Goal: Information Seeking & Learning: Compare options

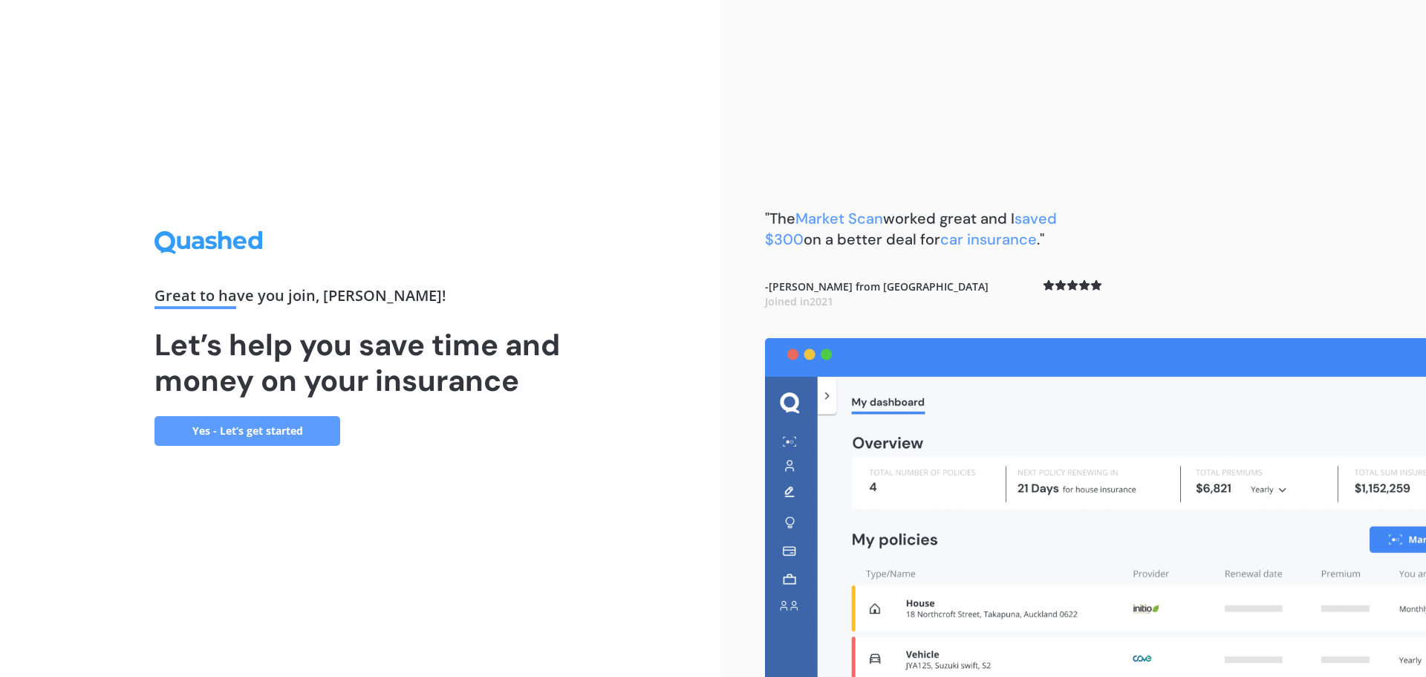
click at [287, 423] on link "Yes - Let’s get started" at bounding box center [247, 431] width 186 height 30
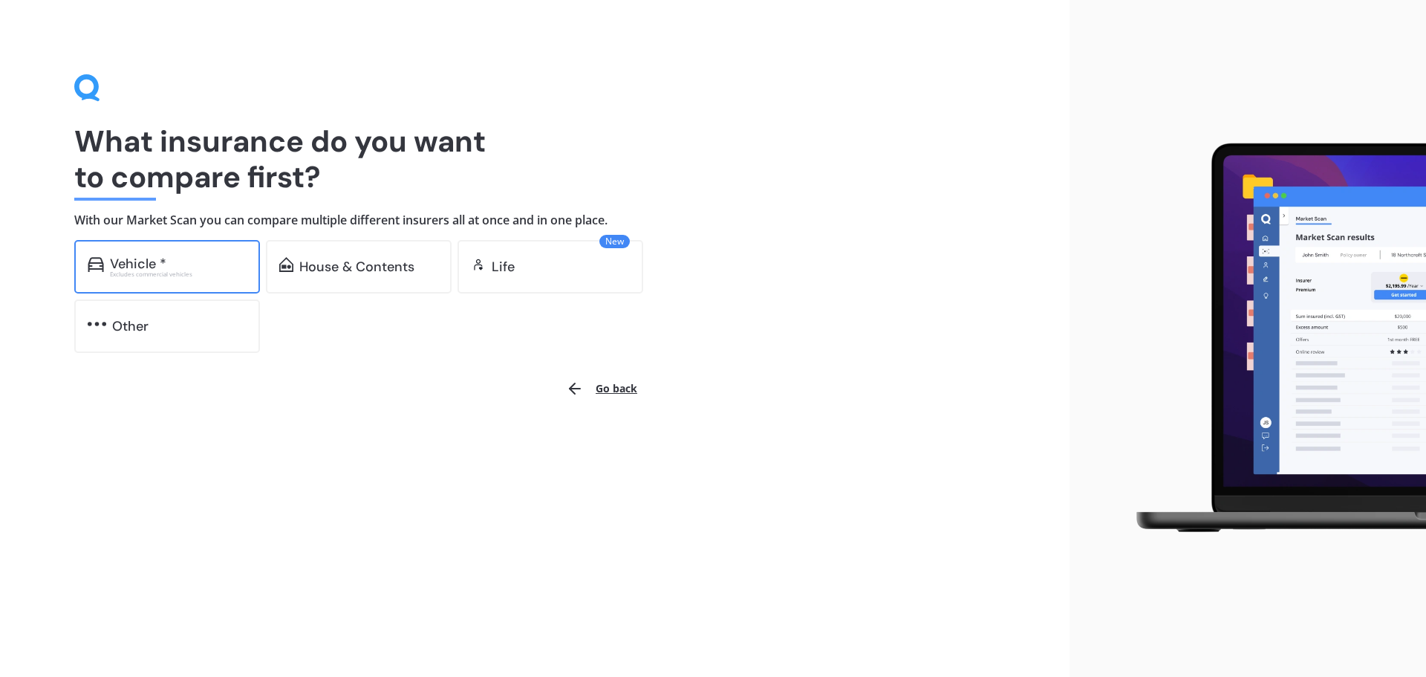
click at [213, 253] on div "Vehicle * Excludes commercial vehicles" at bounding box center [167, 266] width 186 height 53
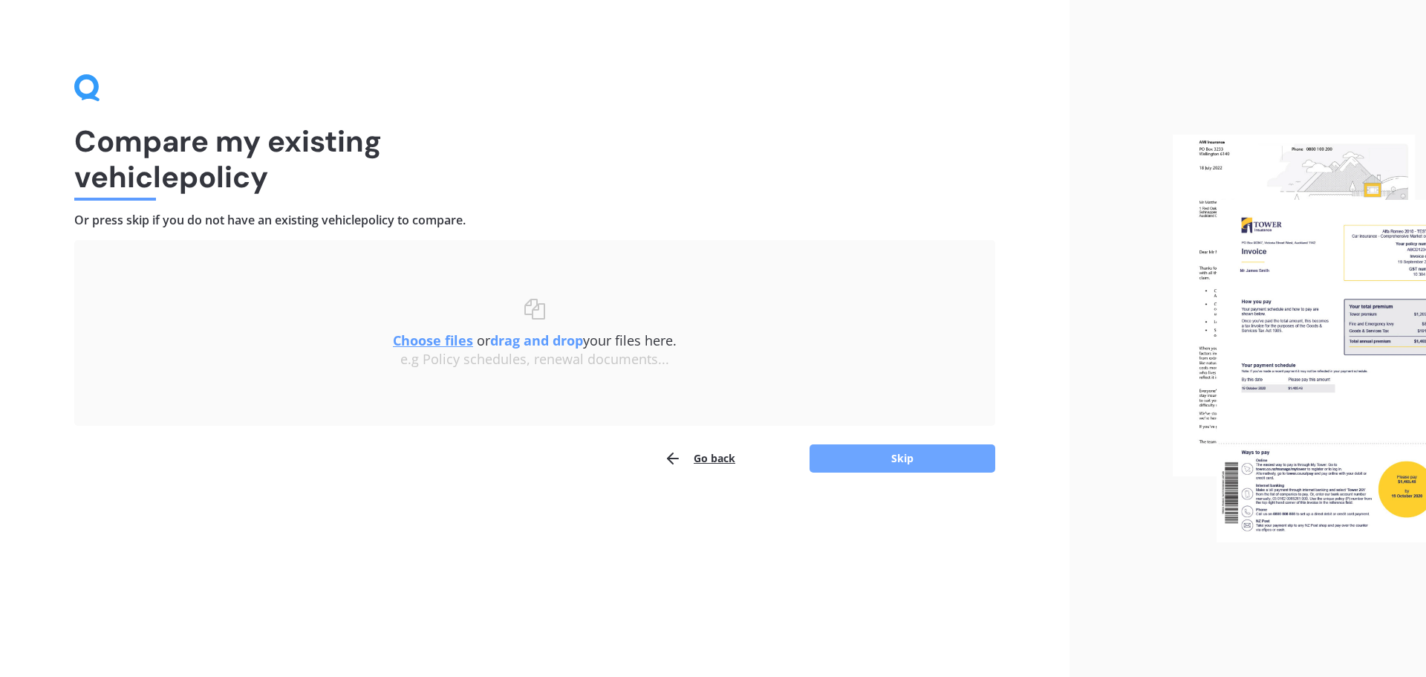
click at [922, 464] on button "Skip" at bounding box center [903, 458] width 186 height 28
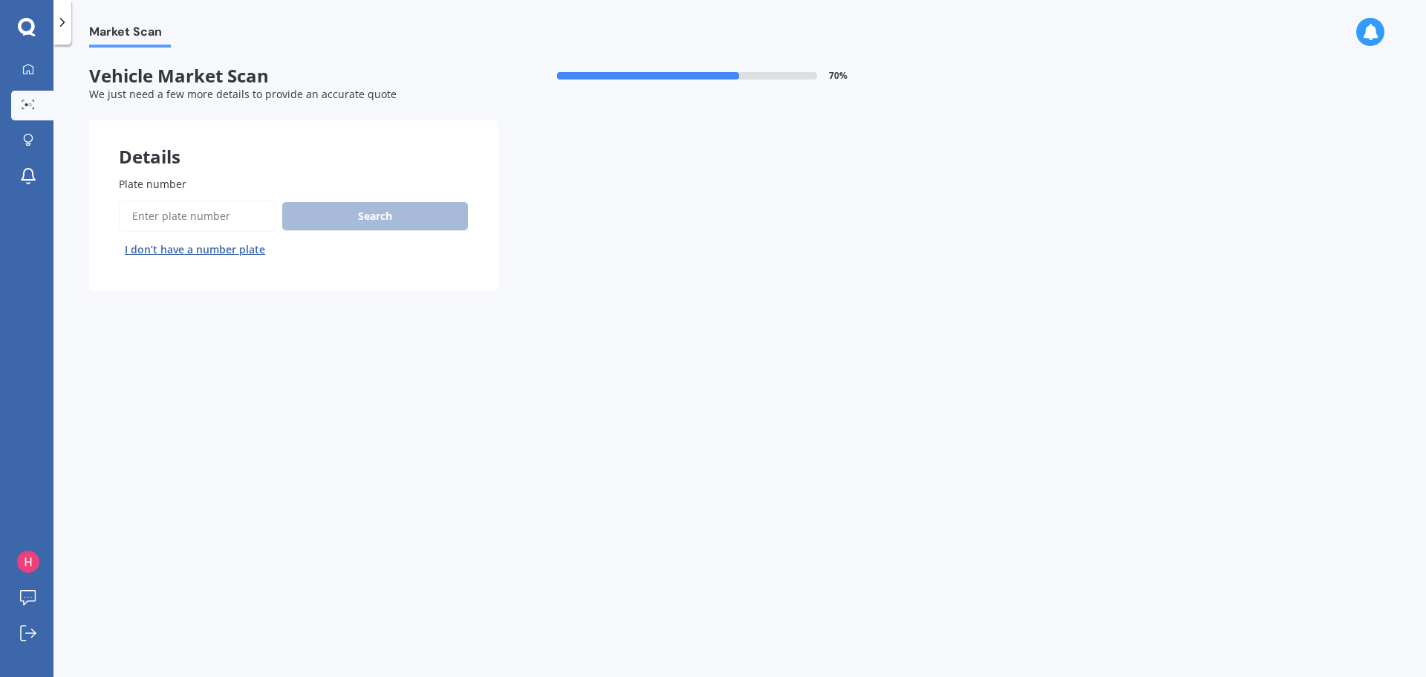
click at [164, 213] on input "Plate number" at bounding box center [197, 216] width 157 height 31
type input "mkh231"
click at [327, 221] on button "Search" at bounding box center [375, 216] width 186 height 28
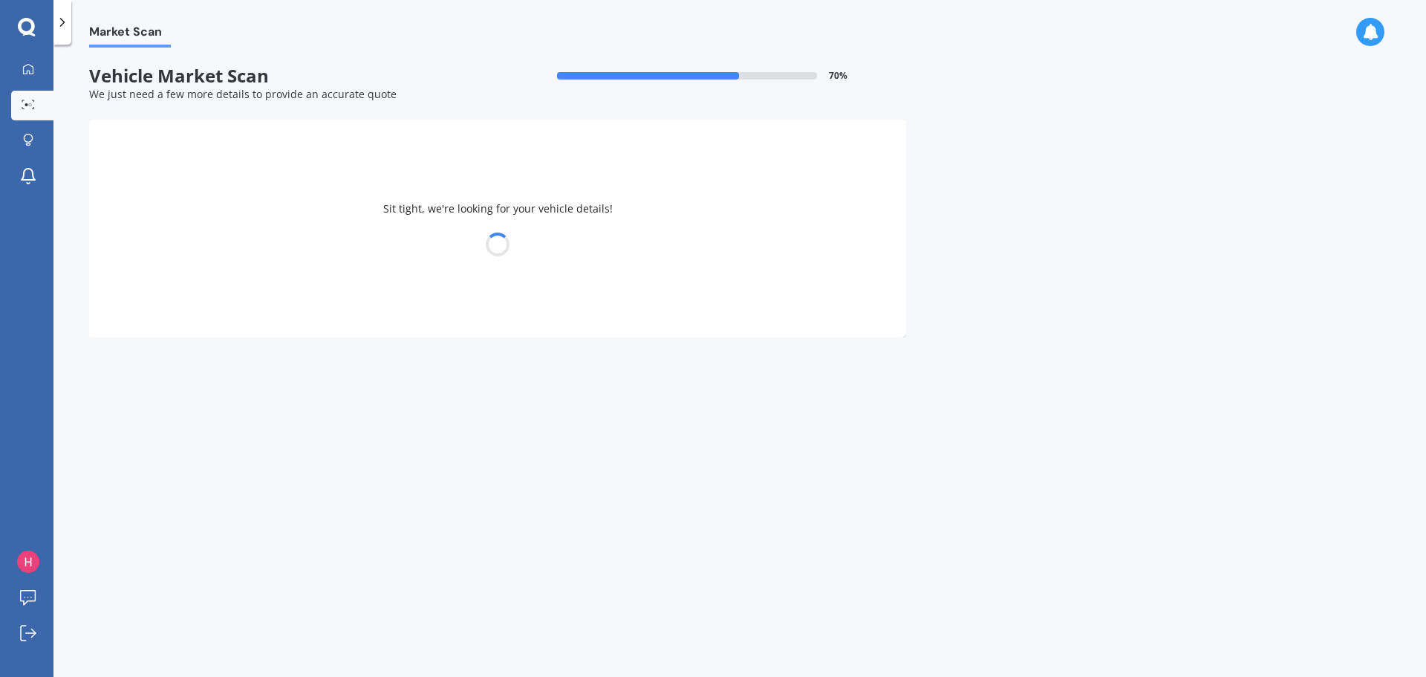
select select "MAZDA"
select select "PREMACY"
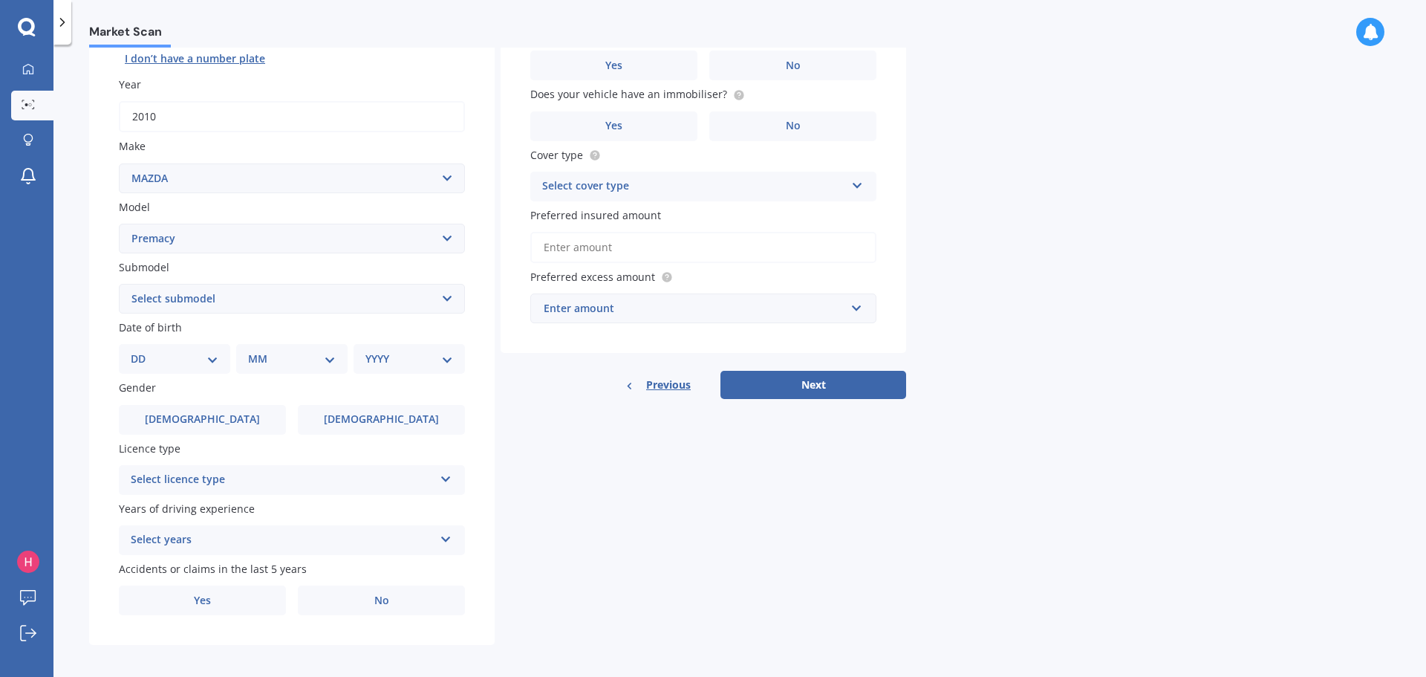
scroll to position [198, 0]
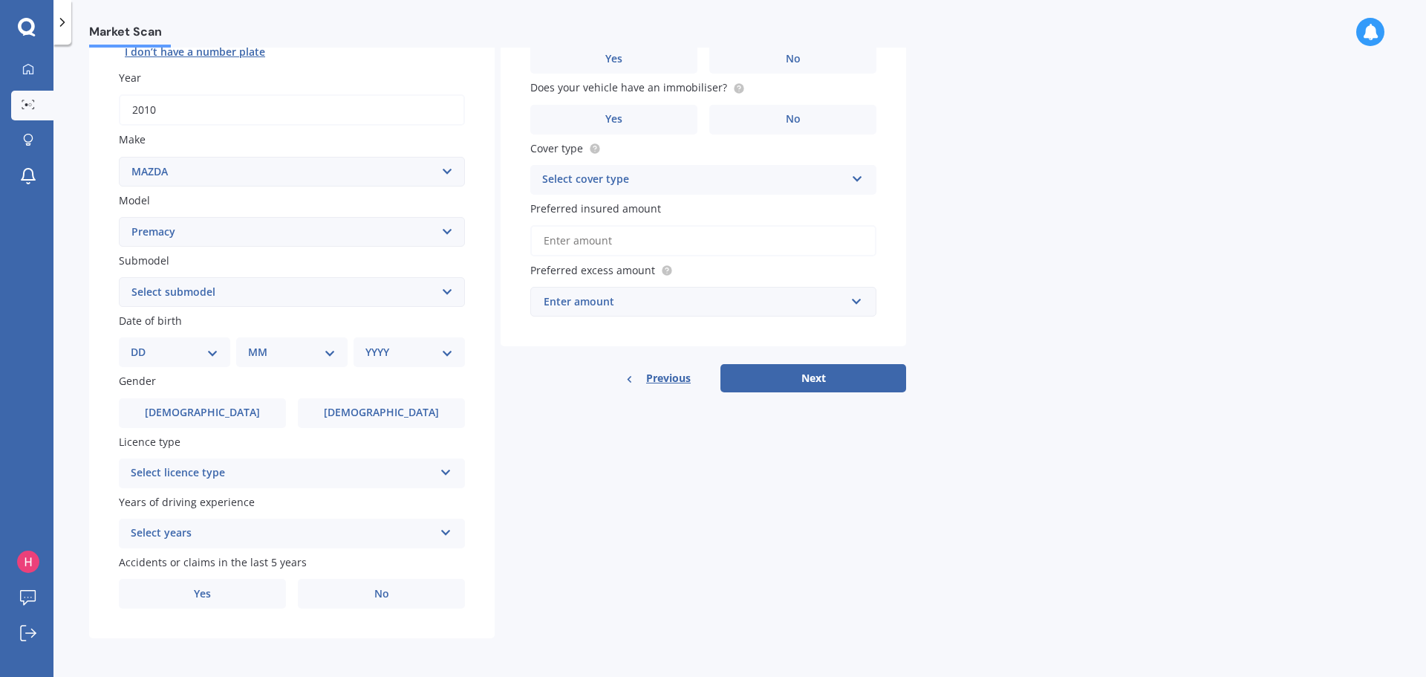
click at [448, 290] on select "Select submodel (All)" at bounding box center [292, 292] width 346 height 30
click at [469, 295] on div "Plate number Search I don’t have a number plate Year [DATE] Make Select make AC…" at bounding box center [292, 294] width 406 height 690
click at [217, 346] on select "DD 01 02 03 04 05 06 07 08 09 10 11 12 13 14 15 16 17 18 19 20 21 22 23 24 25 2…" at bounding box center [175, 352] width 88 height 16
select select "19"
click at [143, 344] on select "DD 01 02 03 04 05 06 07 08 09 10 11 12 13 14 15 16 17 18 19 20 21 22 23 24 25 2…" at bounding box center [175, 352] width 88 height 16
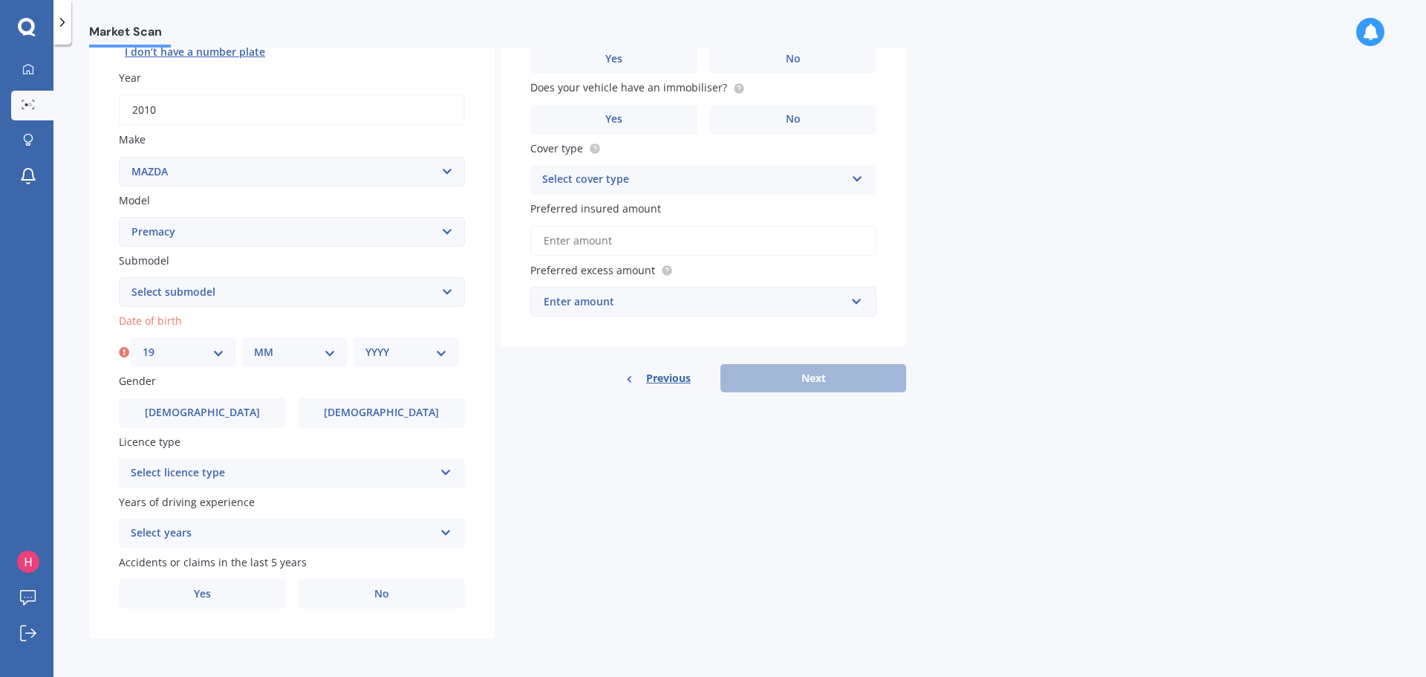
click at [250, 340] on div "MM 01 02 03 04 05 06 07 08 09 10 11 12" at bounding box center [294, 352] width 105 height 30
click at [255, 348] on select "MM 01 02 03 04 05 06 07 08 09 10 11 12" at bounding box center [295, 352] width 82 height 16
select select "10"
click at [254, 344] on select "MM 01 02 03 04 05 06 07 08 09 10 11 12" at bounding box center [295, 352] width 82 height 16
click at [402, 354] on select "YYYY 2025 2024 2023 2022 2021 2020 2019 2018 2017 2016 2015 2014 2013 2012 2011…" at bounding box center [406, 352] width 82 height 16
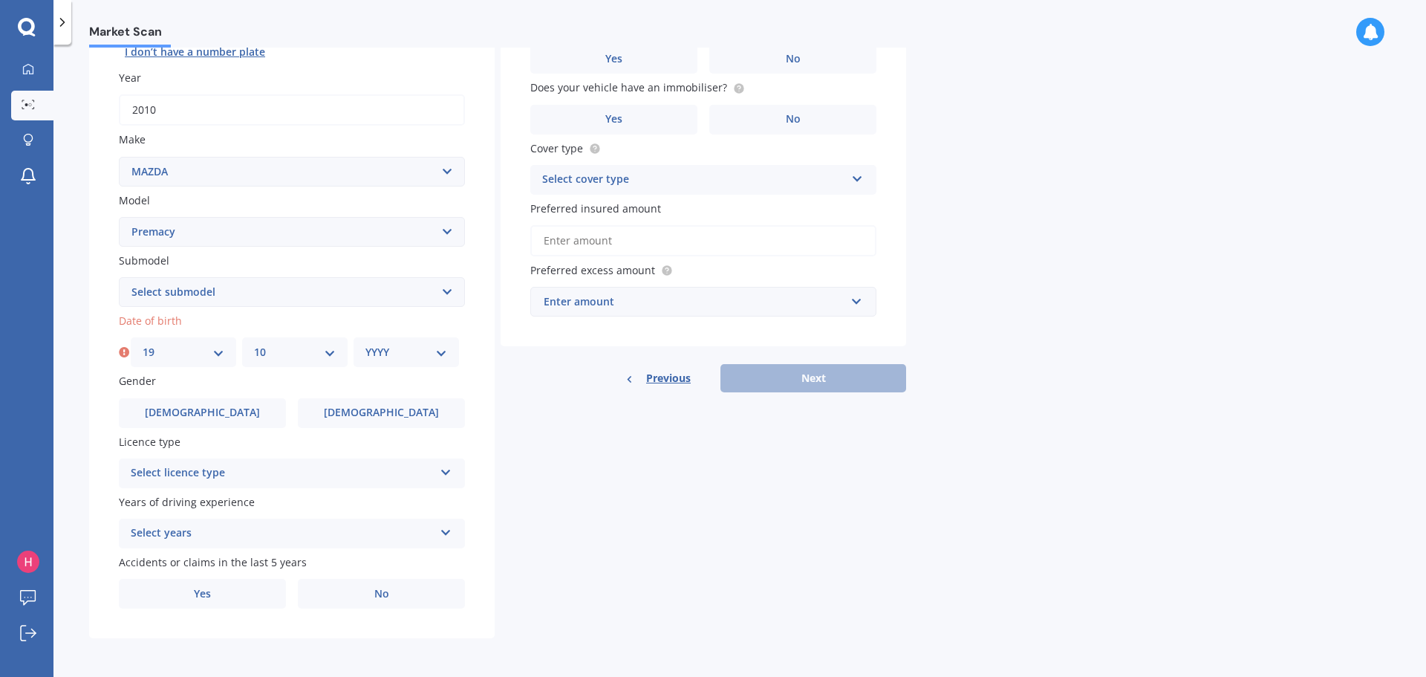
select select "1978"
click at [365, 344] on select "YYYY 2025 2024 2023 2022 2021 2020 2019 2018 2017 2016 2015 2014 2013 2012 2011…" at bounding box center [406, 352] width 82 height 16
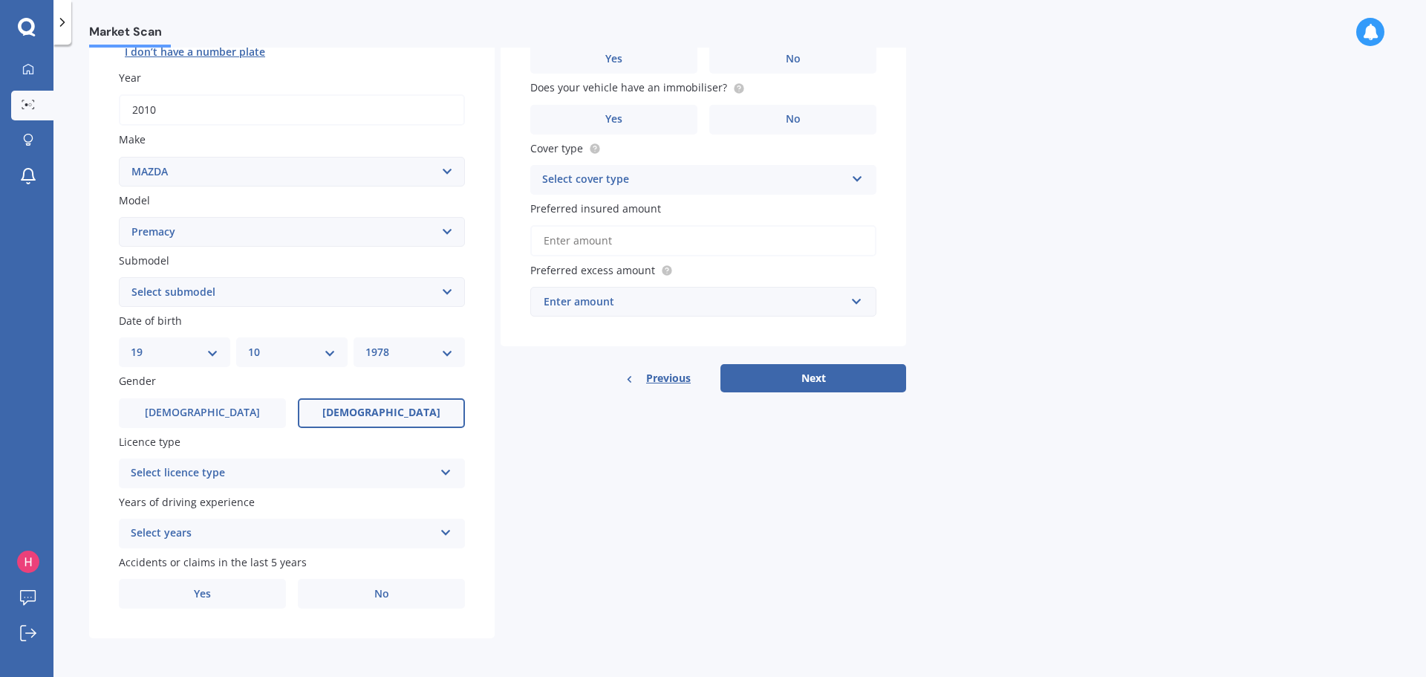
click at [390, 416] on span "[DEMOGRAPHIC_DATA]" at bounding box center [381, 412] width 118 height 13
click at [0, 0] on input "[DEMOGRAPHIC_DATA]" at bounding box center [0, 0] width 0 height 0
click at [352, 479] on div "Select licence type" at bounding box center [282, 473] width 303 height 18
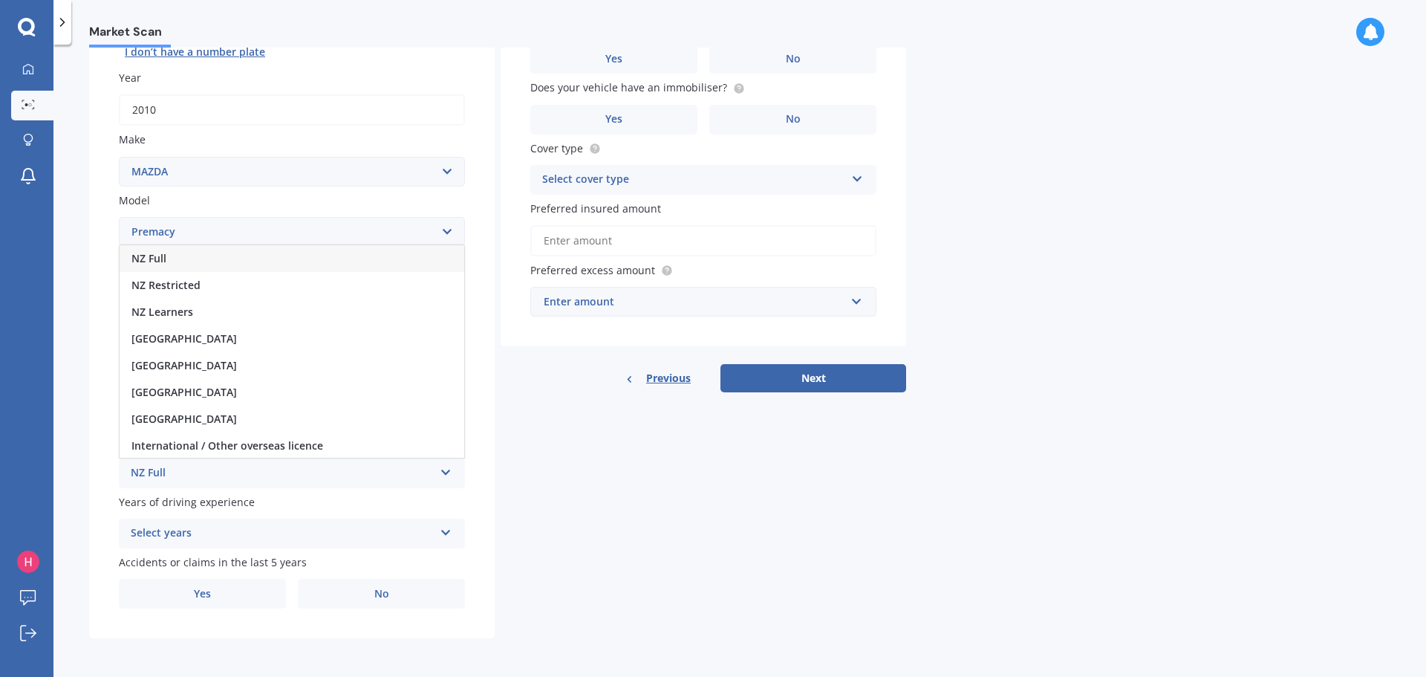
click at [222, 259] on div "NZ Full" at bounding box center [292, 258] width 345 height 27
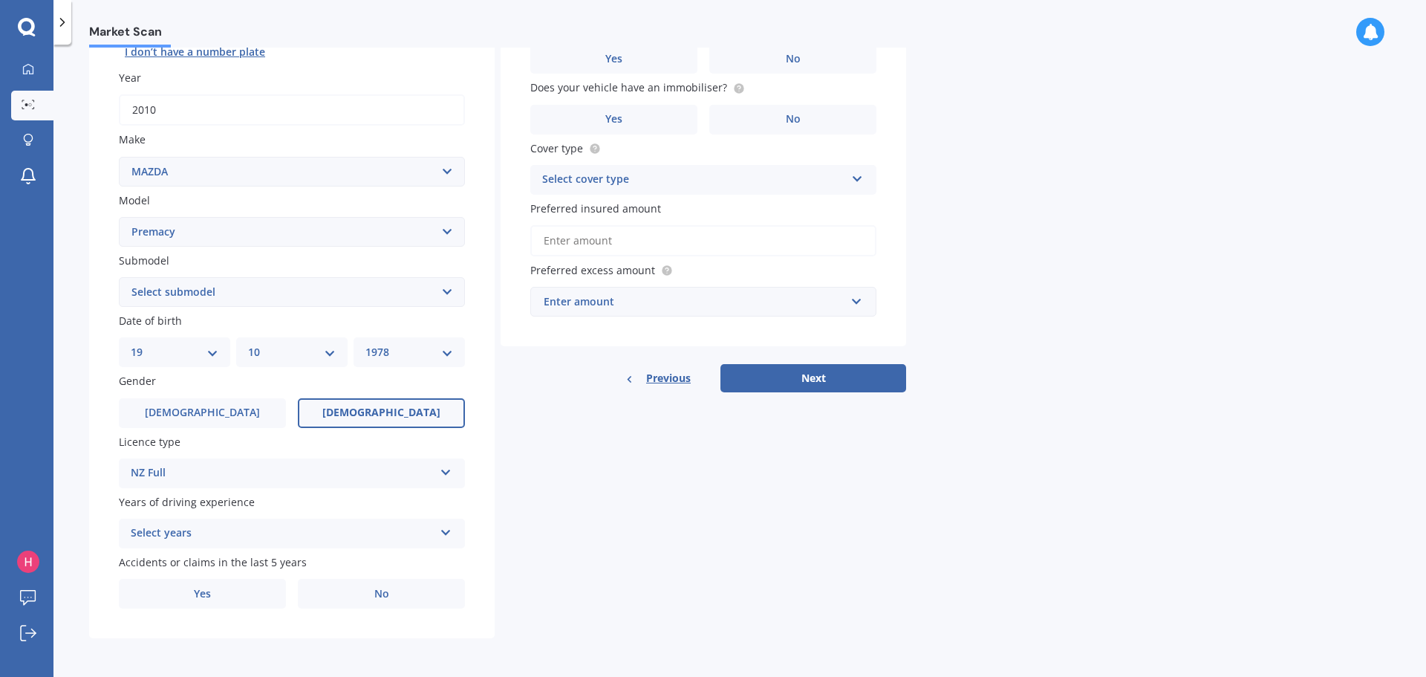
click at [362, 533] on div "Select years" at bounding box center [282, 533] width 303 height 18
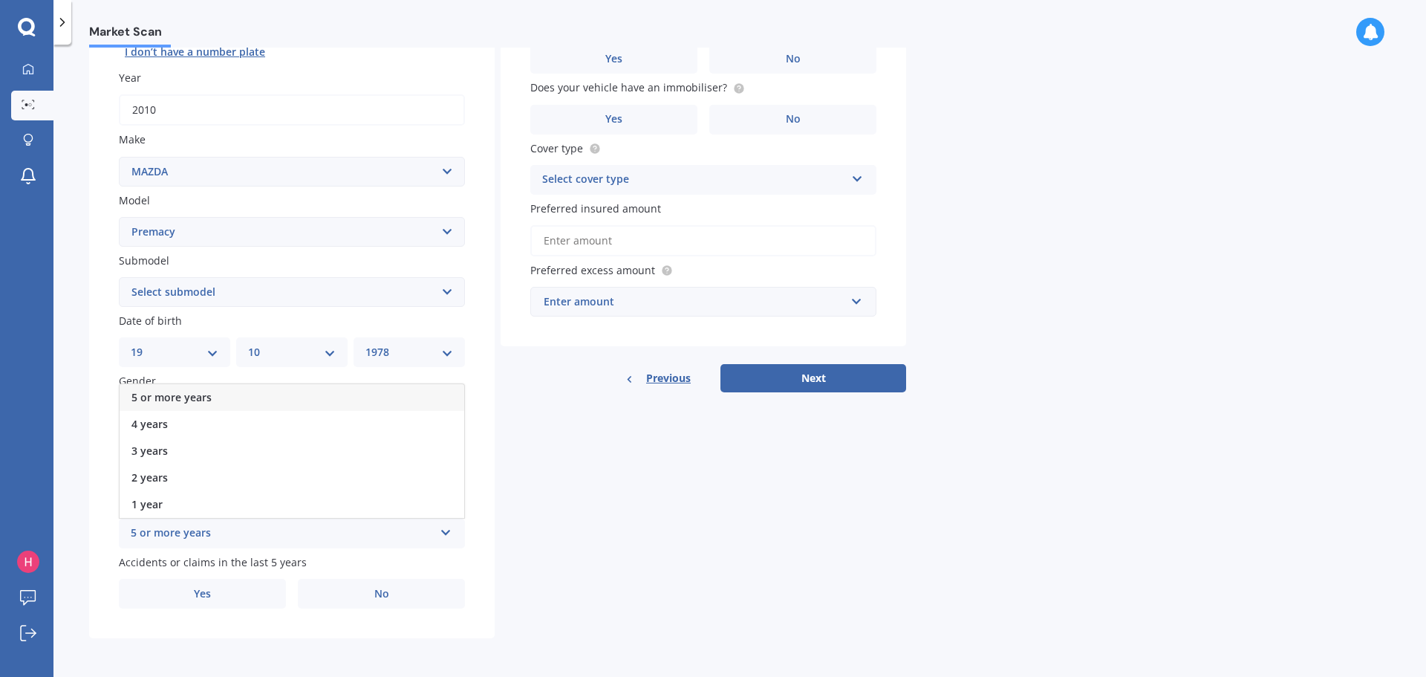
click at [310, 398] on div "5 or more years" at bounding box center [292, 397] width 345 height 27
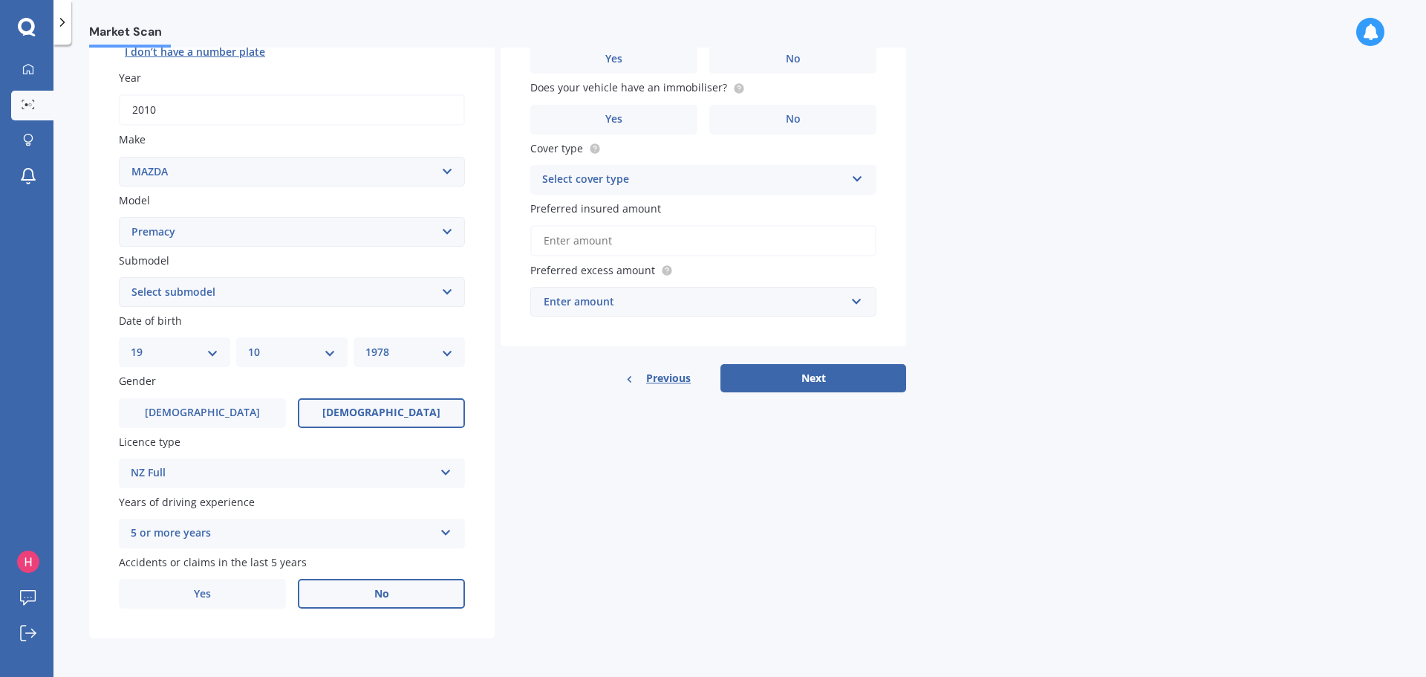
click at [352, 597] on label "No" at bounding box center [381, 594] width 167 height 30
click at [0, 0] on input "No" at bounding box center [0, 0] width 0 height 0
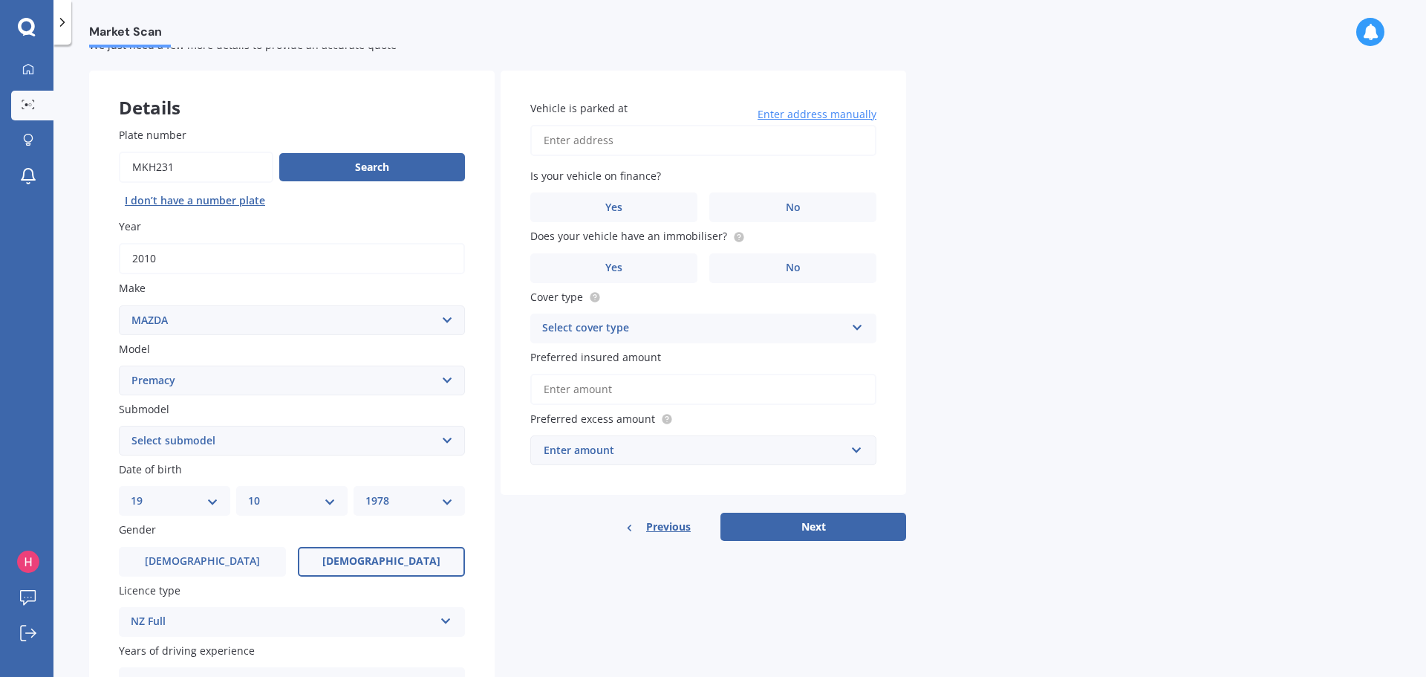
scroll to position [0, 0]
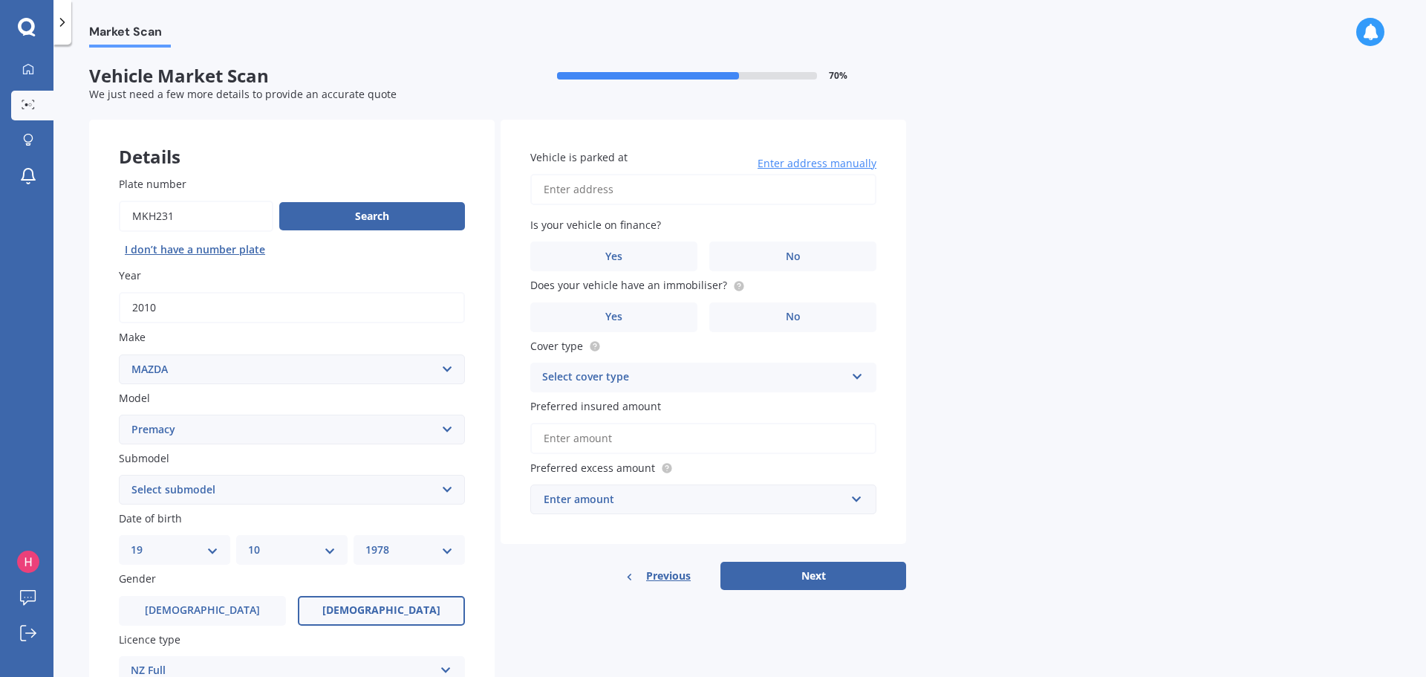
click at [608, 199] on input "Vehicle is parked at" at bounding box center [703, 189] width 346 height 31
type input "2 Sunflower Close CambornePorirua 5026"
click at [804, 256] on label "No" at bounding box center [792, 256] width 167 height 30
click at [0, 0] on input "No" at bounding box center [0, 0] width 0 height 0
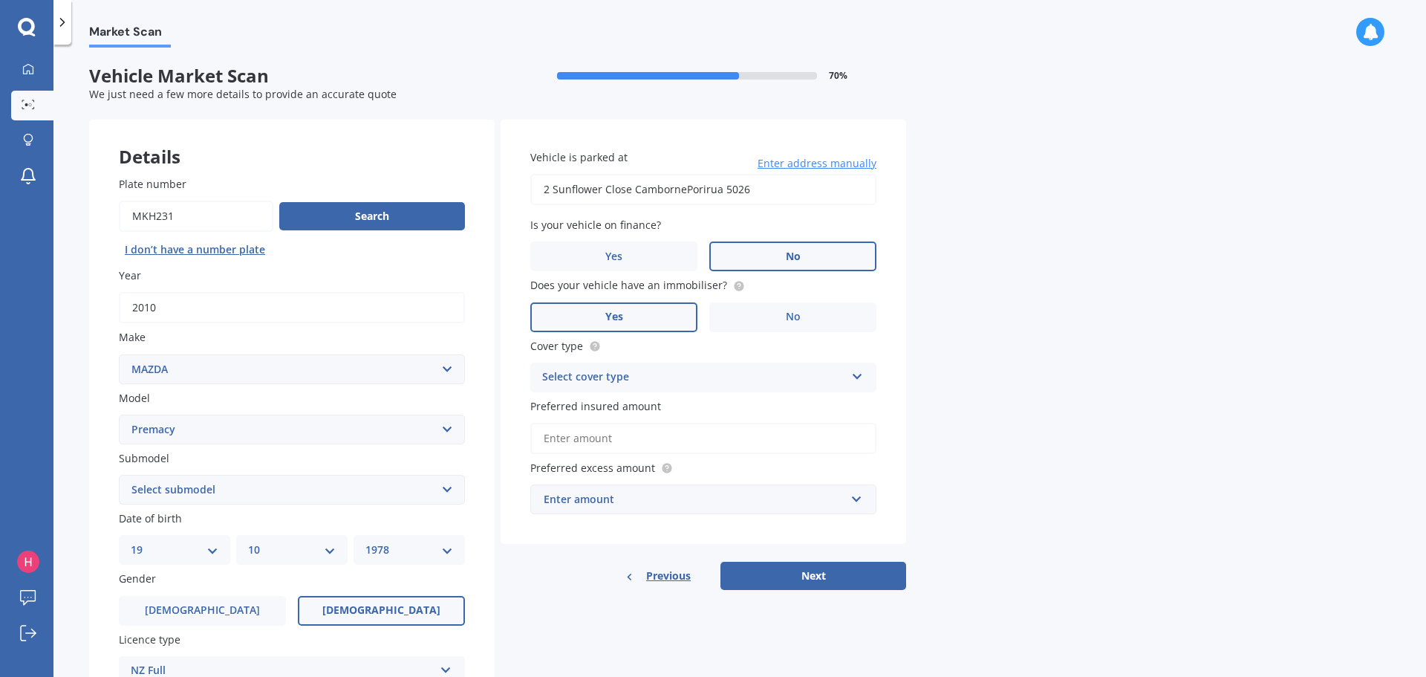
click at [677, 316] on label "Yes" at bounding box center [613, 317] width 167 height 30
click at [0, 0] on input "Yes" at bounding box center [0, 0] width 0 height 0
click at [709, 390] on div "Select cover type Comprehensive Third Party, Fire & Theft Third Party" at bounding box center [703, 377] width 346 height 30
click at [671, 403] on div "Comprehensive" at bounding box center [703, 406] width 345 height 27
click at [730, 446] on input "Preferred insured amount" at bounding box center [703, 438] width 346 height 31
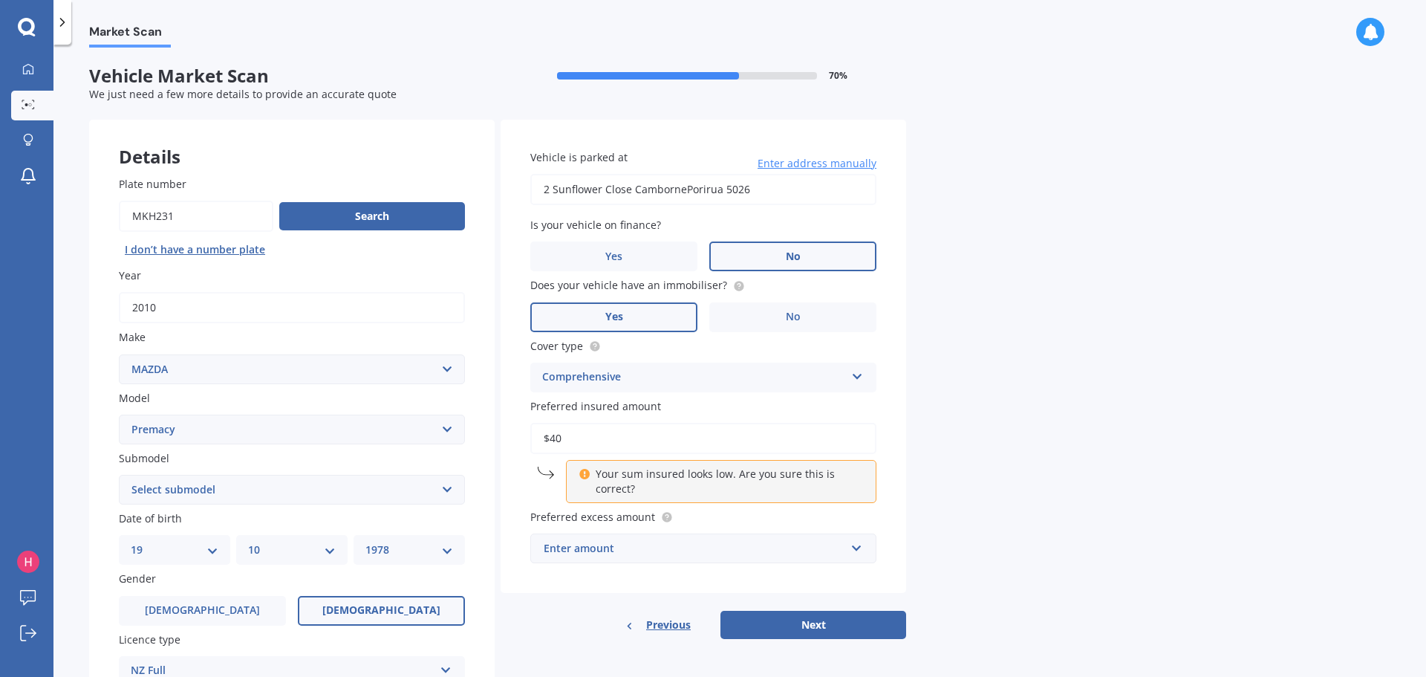
type input "$4"
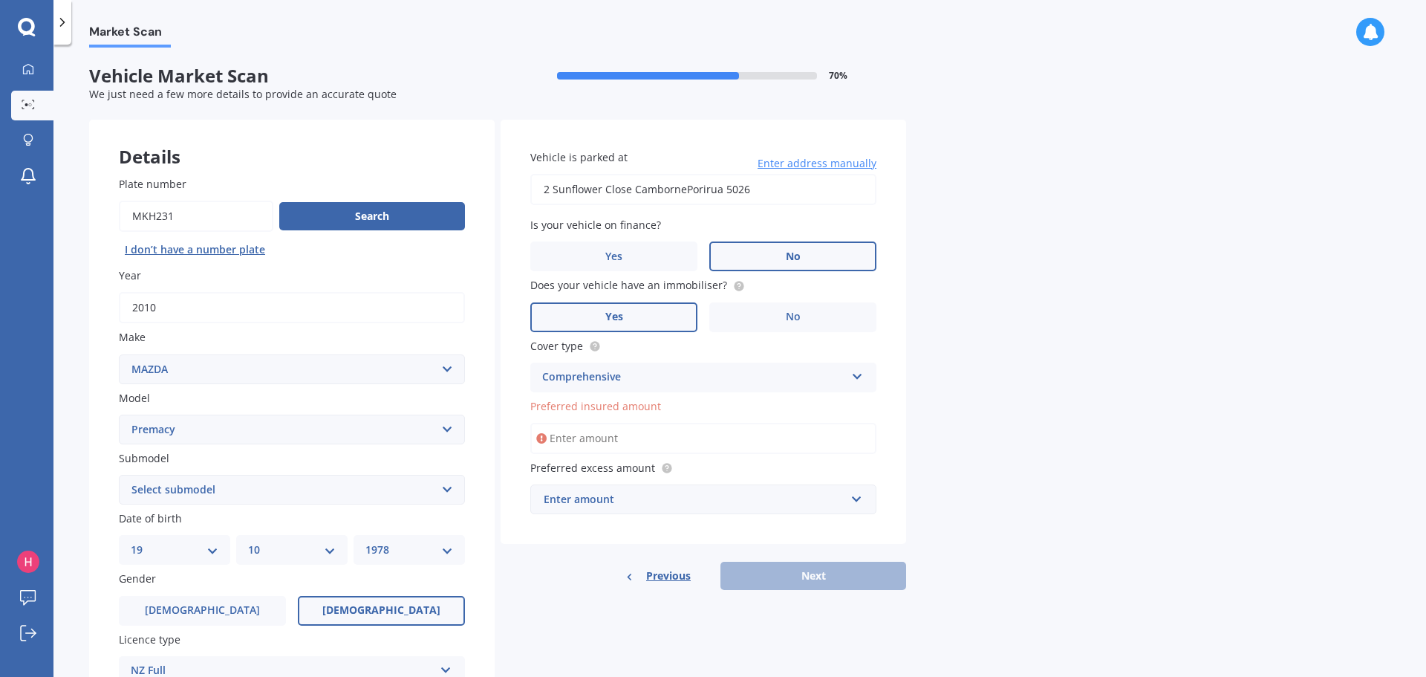
type input "$7"
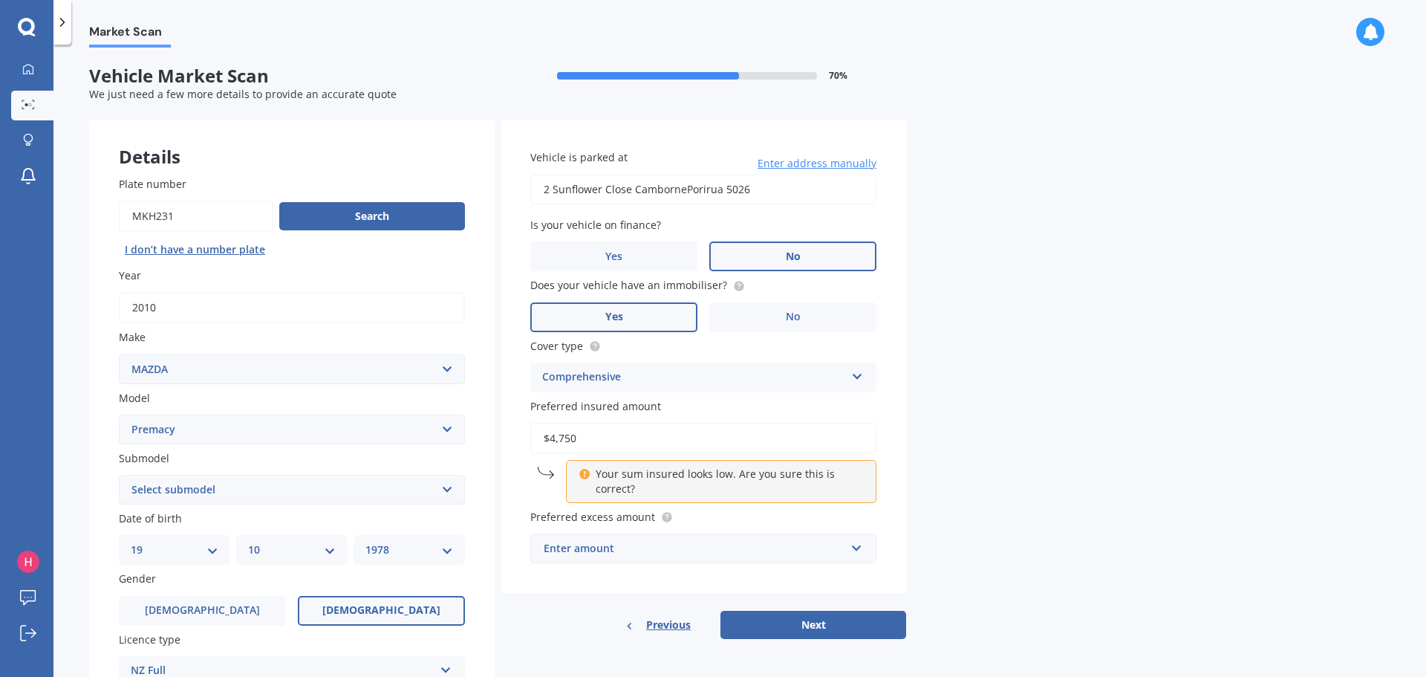
type input "$4,750"
click at [1027, 449] on div "Market Scan Vehicle Market Scan 70 % We just need a few more details to provide…" at bounding box center [739, 364] width 1373 height 632
click at [623, 452] on input "$4,750" at bounding box center [703, 438] width 346 height 31
click at [640, 544] on div "Enter amount" at bounding box center [695, 548] width 302 height 16
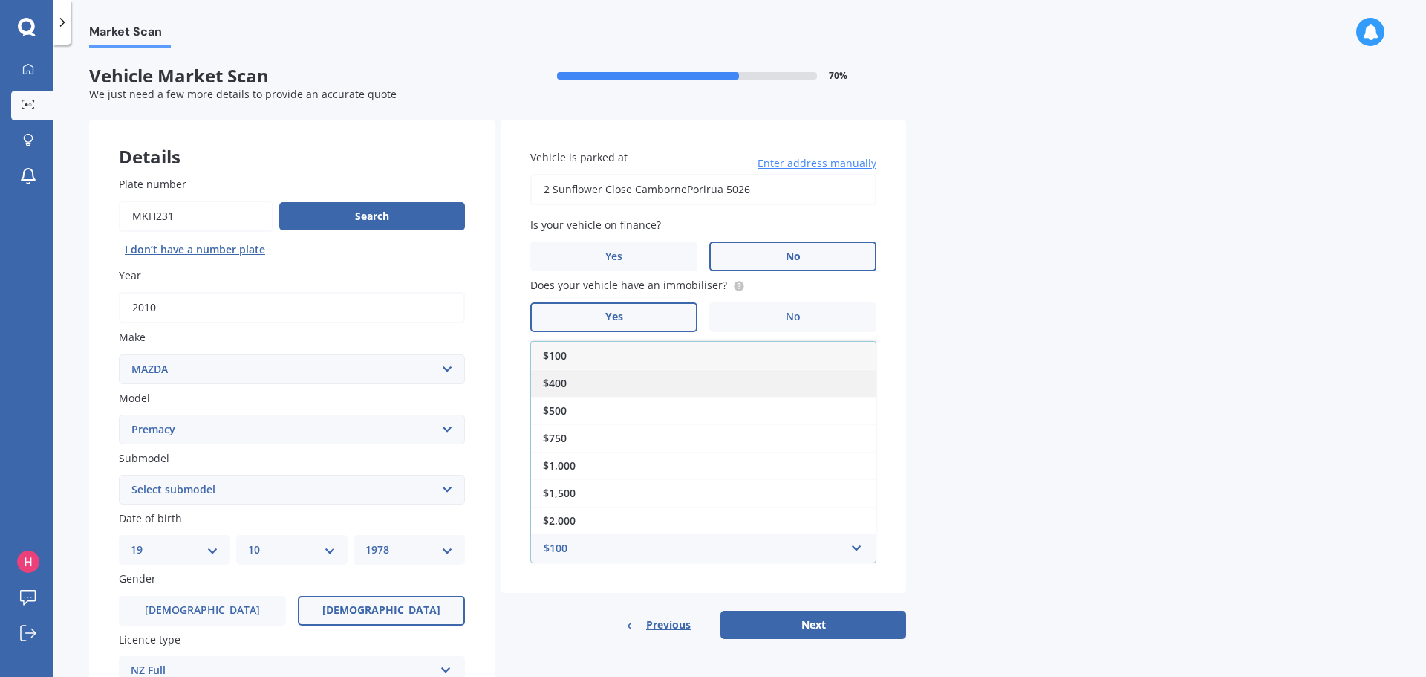
click at [579, 385] on div "$400" at bounding box center [703, 382] width 345 height 27
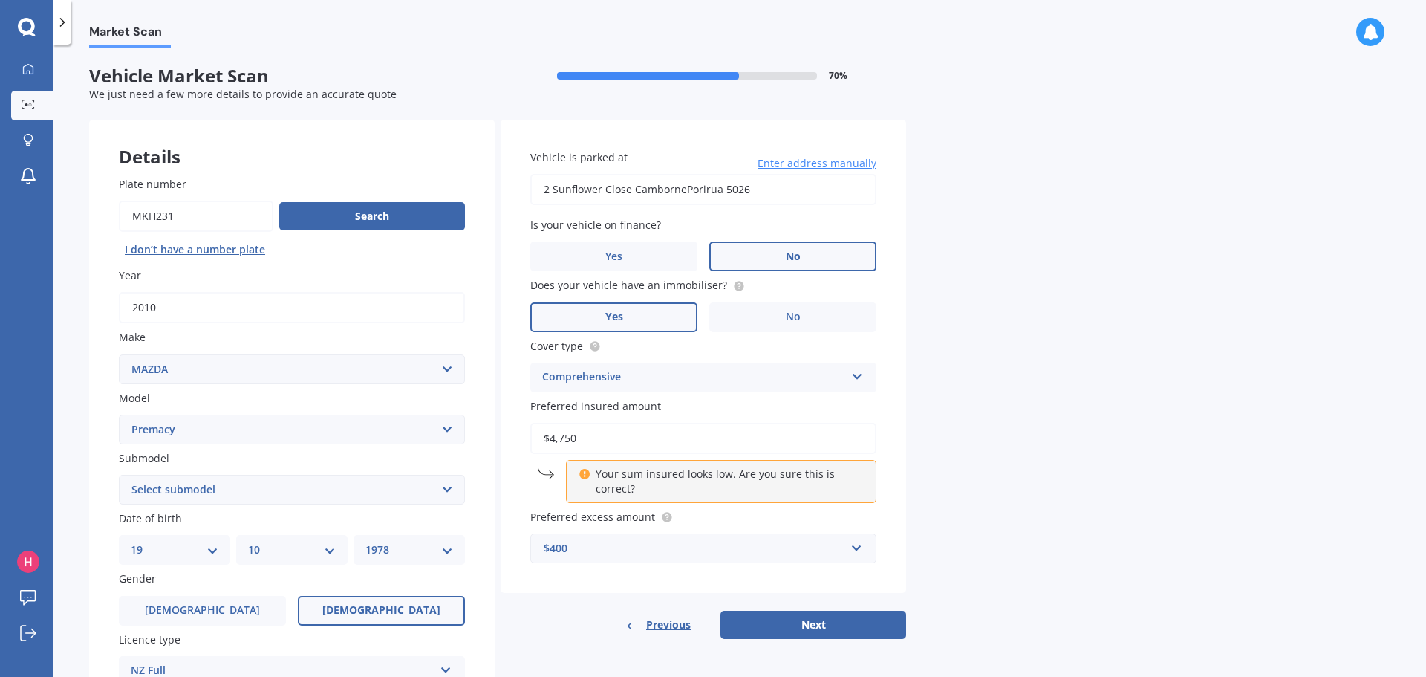
click at [833, 629] on button "Next" at bounding box center [813, 625] width 186 height 28
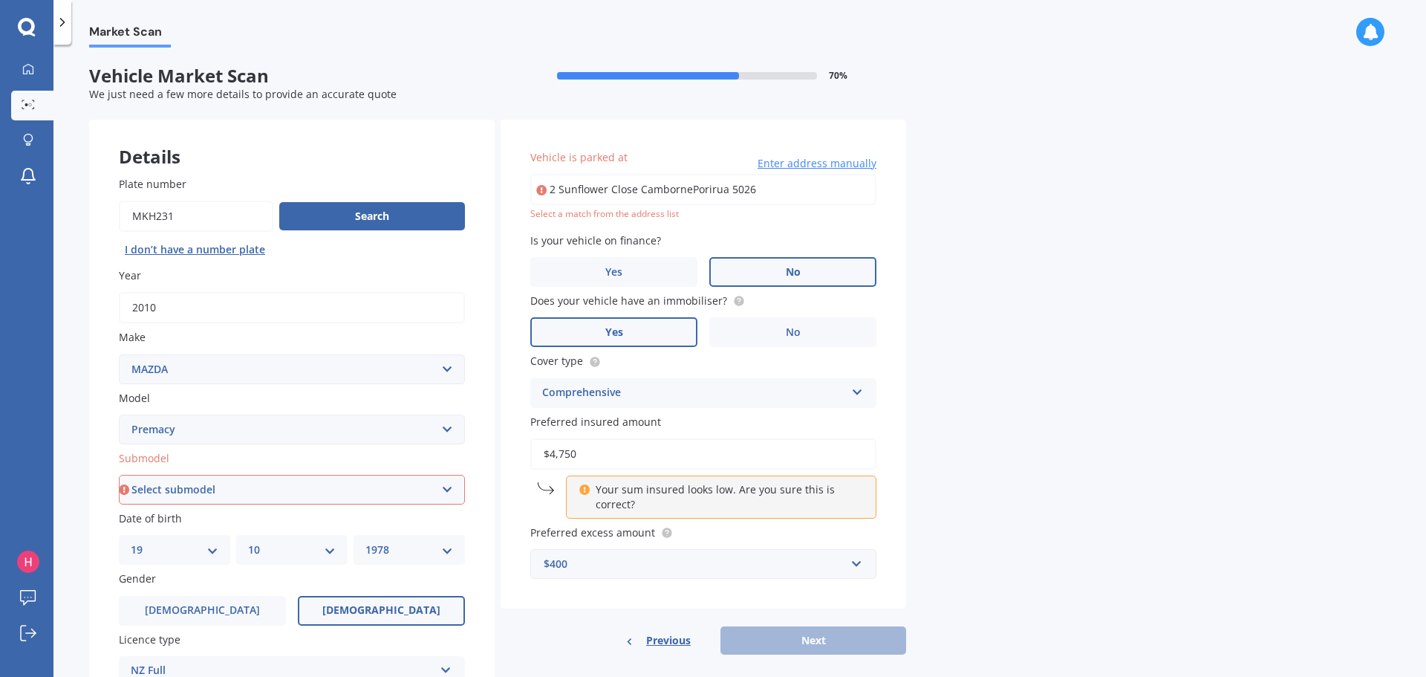
click at [423, 486] on select "Select submodel (All)" at bounding box center [292, 490] width 346 height 30
select select "(ALL)"
click at [119, 475] on select "Select submodel (All)" at bounding box center [292, 490] width 346 height 30
drag, startPoint x: 778, startPoint y: 183, endPoint x: 767, endPoint y: 193, distance: 14.7
click at [778, 183] on input "2 Sunflower Close CambornePorirua 5026" at bounding box center [703, 189] width 346 height 31
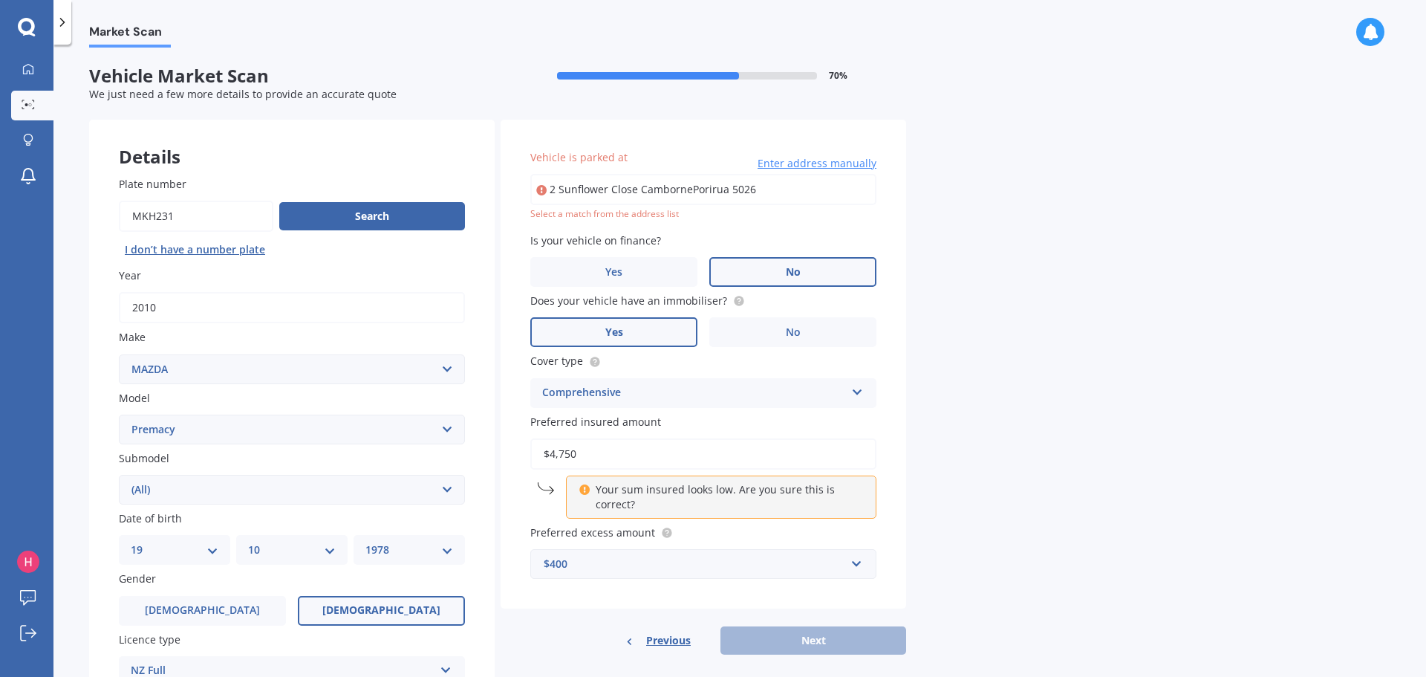
click at [764, 195] on input "2 Sunflower Close CambornePorirua 5026" at bounding box center [703, 189] width 346 height 31
drag, startPoint x: 764, startPoint y: 195, endPoint x: 606, endPoint y: 192, distance: 157.5
click at [606, 192] on input "2 Sunflower Close CambornePorirua 5026" at bounding box center [703, 189] width 346 height 31
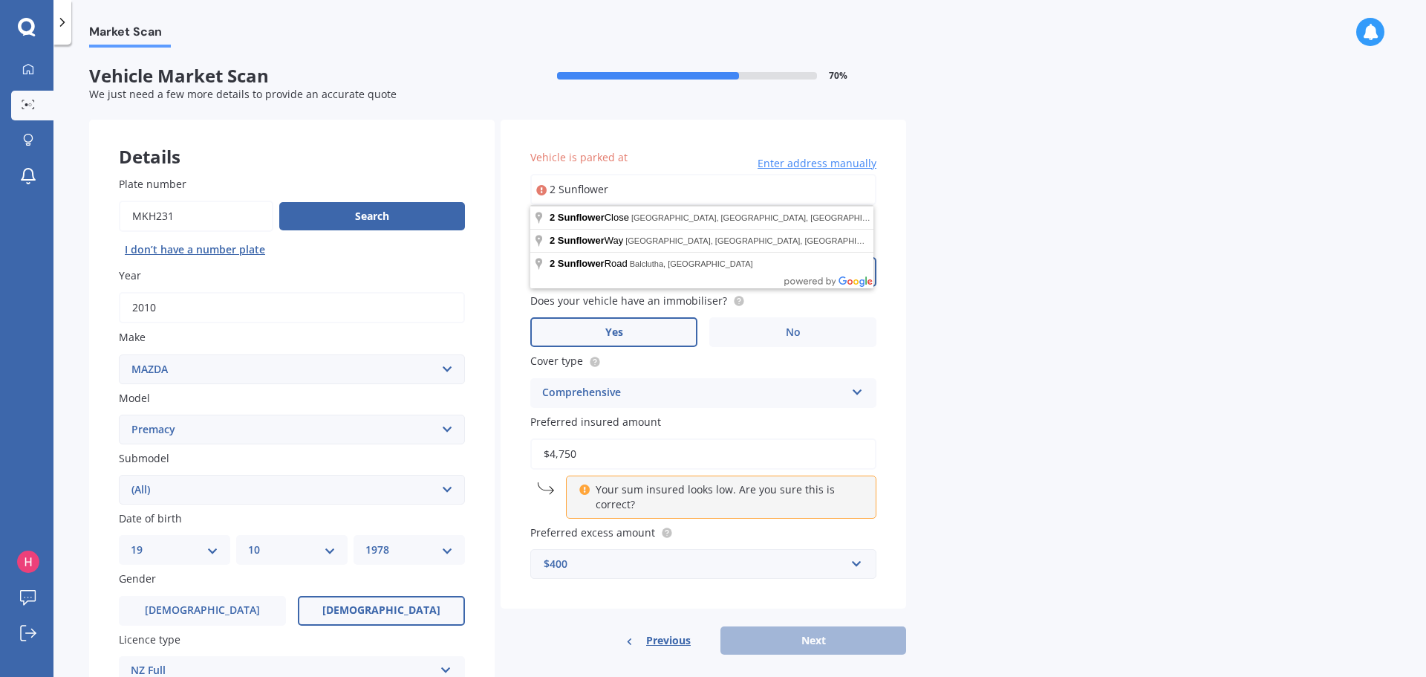
click at [948, 335] on div "Market Scan Vehicle Market Scan 70 % We just need a few more details to provide…" at bounding box center [739, 364] width 1373 height 632
click at [627, 186] on input "2 Sunflower" at bounding box center [703, 189] width 346 height 31
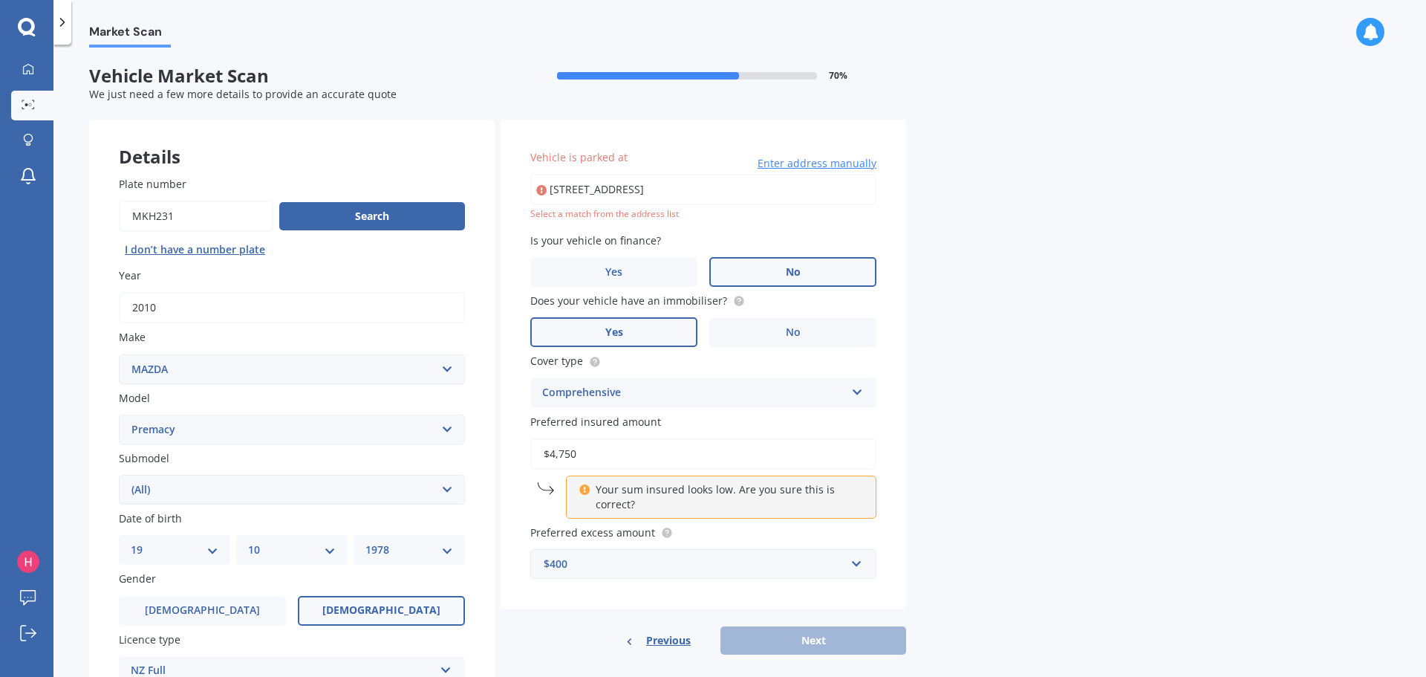
type input "[STREET_ADDRESS]"
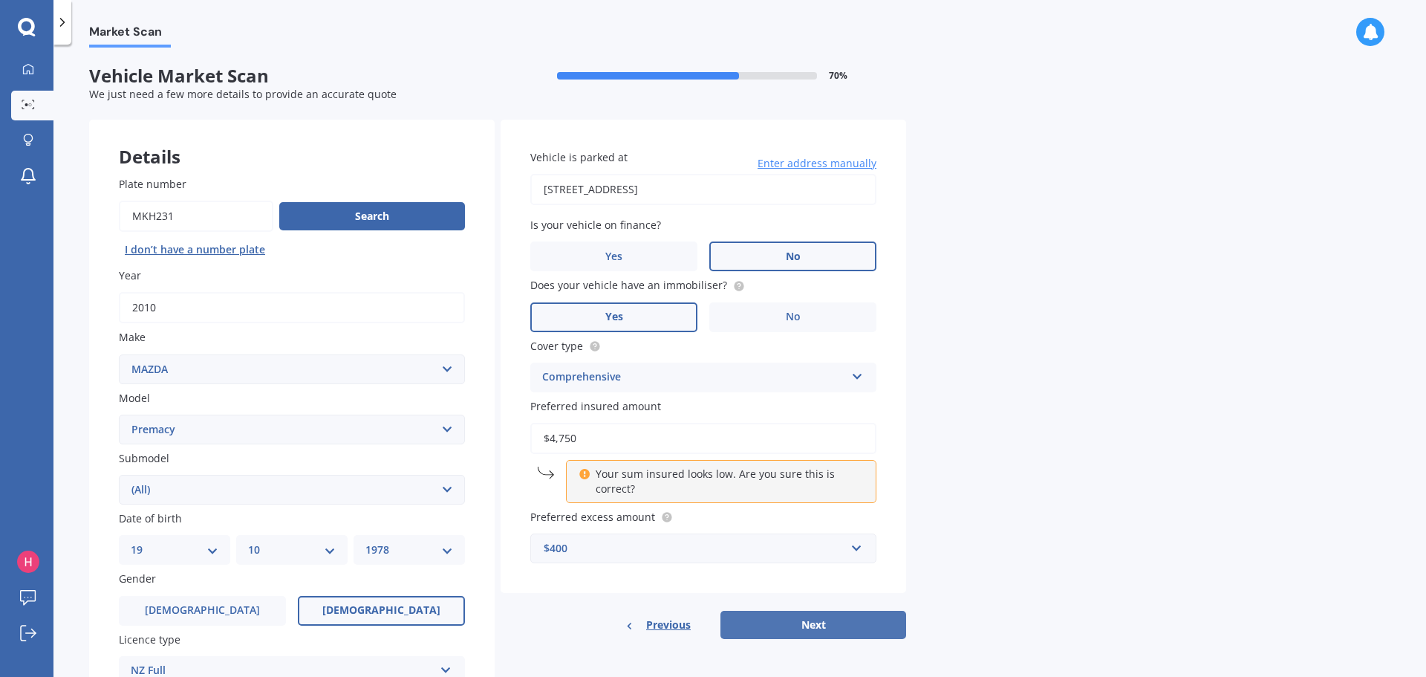
click at [804, 619] on button "Next" at bounding box center [813, 625] width 186 height 28
select select "19"
select select "10"
select select "1978"
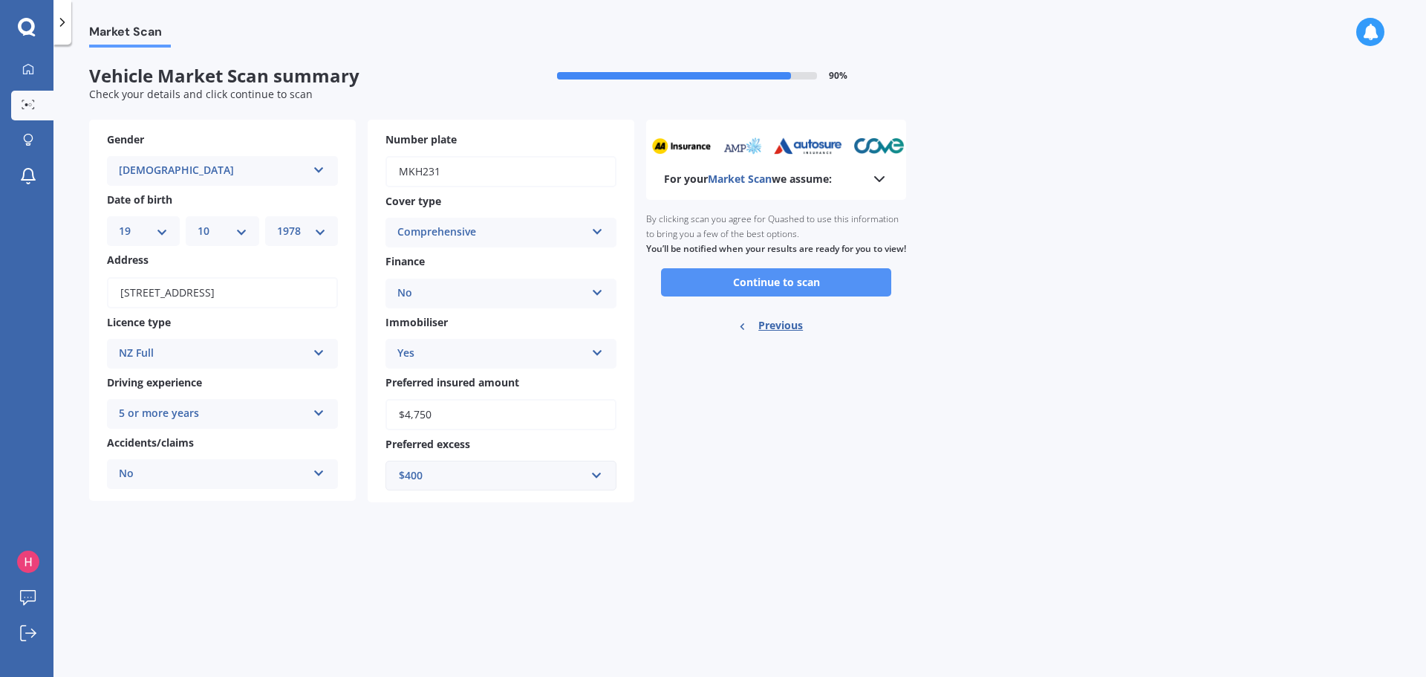
click at [853, 296] on button "Continue to scan" at bounding box center [776, 282] width 230 height 28
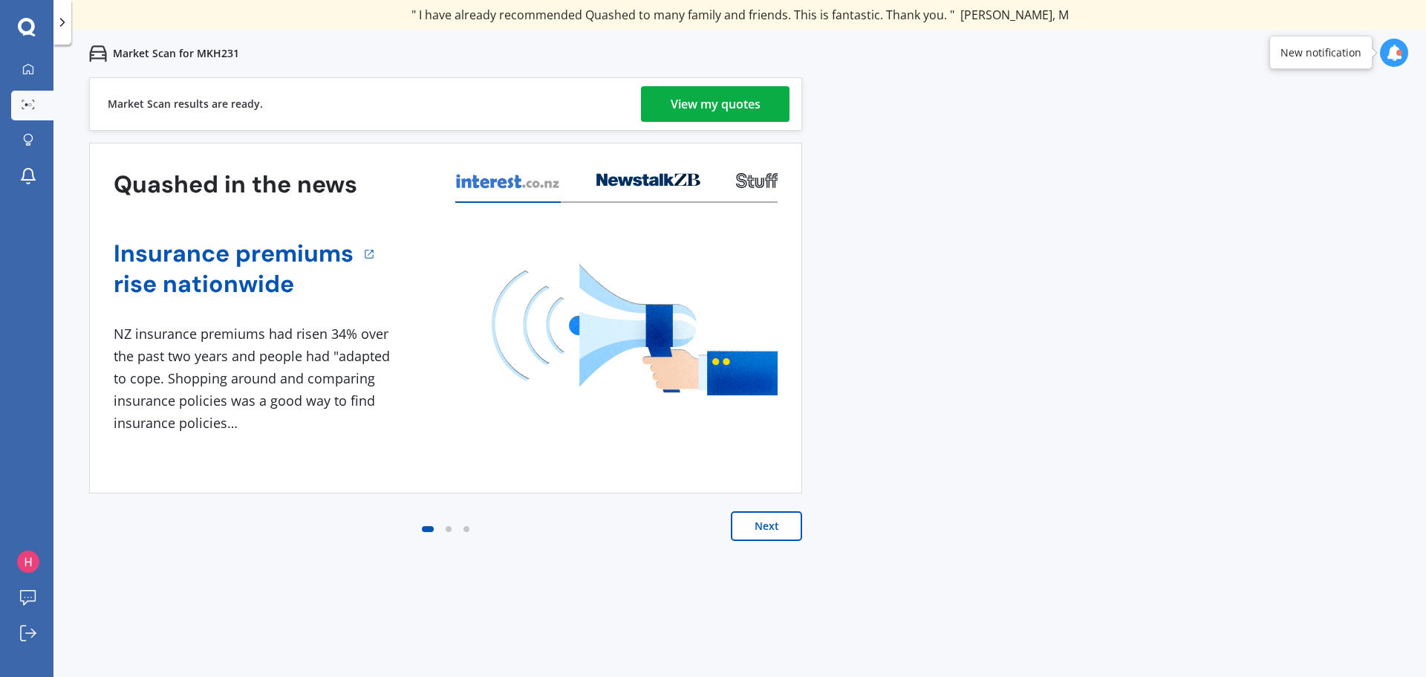
click at [755, 113] on div "View my quotes" at bounding box center [716, 104] width 90 height 36
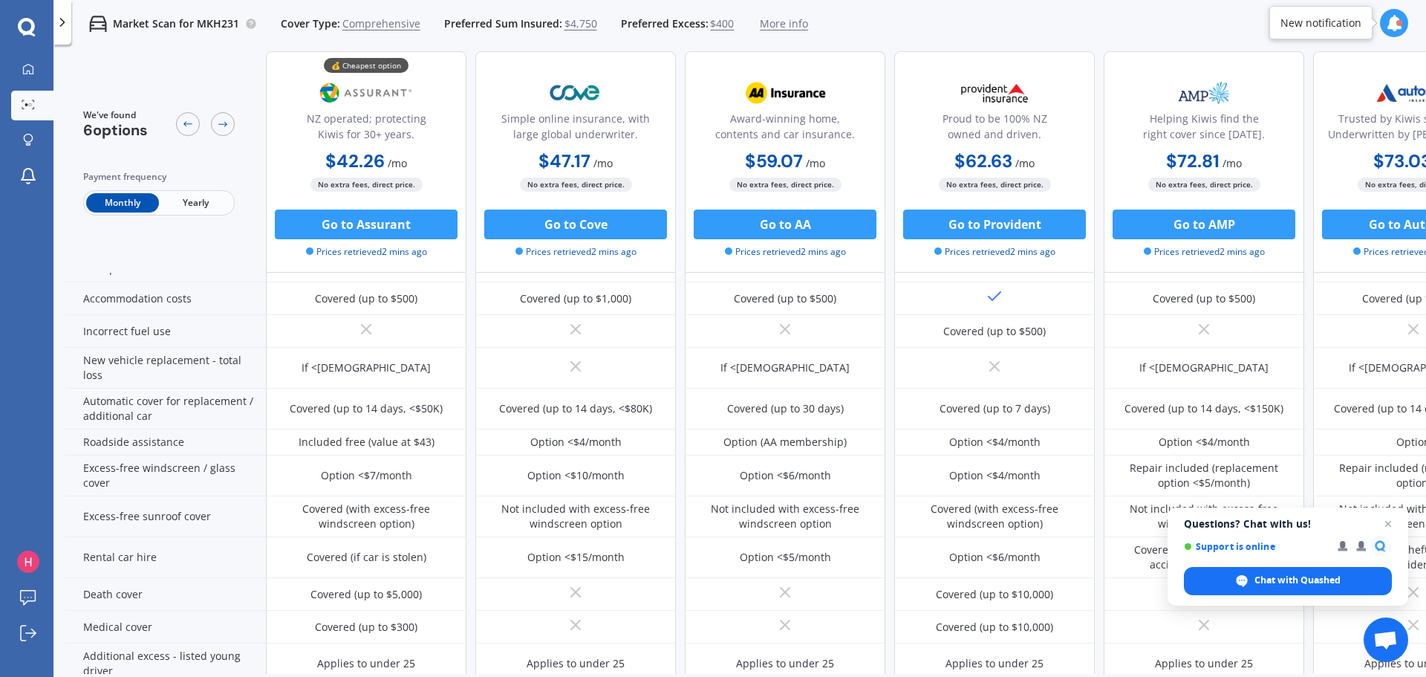
scroll to position [371, 0]
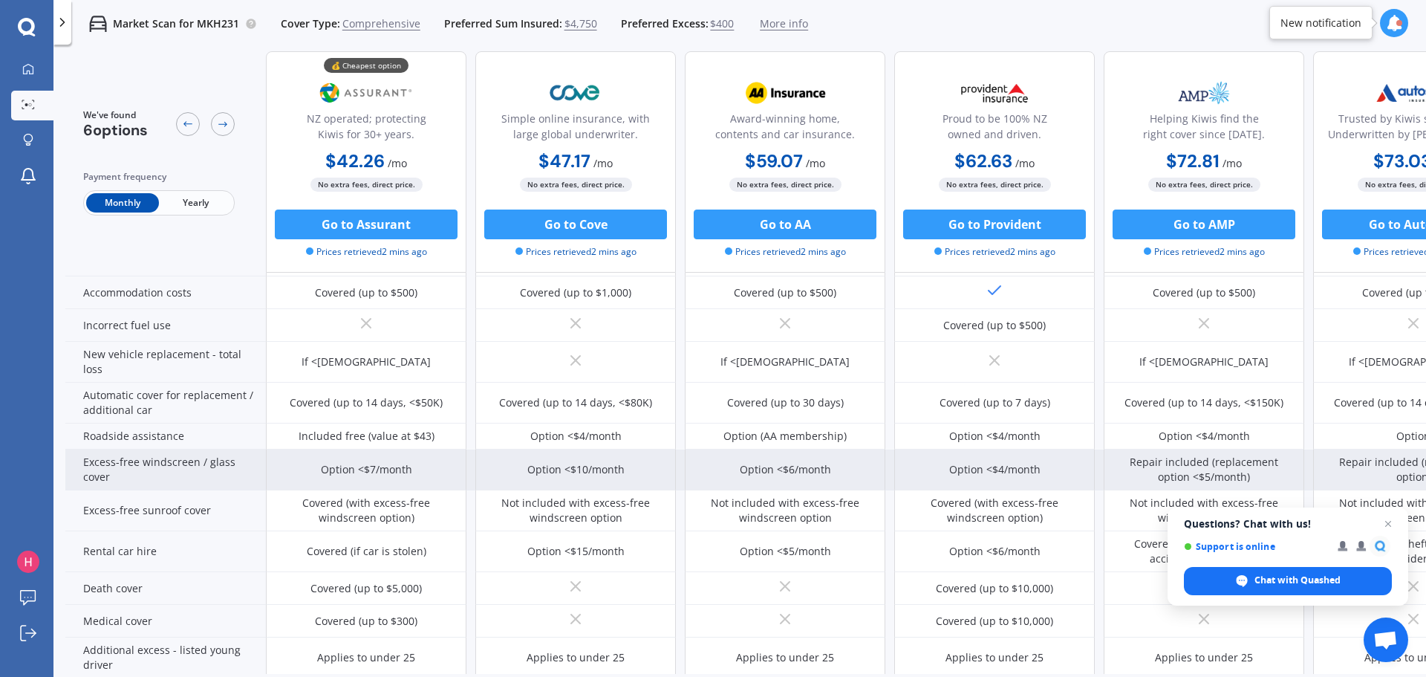
click at [569, 466] on div "Option <$10/month" at bounding box center [575, 469] width 97 height 15
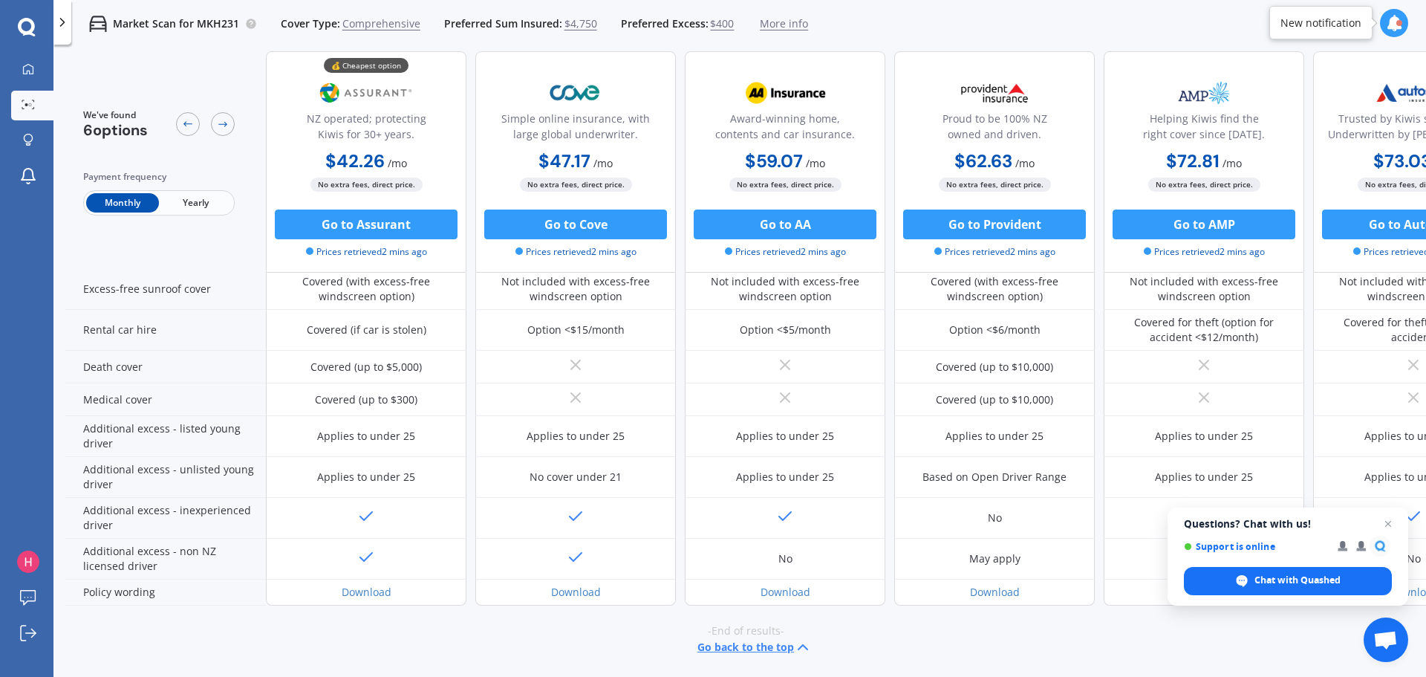
scroll to position [602, 0]
click at [591, 219] on button "Go to Cove" at bounding box center [575, 224] width 183 height 30
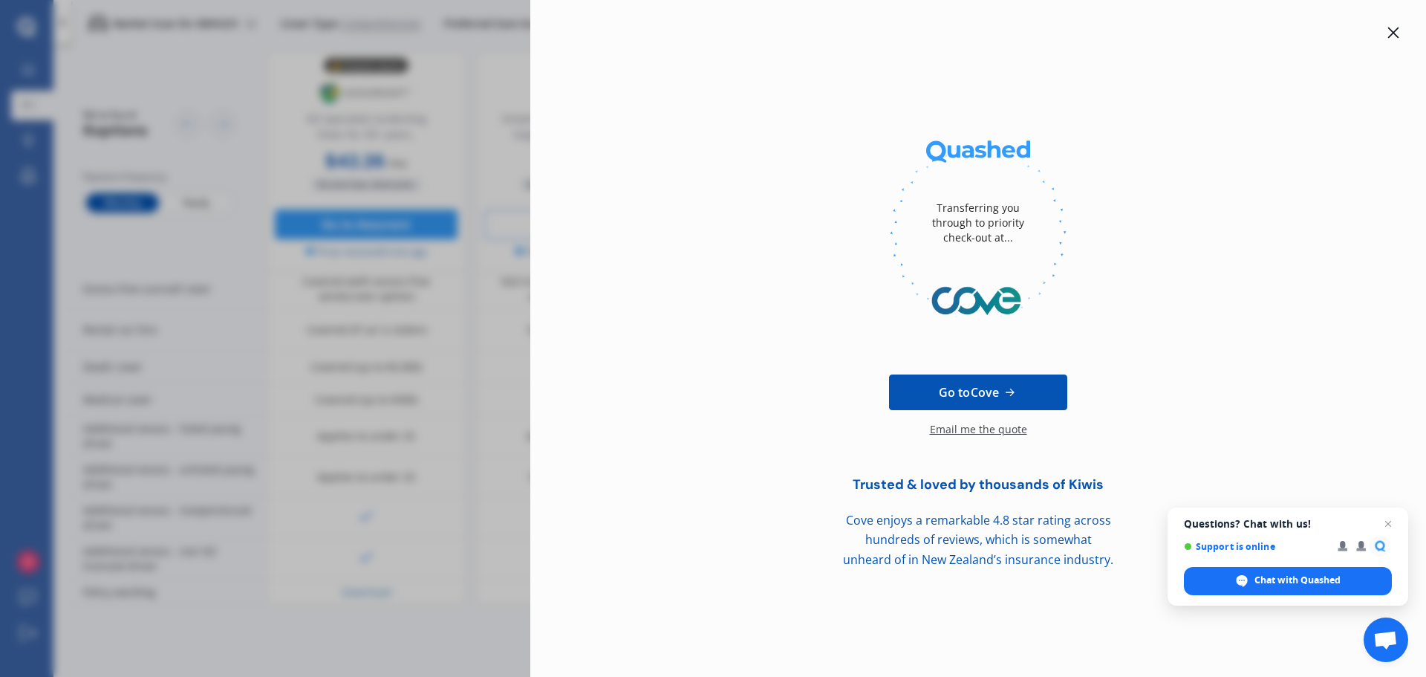
drag, startPoint x: 1378, startPoint y: 38, endPoint x: 1387, endPoint y: 38, distance: 8.2
click at [1378, 38] on div at bounding box center [978, 33] width 848 height 18
click at [1395, 36] on icon at bounding box center [1393, 33] width 12 height 12
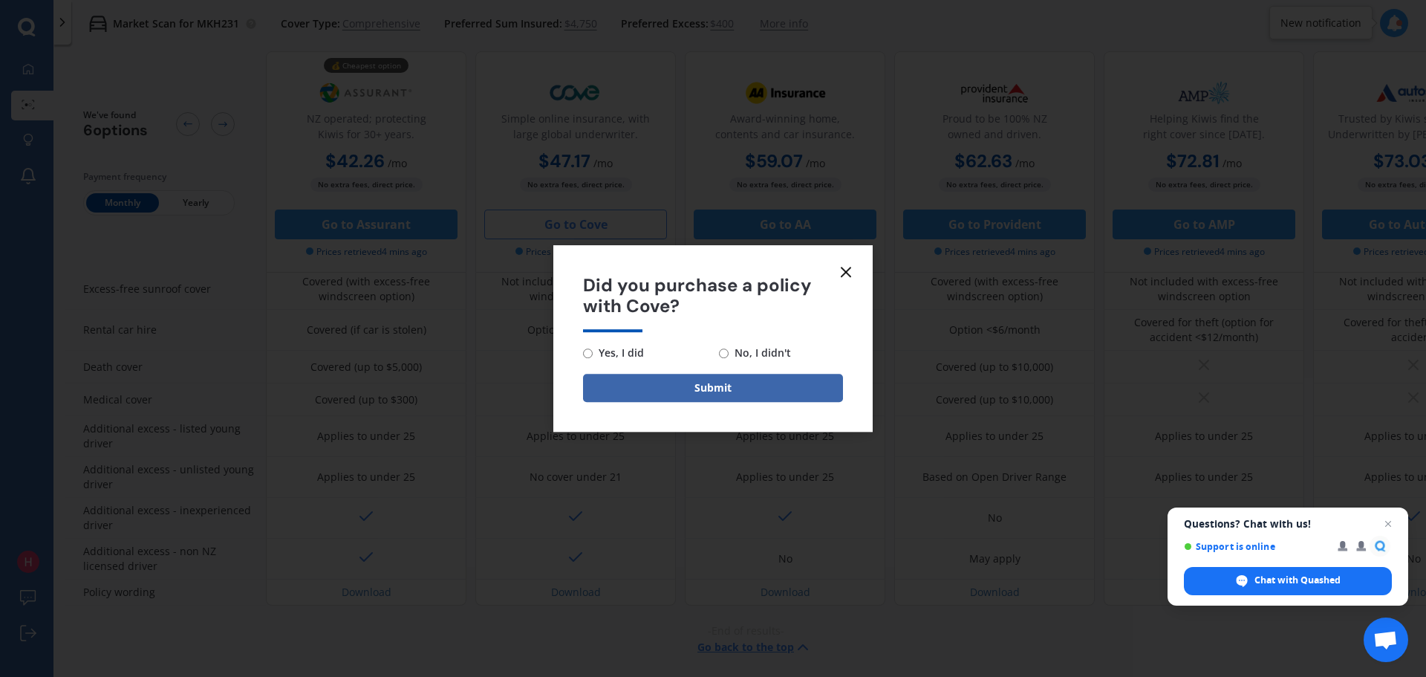
click at [849, 271] on icon at bounding box center [846, 272] width 18 height 18
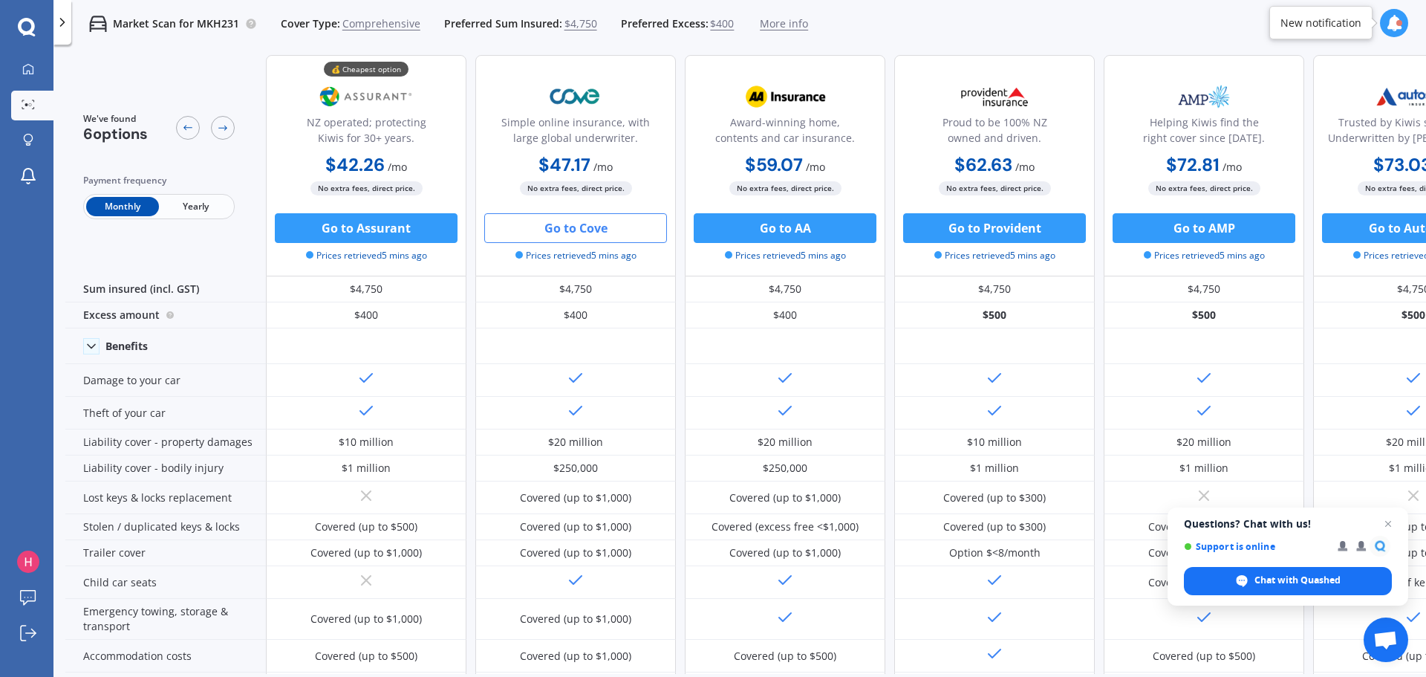
scroll to position [0, 0]
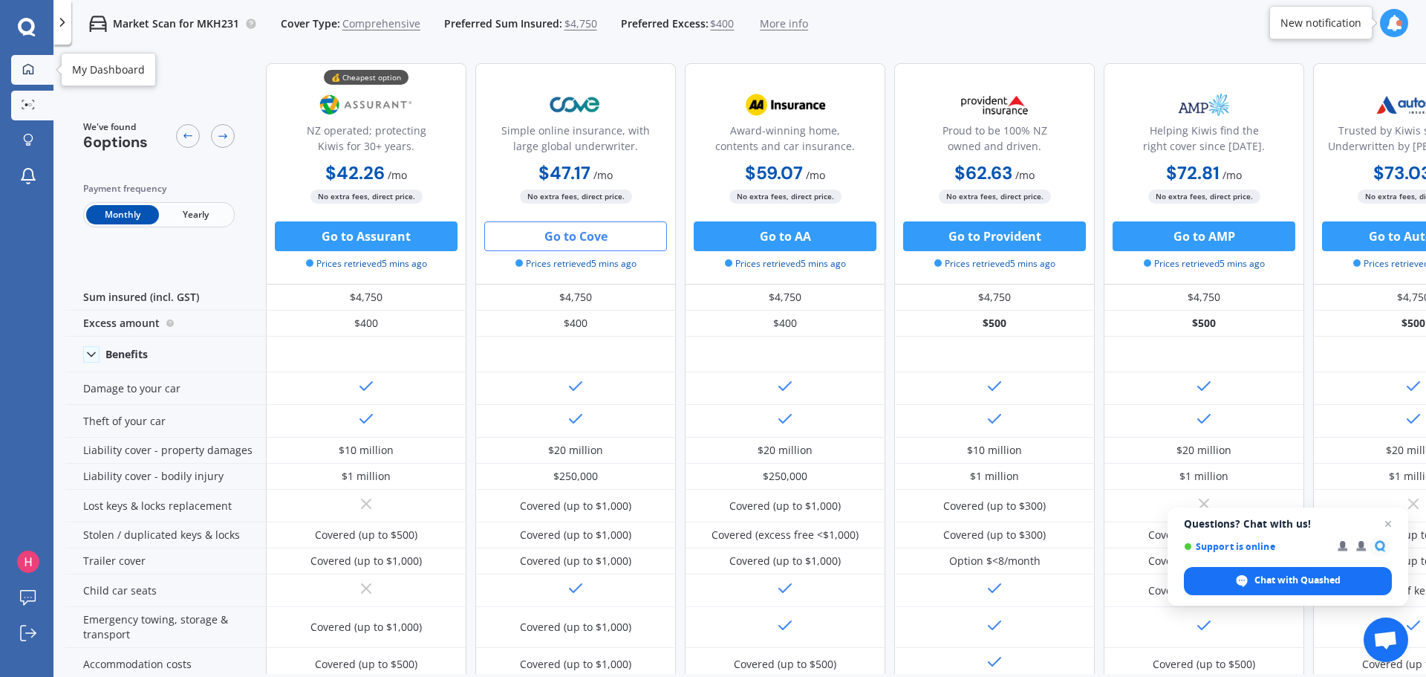
click at [23, 68] on icon at bounding box center [28, 68] width 10 height 10
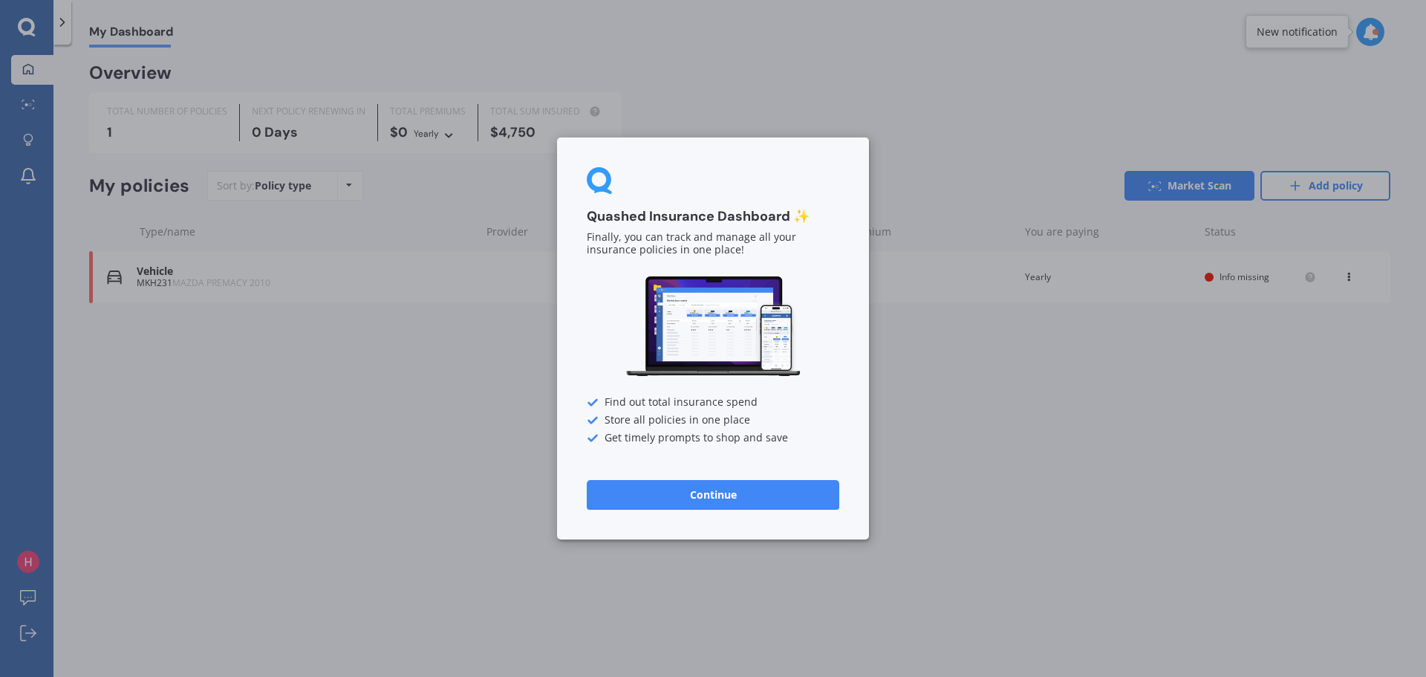
click at [734, 498] on button "Continue" at bounding box center [713, 495] width 253 height 30
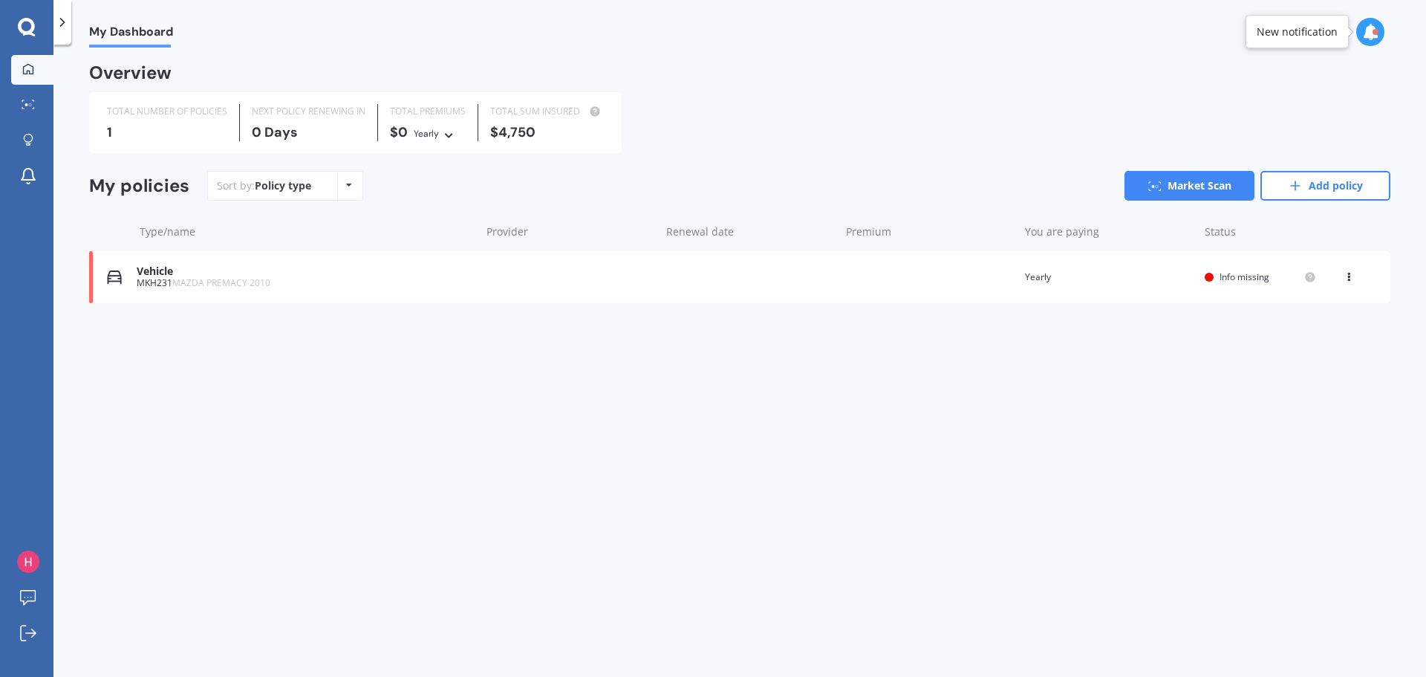
click at [22, 22] on icon at bounding box center [26, 26] width 17 height 17
click at [44, 105] on link "Market Scan" at bounding box center [32, 106] width 42 height 30
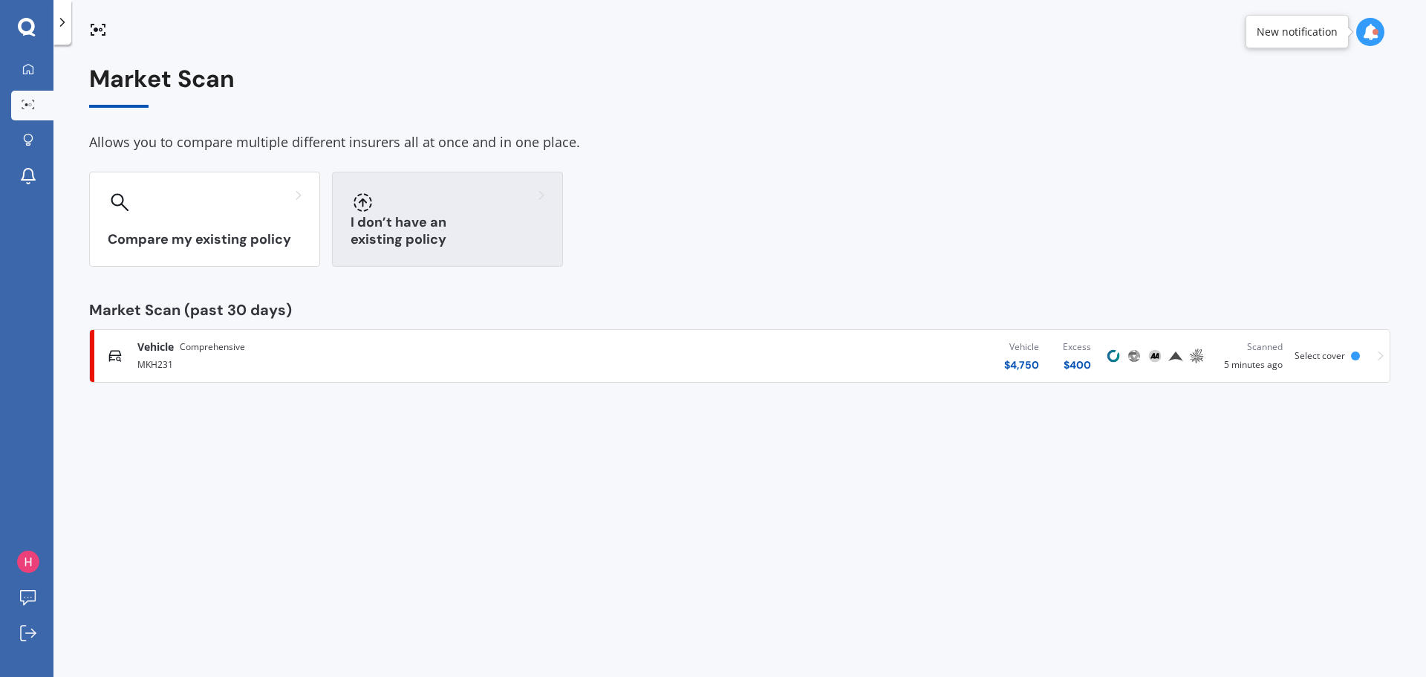
click at [455, 220] on div "I don’t have an existing policy" at bounding box center [447, 219] width 231 height 95
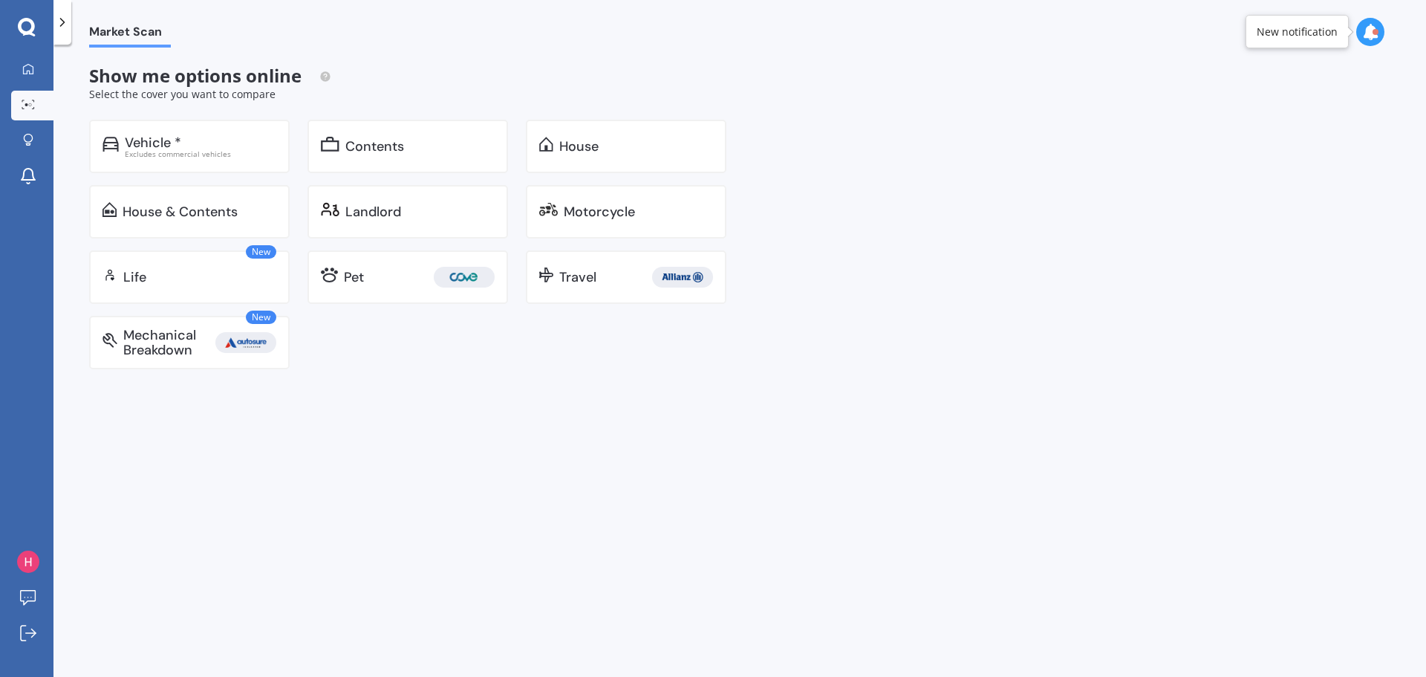
click at [69, 22] on icon at bounding box center [62, 22] width 15 height 15
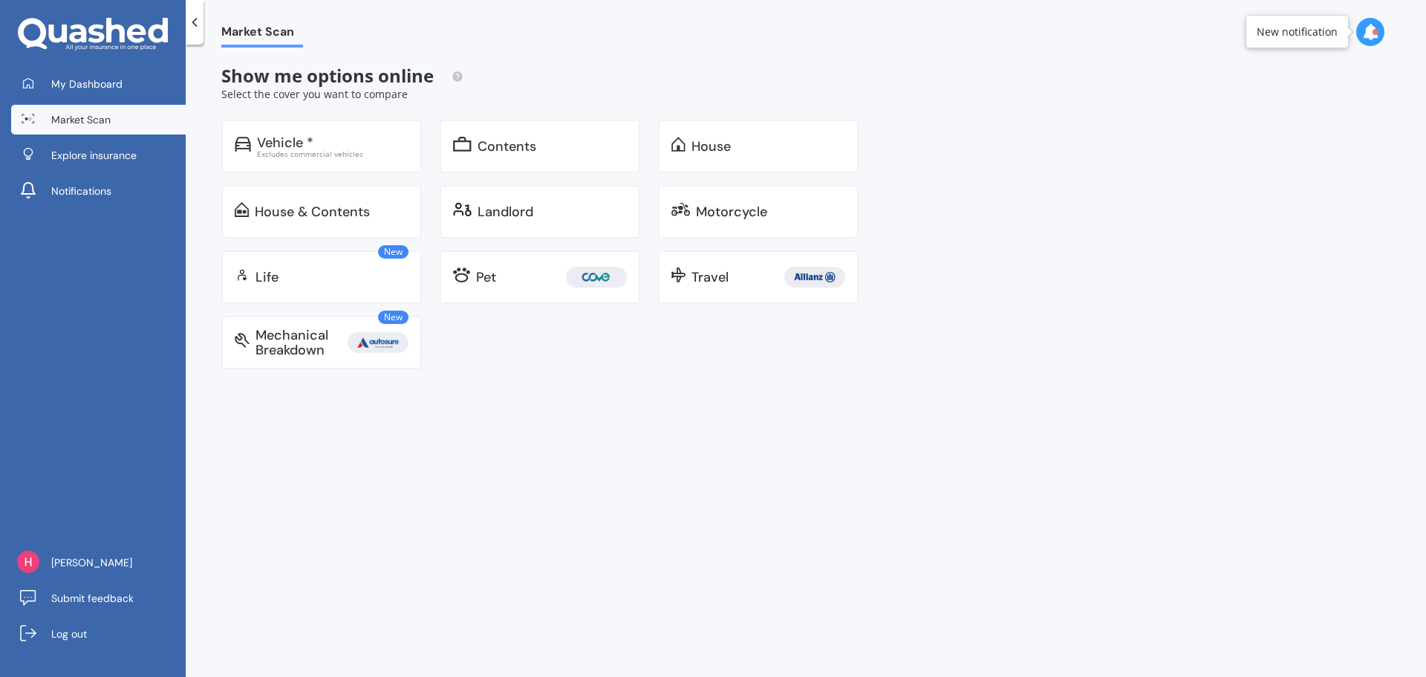
click at [71, 119] on span "Market Scan" at bounding box center [80, 119] width 59 height 15
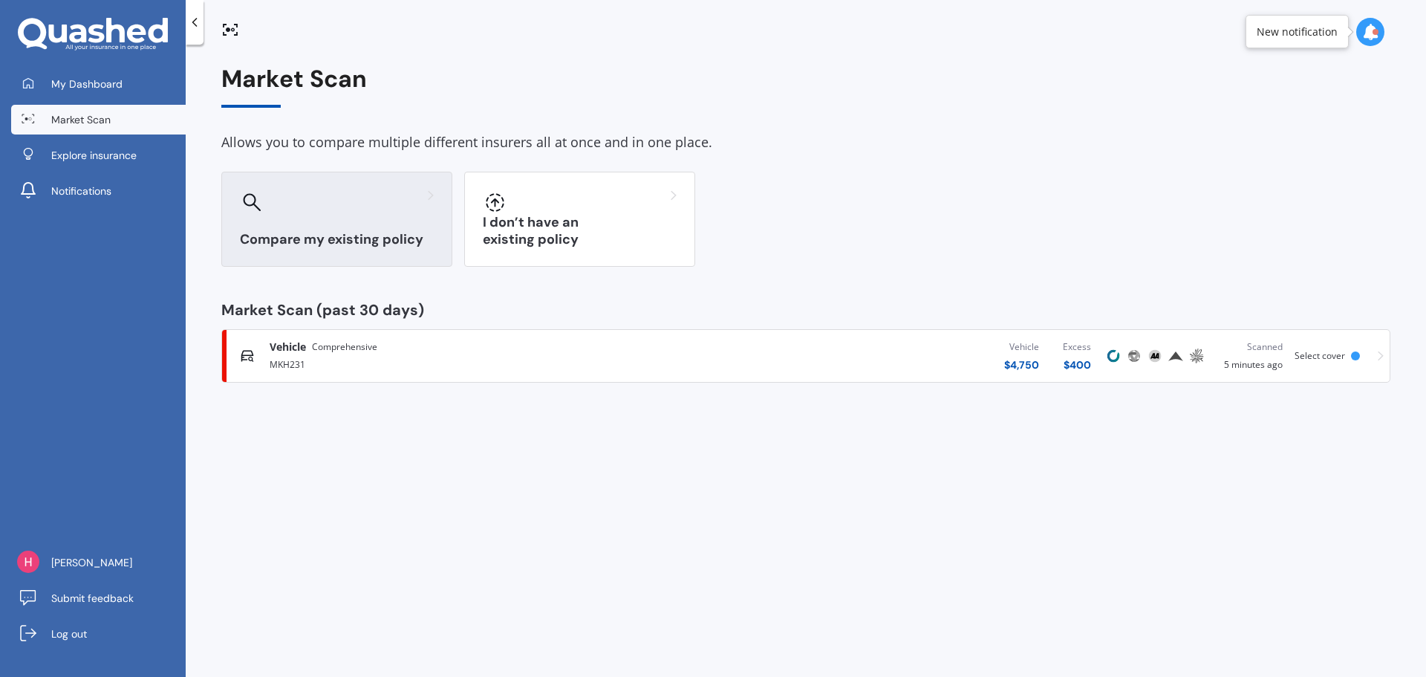
click at [324, 222] on div "Compare my existing policy" at bounding box center [336, 219] width 231 height 95
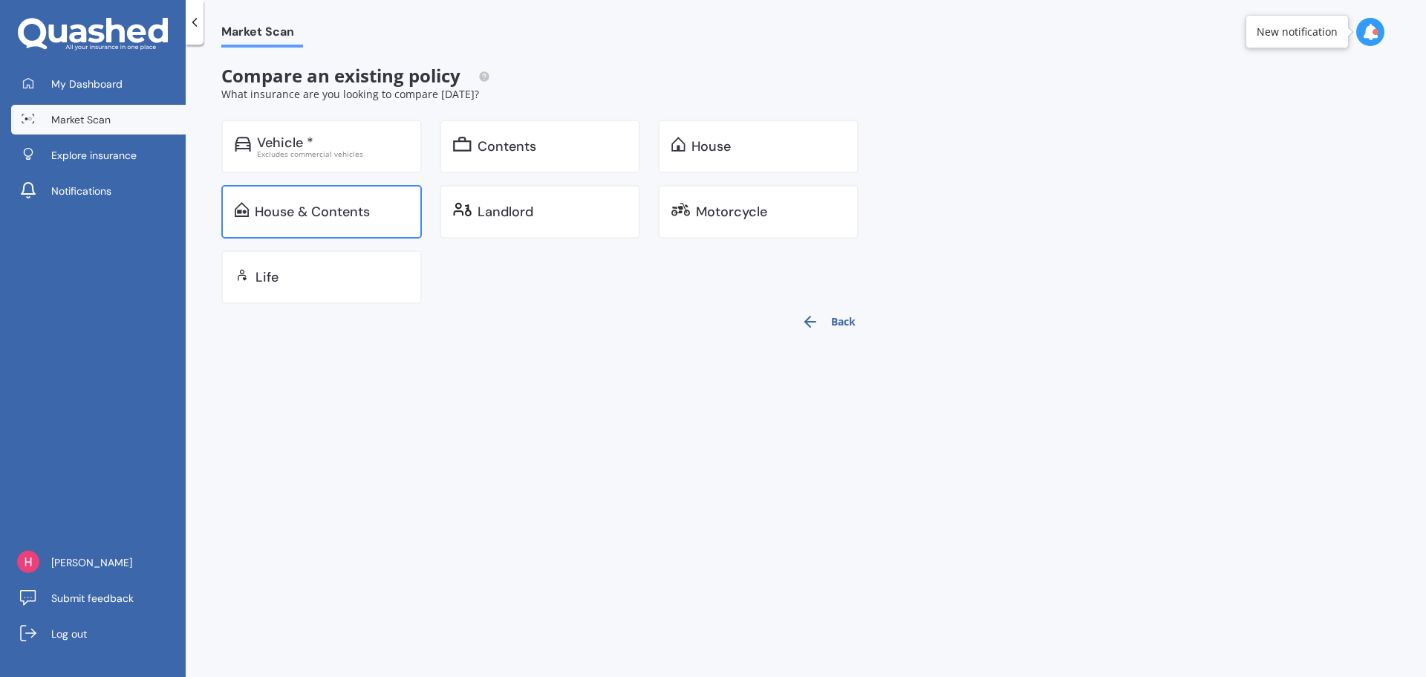
click at [371, 204] on div "House & Contents" at bounding box center [332, 211] width 154 height 15
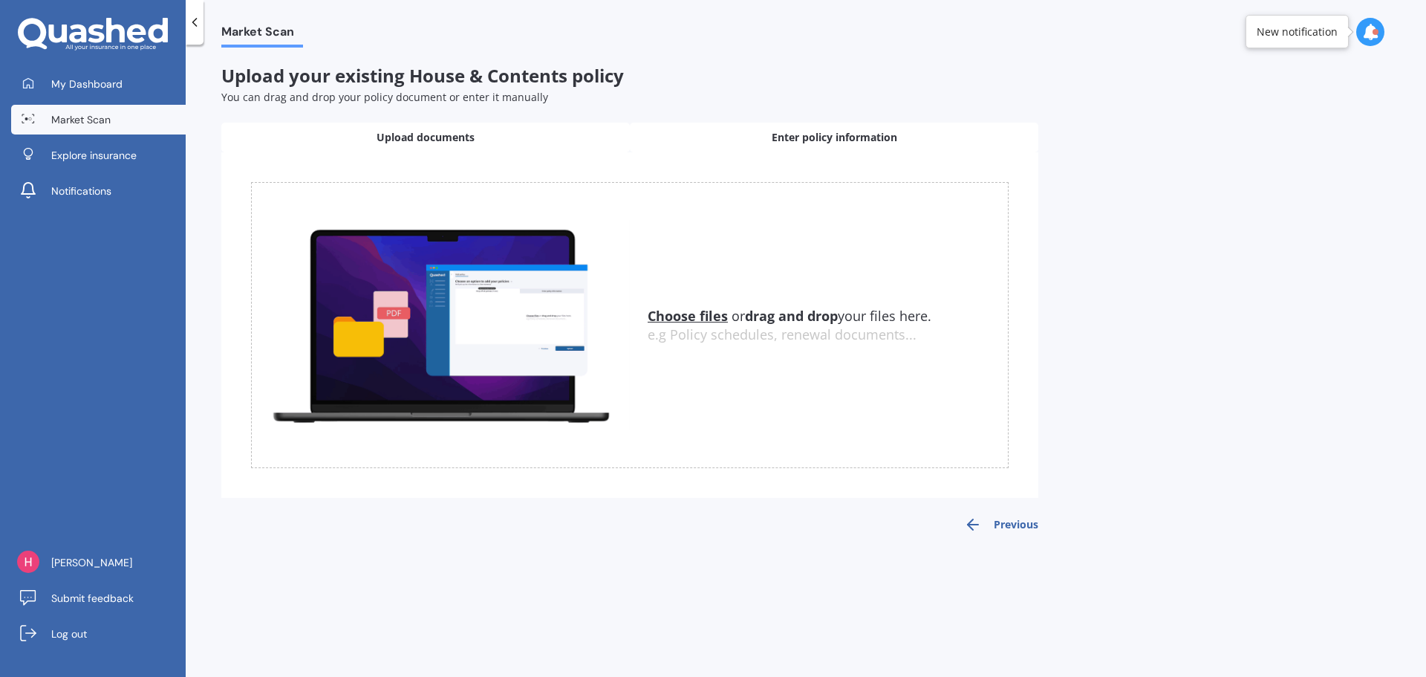
click at [845, 134] on span "Enter policy information" at bounding box center [835, 137] width 126 height 15
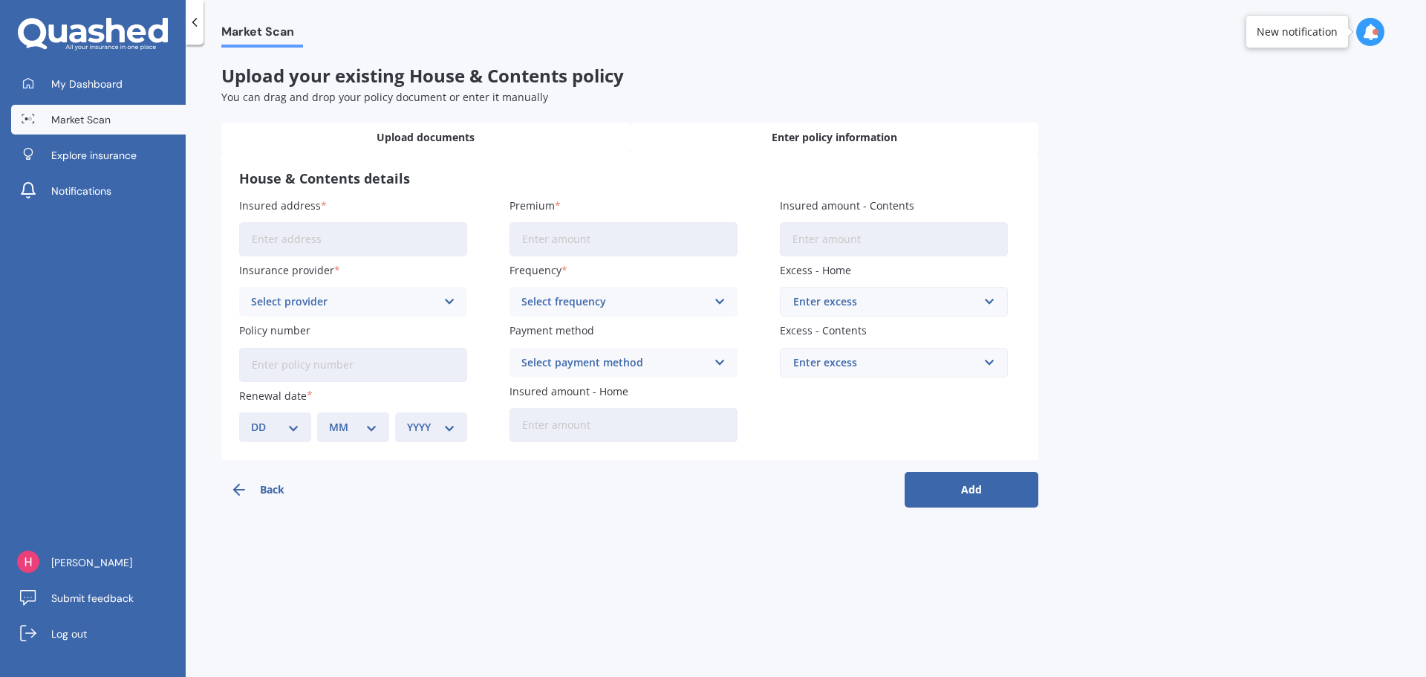
click at [538, 137] on div "Upload documents" at bounding box center [425, 138] width 408 height 30
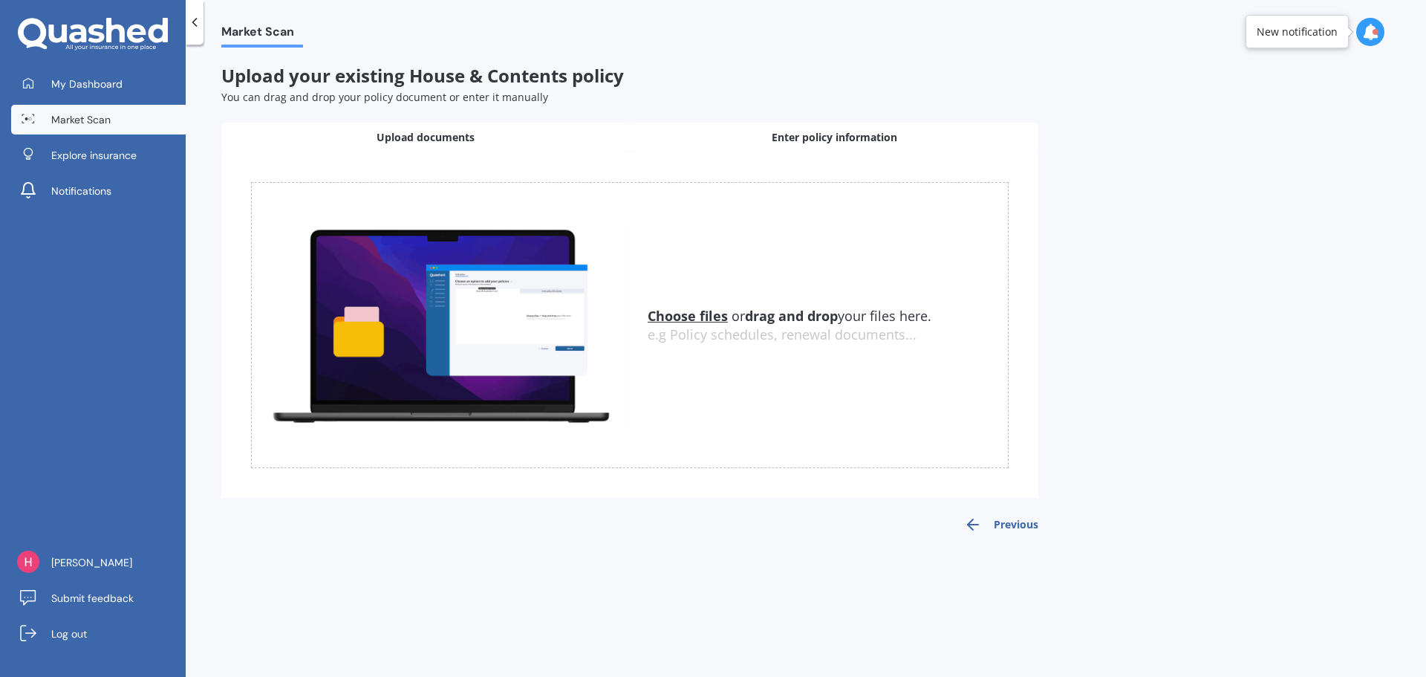
click at [837, 132] on span "Enter policy information" at bounding box center [835, 137] width 126 height 15
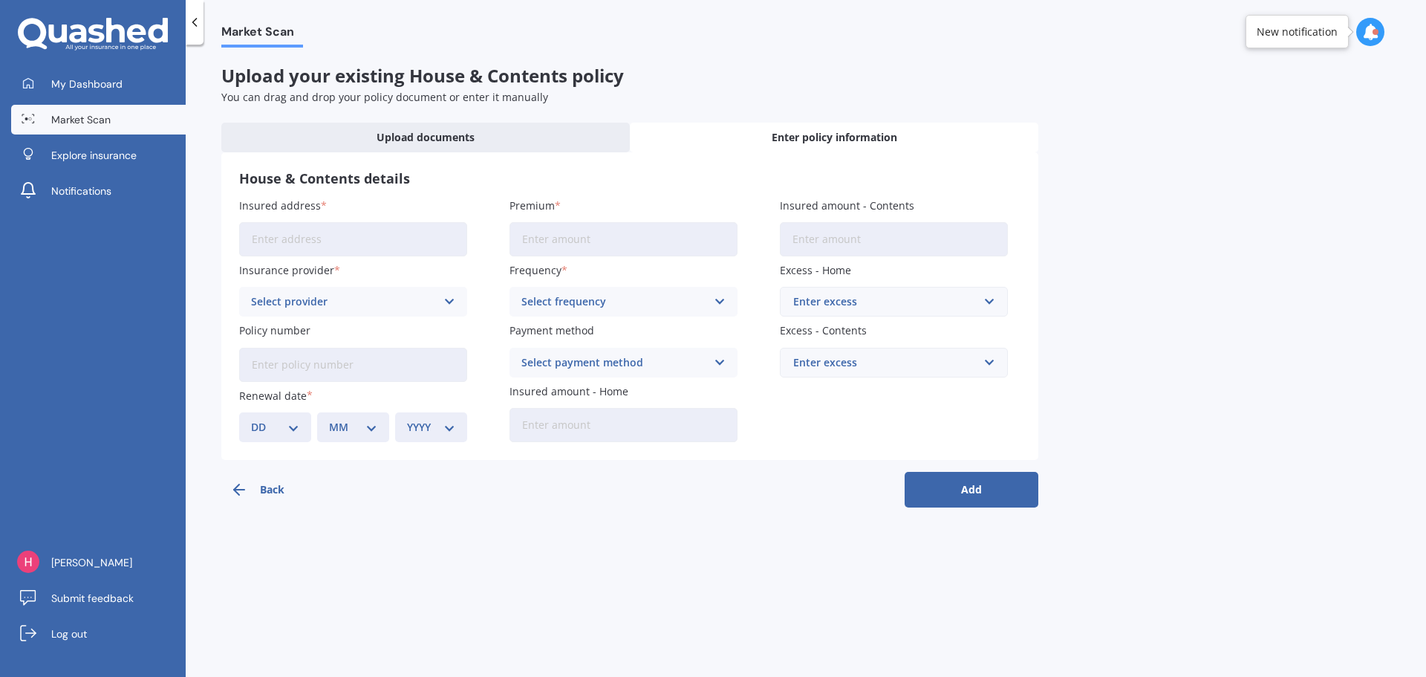
click at [363, 238] on input "Insured address" at bounding box center [353, 239] width 228 height 34
type input "[STREET_ADDRESS]"
click at [338, 304] on div "Select provider" at bounding box center [343, 301] width 185 height 16
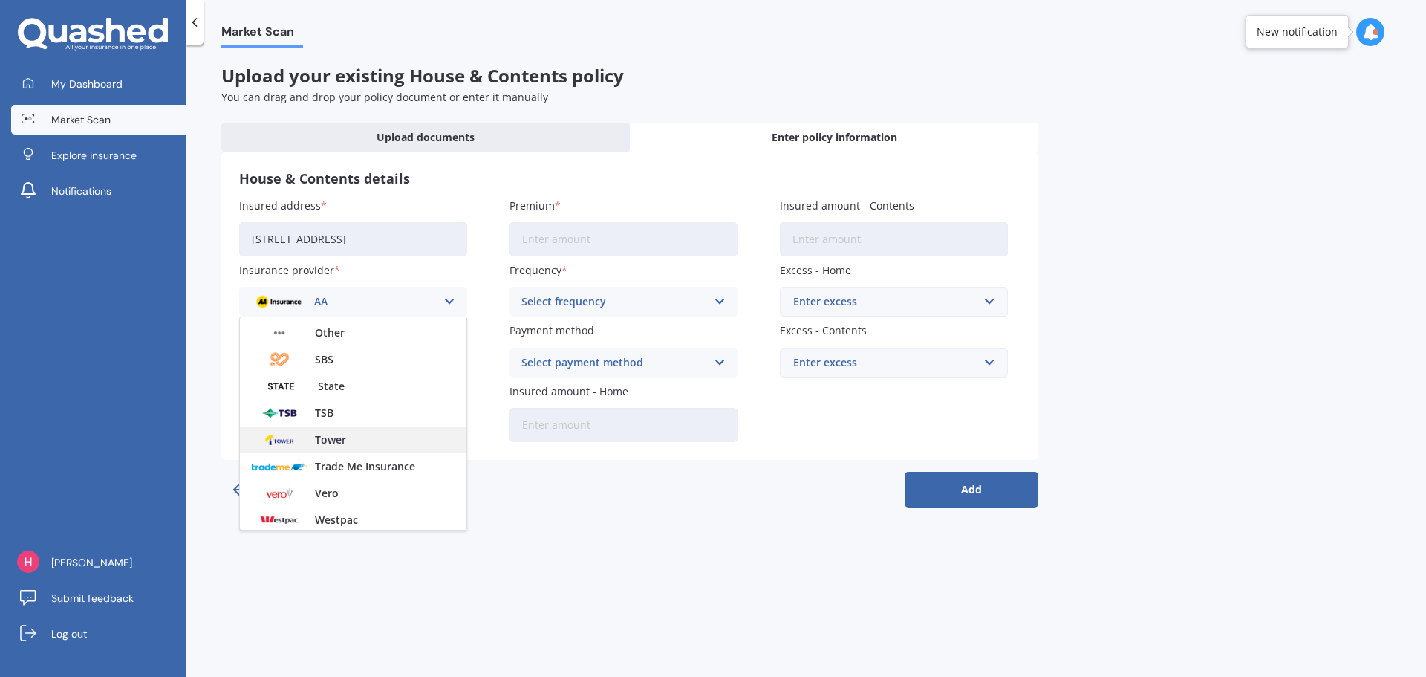
scroll to position [403, 0]
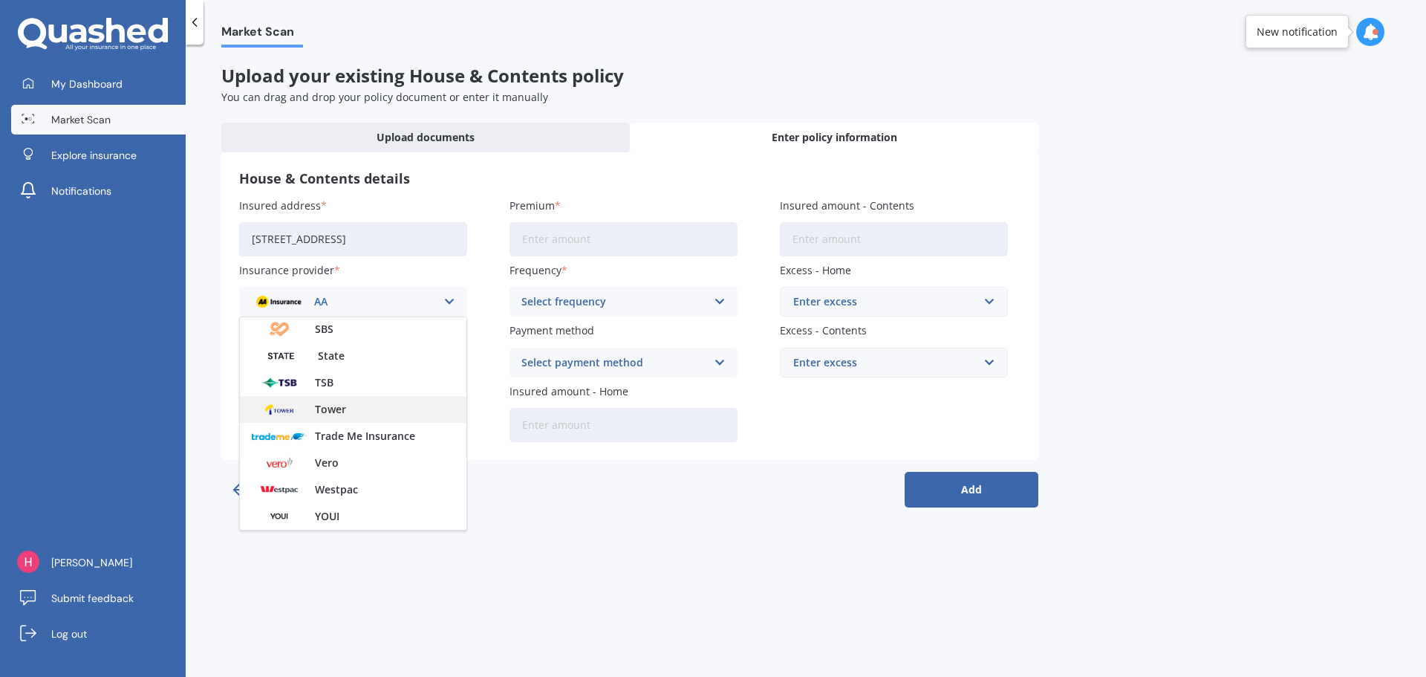
click at [354, 414] on div "Tower" at bounding box center [353, 409] width 227 height 27
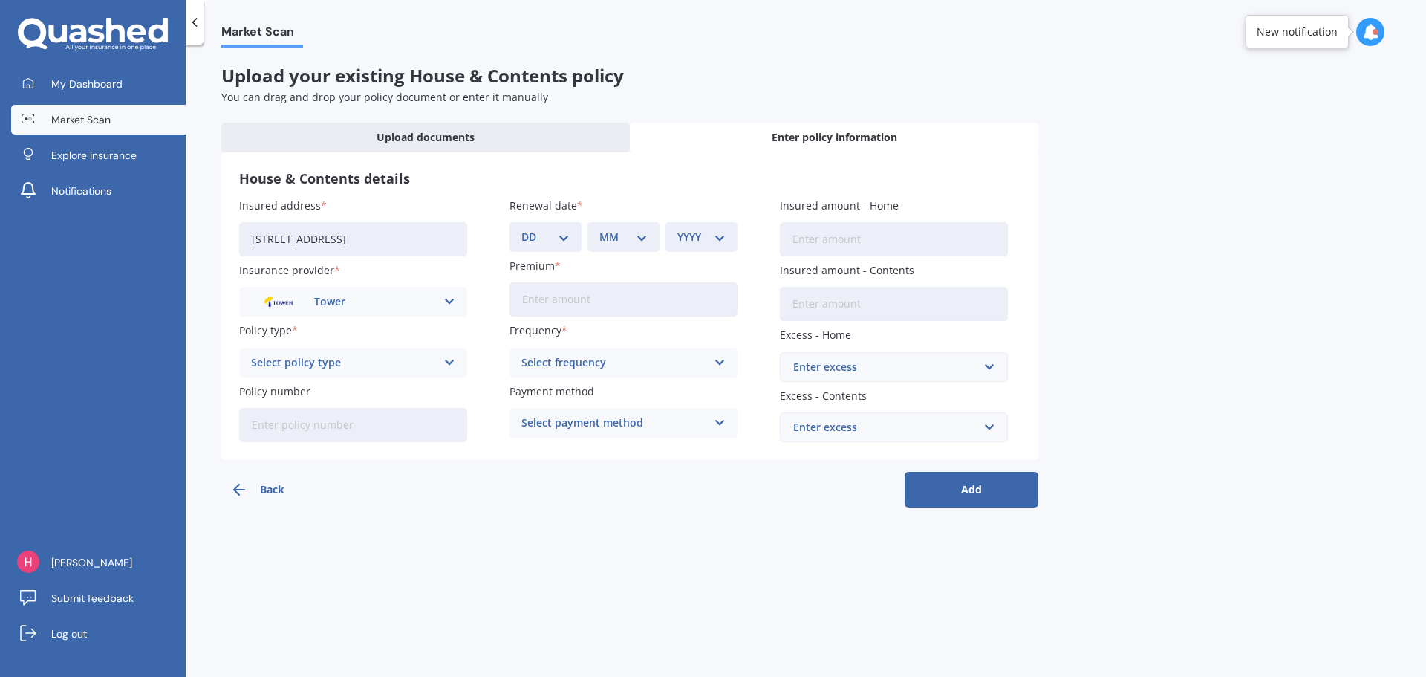
click at [392, 362] on div "Select policy type" at bounding box center [343, 362] width 185 height 16
click at [370, 425] on div "Home and Contents - Plus" at bounding box center [353, 418] width 227 height 27
click at [362, 429] on input "Policy number" at bounding box center [353, 425] width 228 height 34
type input "349016"
click at [556, 227] on div "DD 01 02 03 04 05 06 07 08 09 10 11 12 13 14 15 16 17 18 19 20 21 22 23 24 25 2…" at bounding box center [545, 237] width 72 height 30
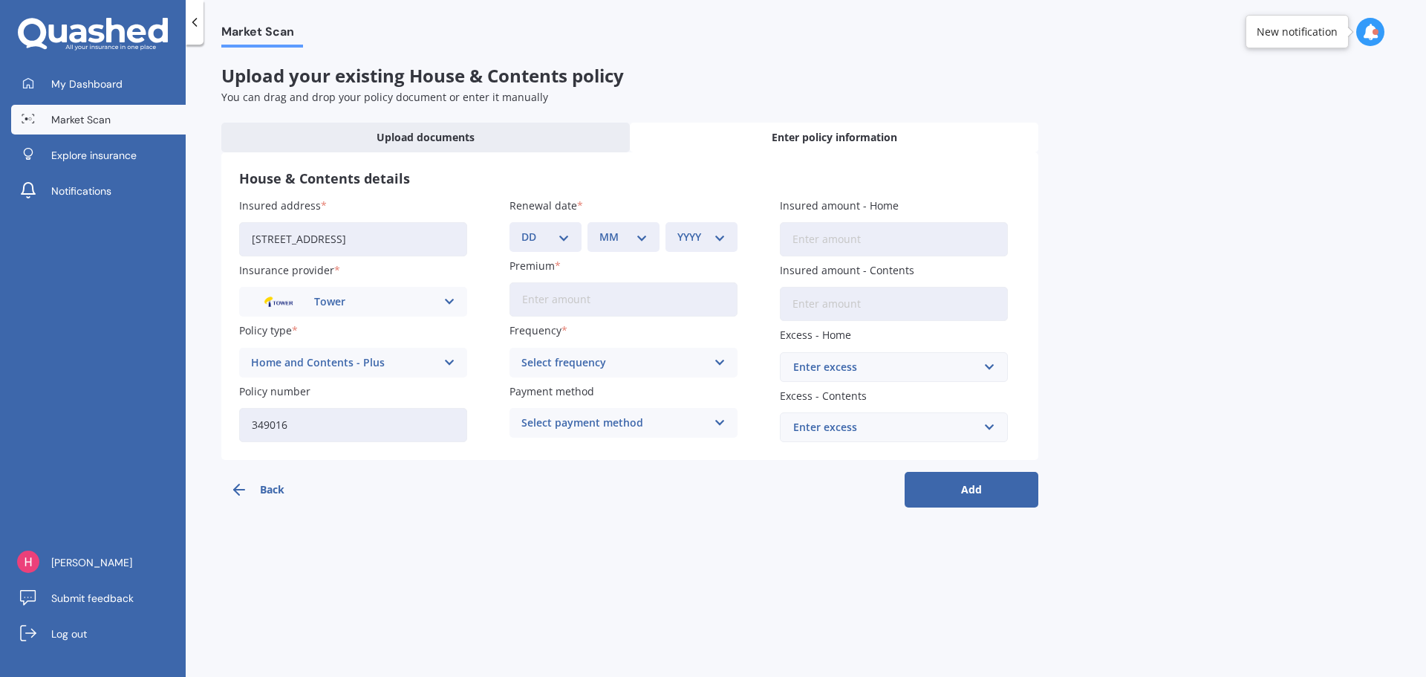
click at [564, 244] on select "DD 01 02 03 04 05 06 07 08 09 10 11 12 13 14 15 16 17 18 19 20 21 22 23 24 25 2…" at bounding box center [545, 237] width 48 height 16
select select "05"
click at [521, 229] on select "DD 01 02 03 04 05 06 07 08 09 10 11 12 13 14 15 16 17 18 19 20 21 22 23 24 25 2…" at bounding box center [545, 237] width 48 height 16
click at [623, 238] on select "MM 01 02 03 04 05 06 07 08 09 10 11 12" at bounding box center [623, 237] width 48 height 16
select select "04"
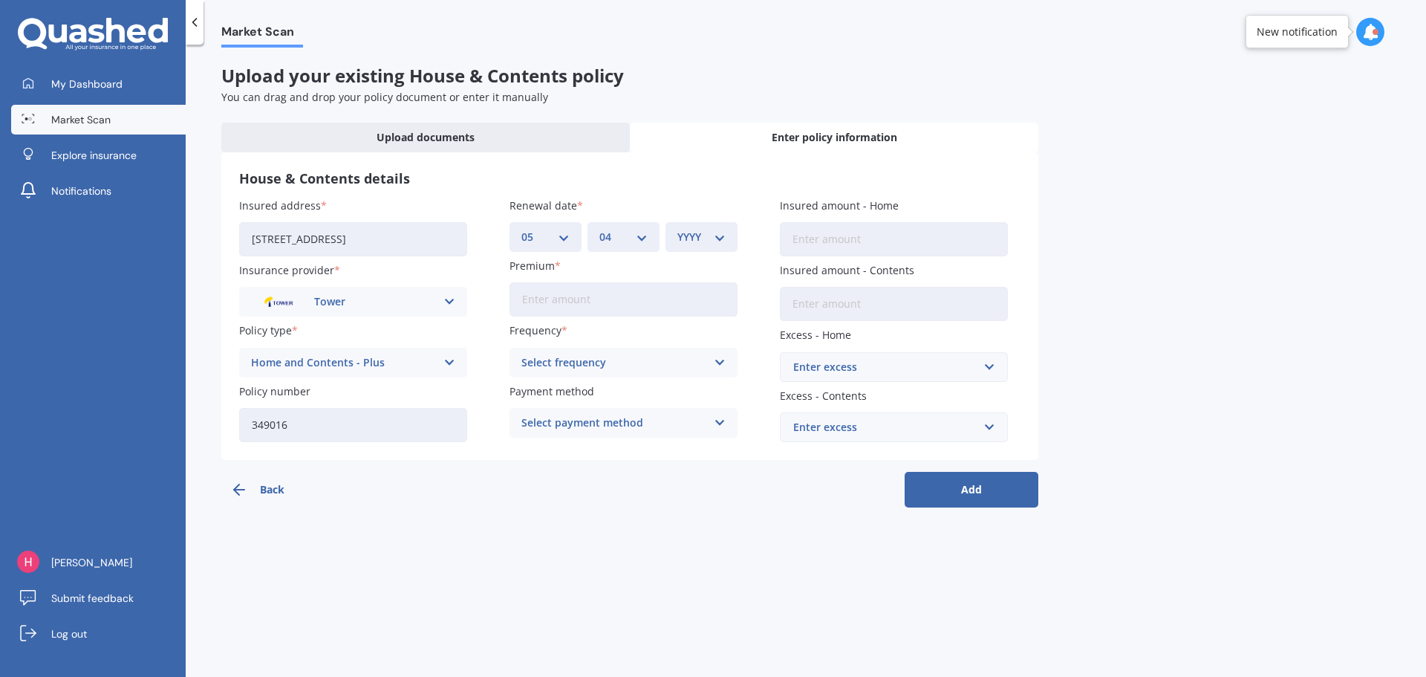
click at [599, 229] on select "MM 01 02 03 04 05 06 07 08 09 10 11 12" at bounding box center [623, 237] width 48 height 16
click at [694, 241] on select "YYYY 2027 2026 2025 2024 2023 2022 2021 2020 2019 2018 2017 2016 2015 2014 2013…" at bounding box center [701, 237] width 48 height 16
select select "2026"
click at [677, 229] on select "YYYY 2027 2026 2025 2024 2023 2022 2021 2020 2019 2018 2017 2016 2015 2014 2013…" at bounding box center [701, 237] width 48 height 16
click at [597, 298] on input "Premium" at bounding box center [623, 299] width 228 height 34
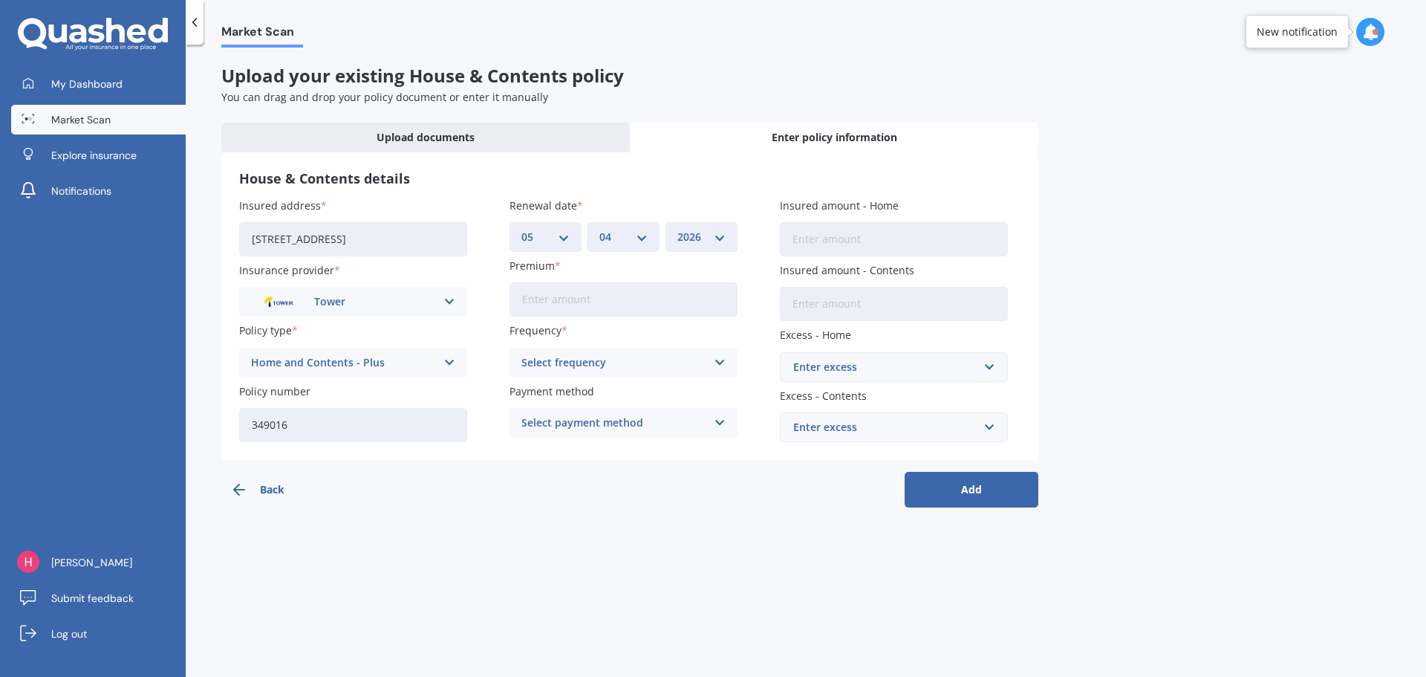
click at [599, 293] on input "Premium" at bounding box center [623, 299] width 228 height 34
type input "$2,979.00"
click at [613, 363] on div "Select frequency" at bounding box center [613, 362] width 185 height 16
click at [582, 397] on div "Yearly" at bounding box center [623, 391] width 227 height 27
click at [694, 423] on div "Select payment method" at bounding box center [613, 422] width 185 height 16
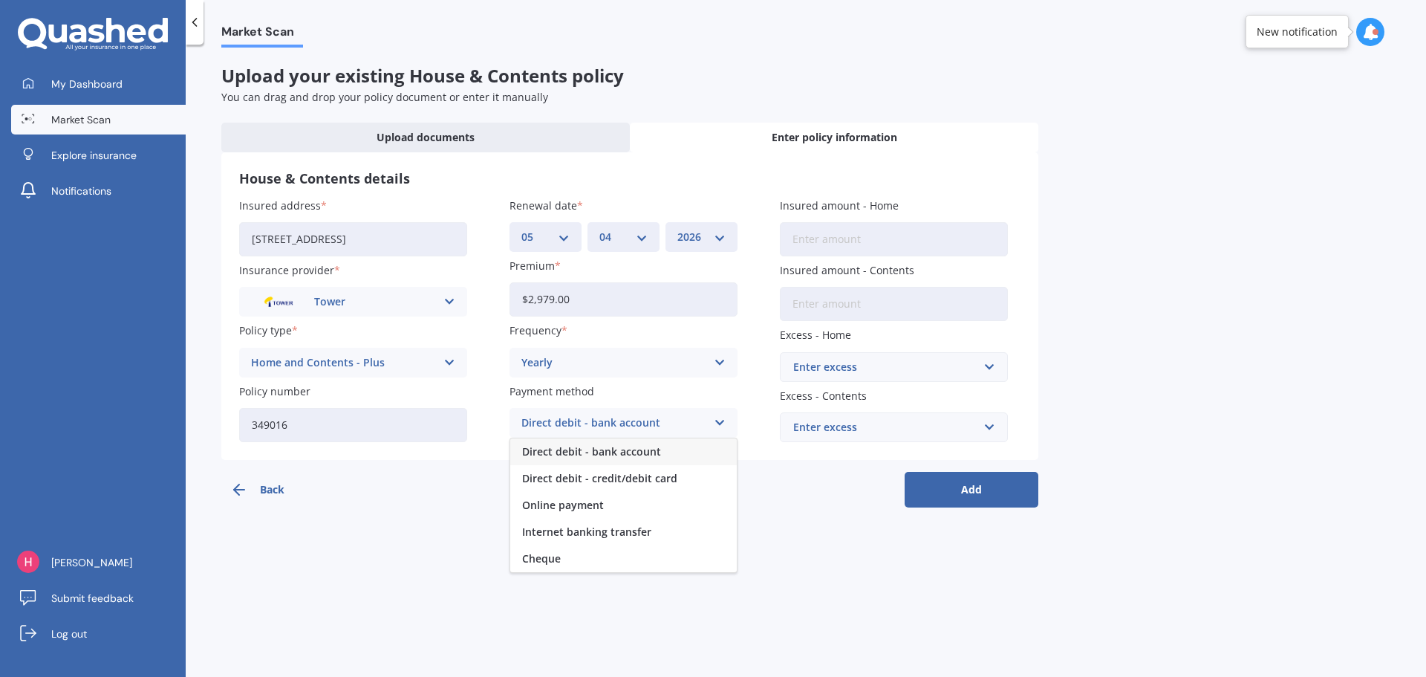
click at [682, 448] on div "Direct debit - bank account" at bounding box center [623, 451] width 227 height 27
click at [846, 234] on input "Insured amount - Home" at bounding box center [894, 239] width 228 height 34
click at [859, 241] on input "Insured amount - Home" at bounding box center [894, 239] width 228 height 34
type input "$977,907"
click at [879, 308] on input "Insured amount - Contents" at bounding box center [894, 304] width 228 height 34
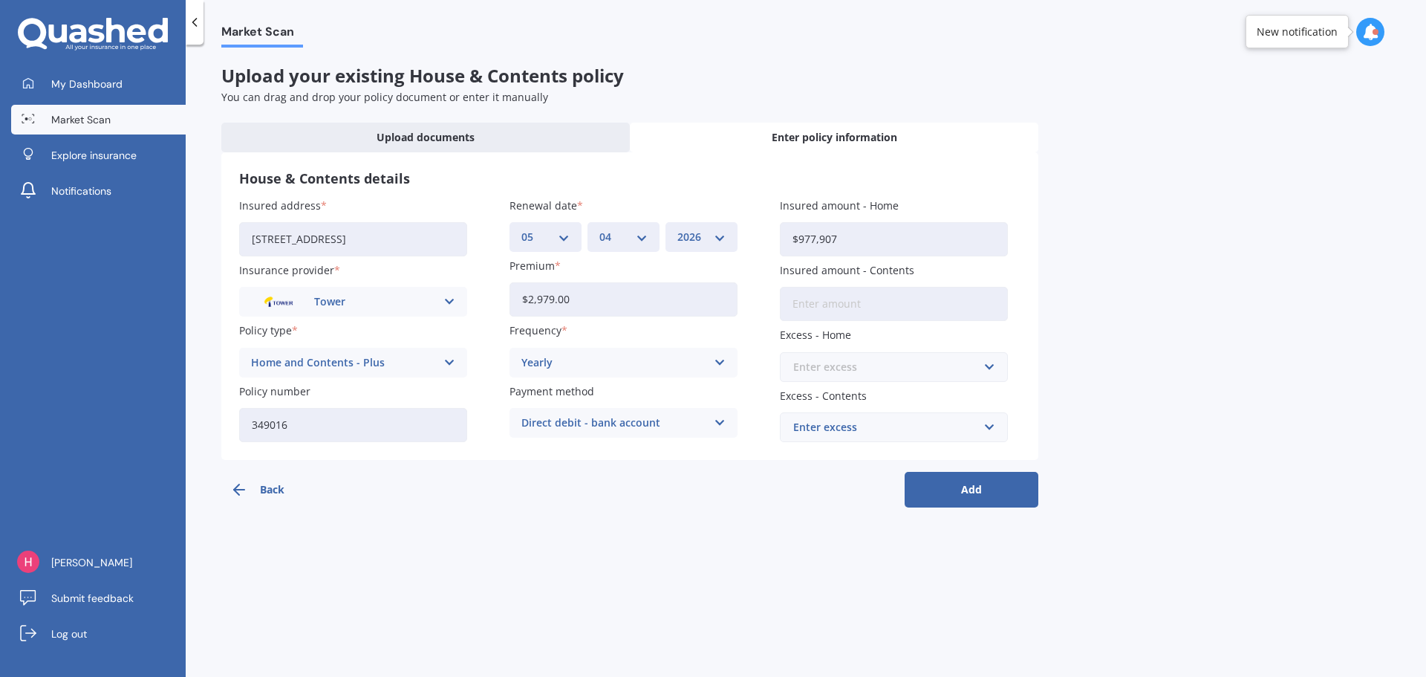
click at [992, 365] on input "text" at bounding box center [888, 367] width 215 height 28
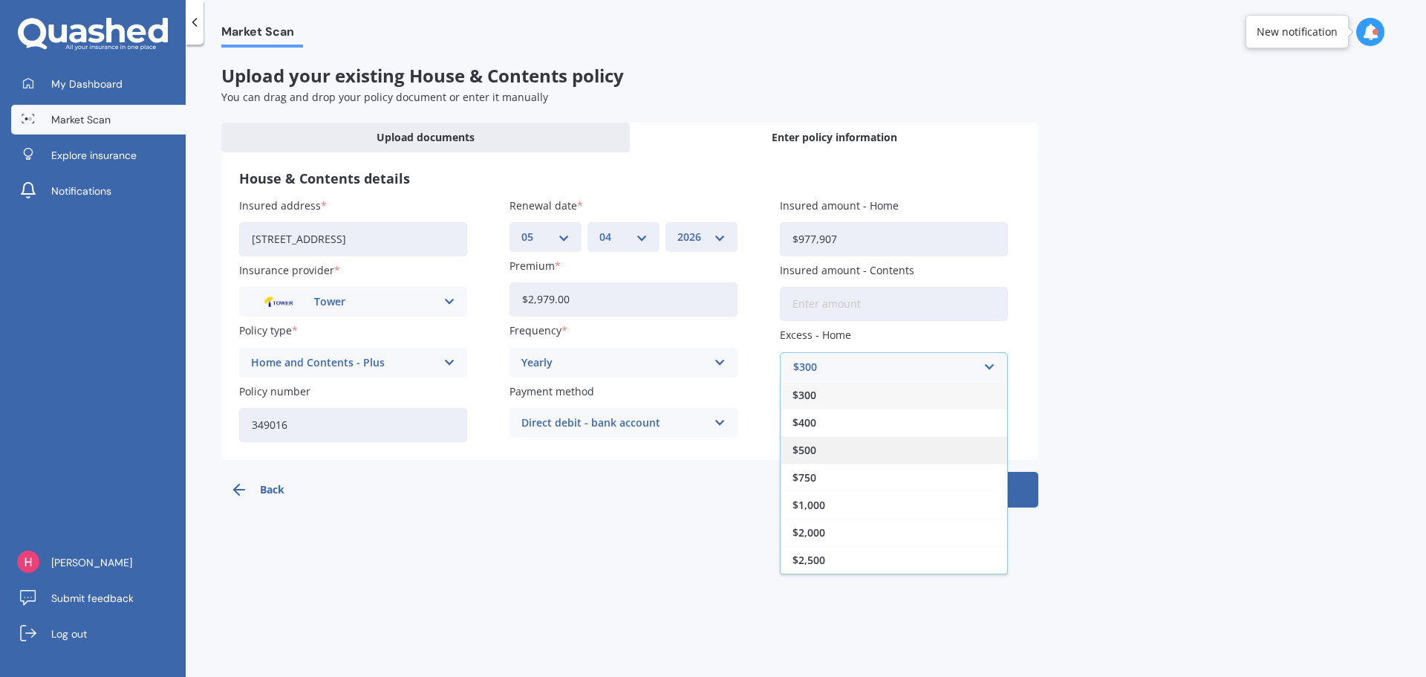
click at [818, 441] on div "$500" at bounding box center [894, 449] width 227 height 27
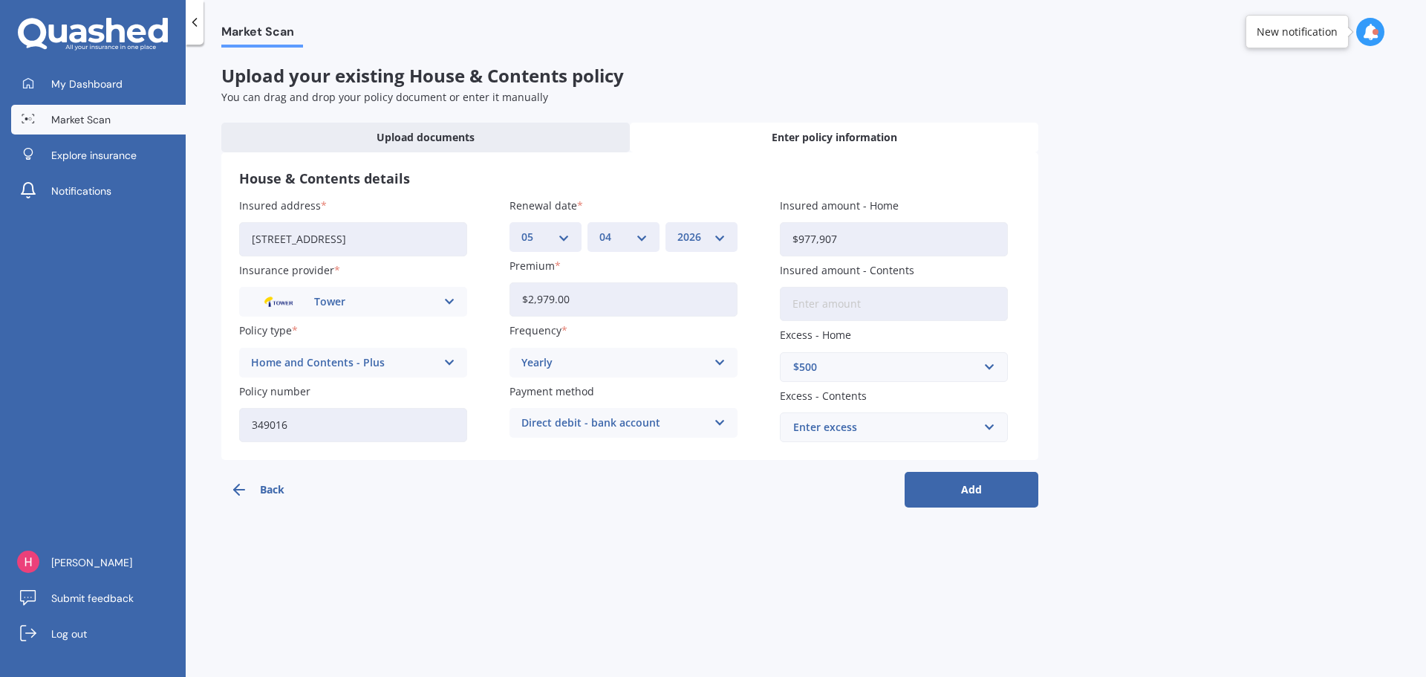
click at [965, 495] on button "Add" at bounding box center [972, 490] width 134 height 36
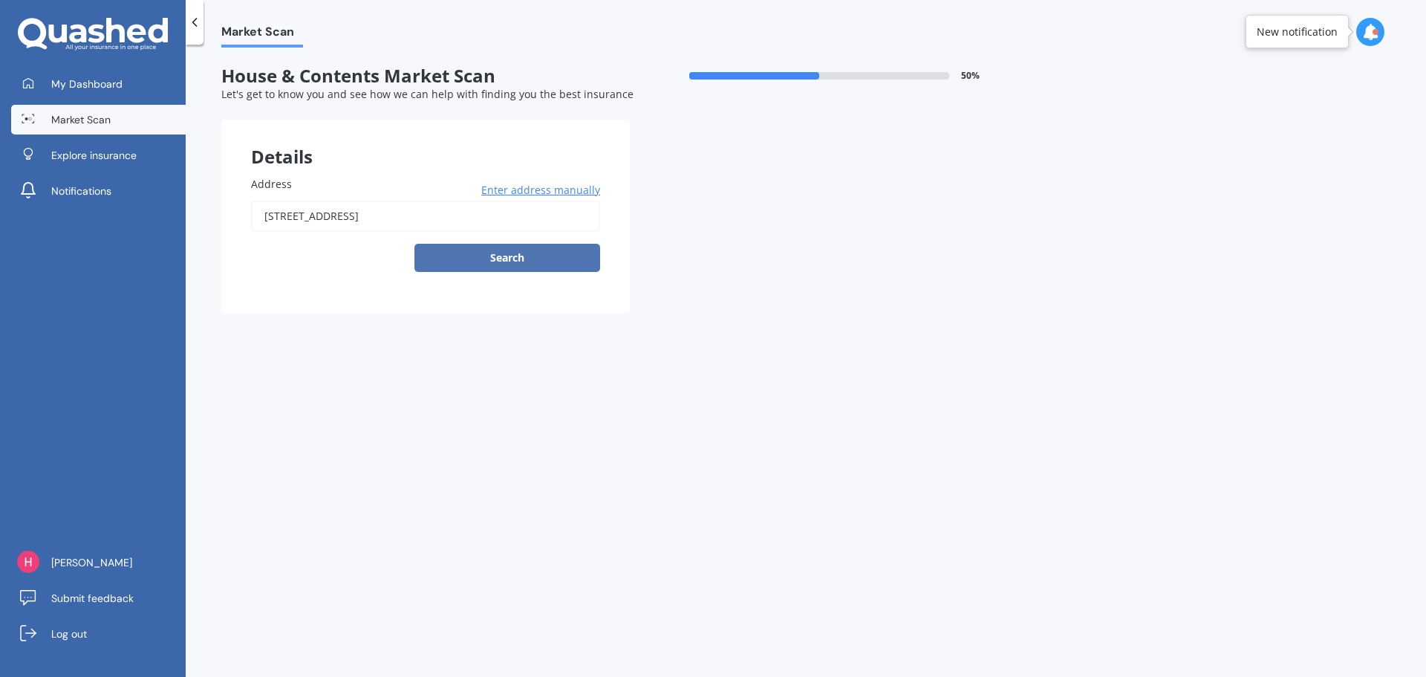
click at [522, 252] on button "Search" at bounding box center [507, 258] width 186 height 28
click at [513, 221] on input "[STREET_ADDRESS]" at bounding box center [425, 216] width 349 height 31
type input "[STREET_ADDRESS]"
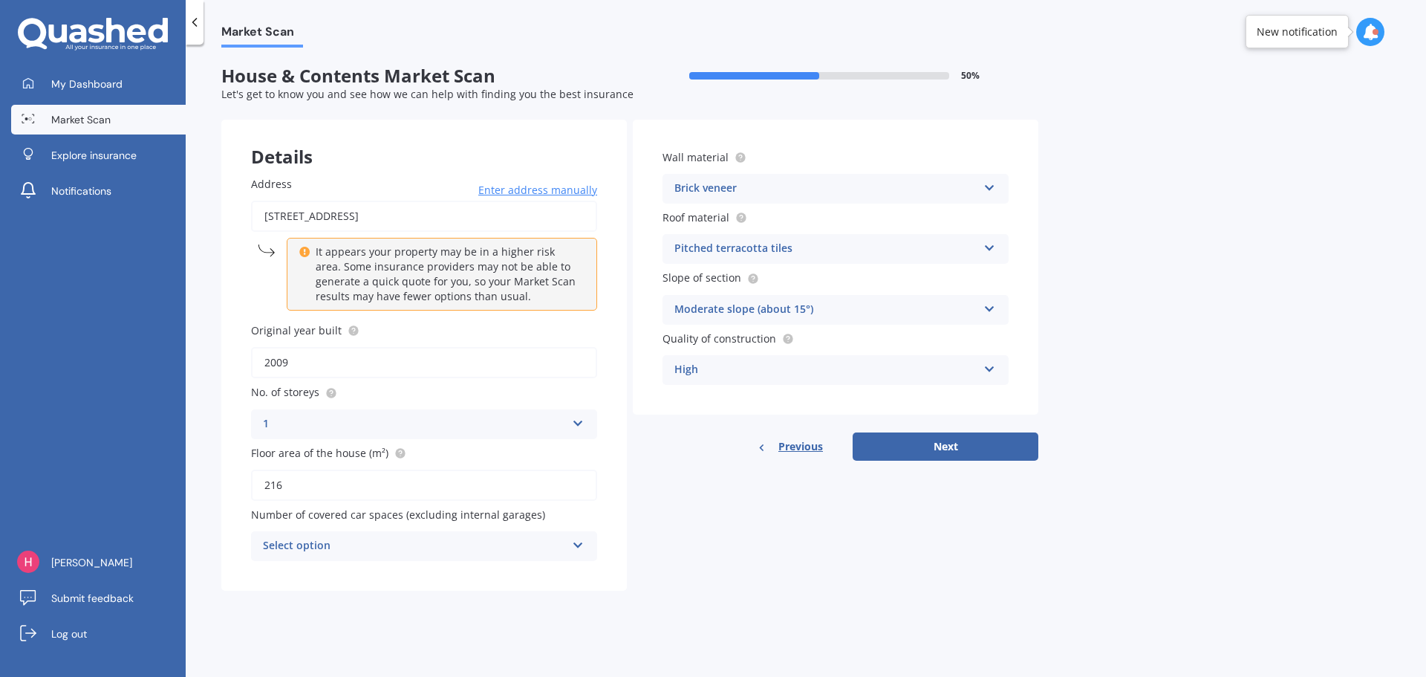
click at [558, 544] on div "Select option" at bounding box center [414, 546] width 303 height 18
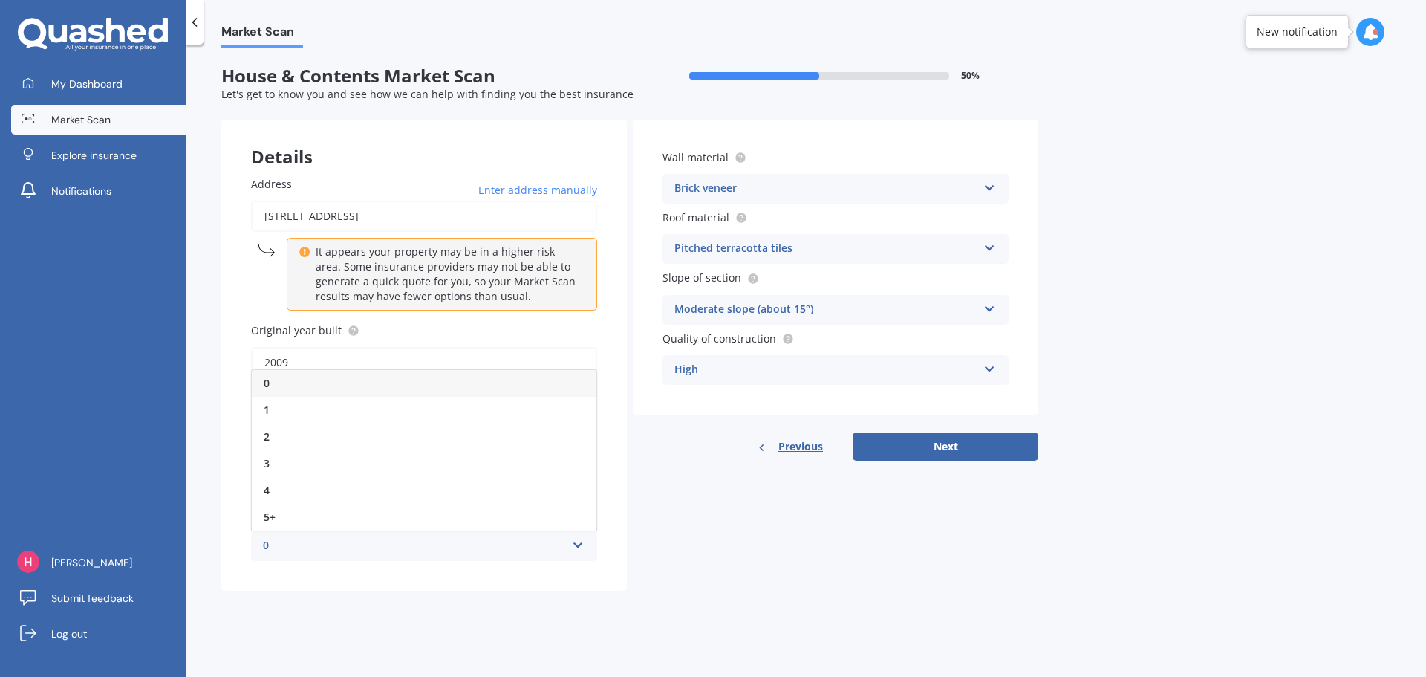
click at [523, 383] on div "0" at bounding box center [424, 383] width 345 height 27
click at [570, 543] on div "0 0 1 2 3 4 5+" at bounding box center [424, 546] width 346 height 30
click at [497, 405] on div "1" at bounding box center [424, 410] width 345 height 27
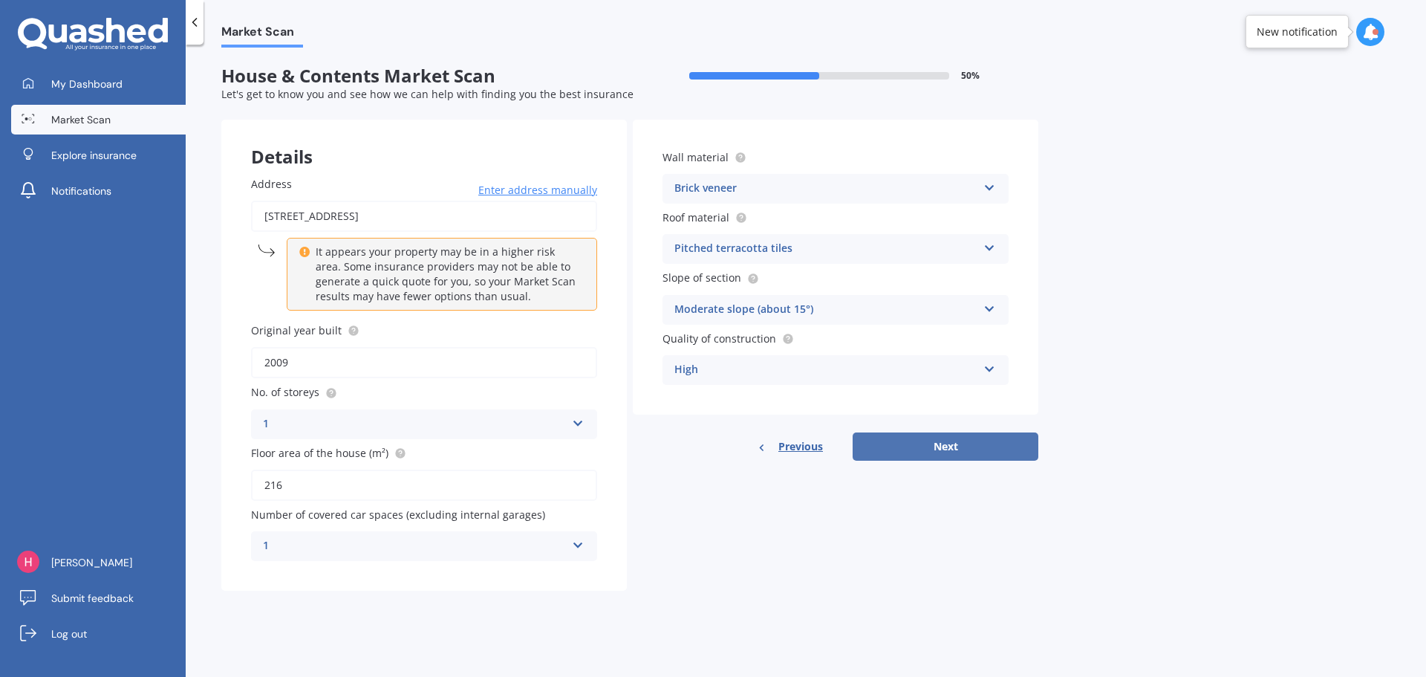
click at [960, 444] on button "Next" at bounding box center [946, 446] width 186 height 28
select select "19"
select select "10"
select select "1978"
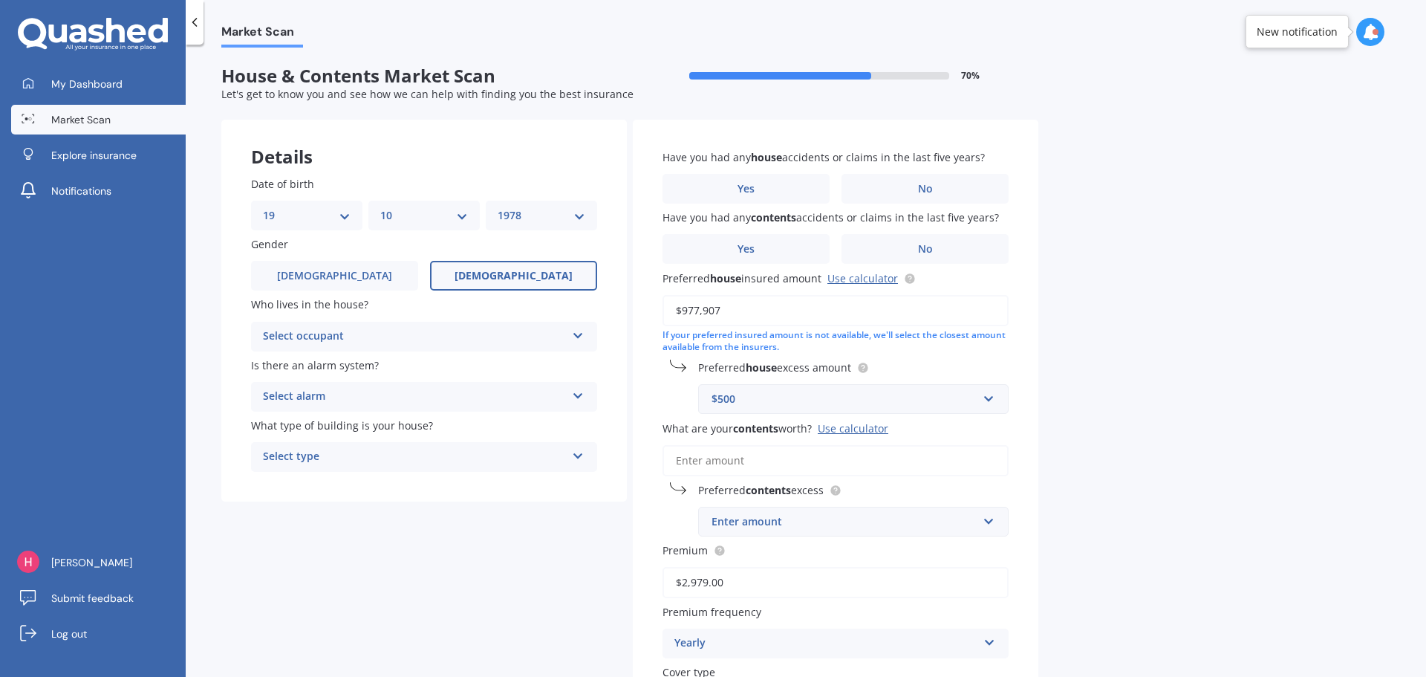
click at [502, 335] on div "Select occupant" at bounding box center [414, 337] width 303 height 18
click at [468, 358] on div "Owner" at bounding box center [424, 365] width 345 height 27
click at [459, 394] on div "Select alarm" at bounding box center [414, 397] width 303 height 18
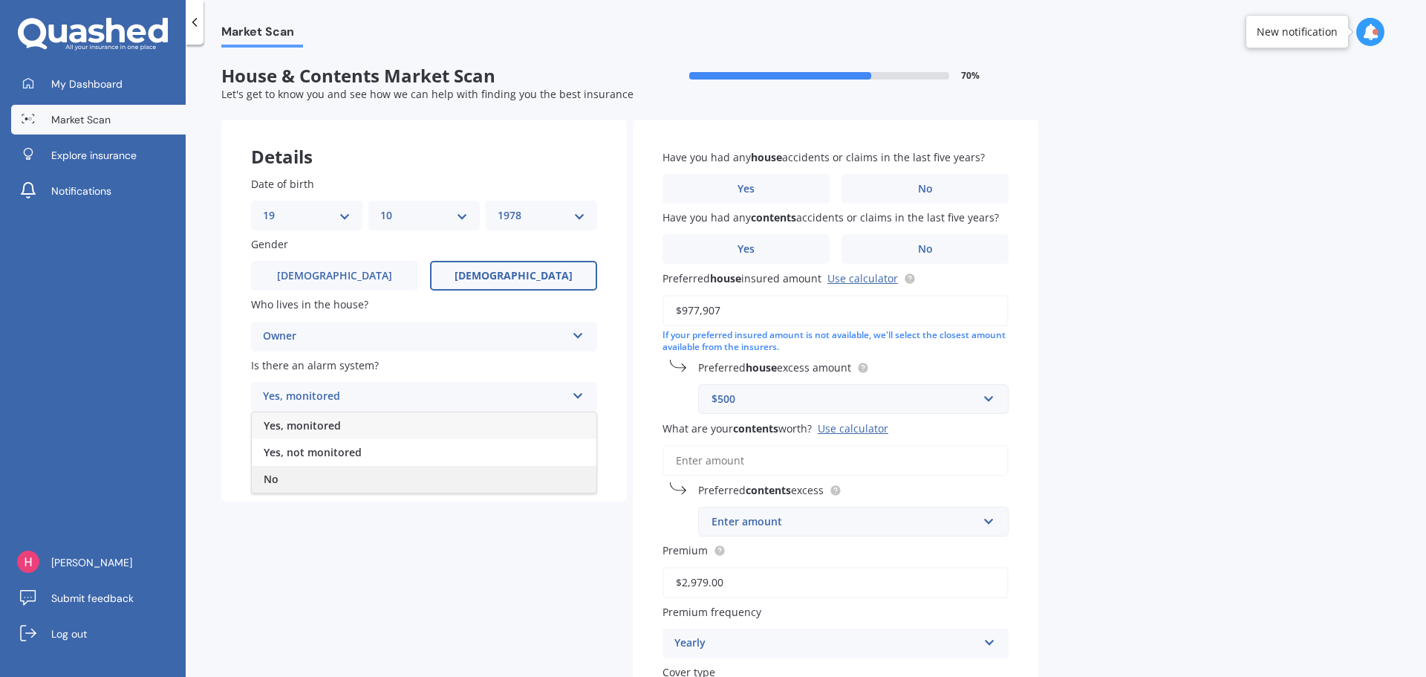
click at [414, 478] on div "No" at bounding box center [424, 479] width 345 height 27
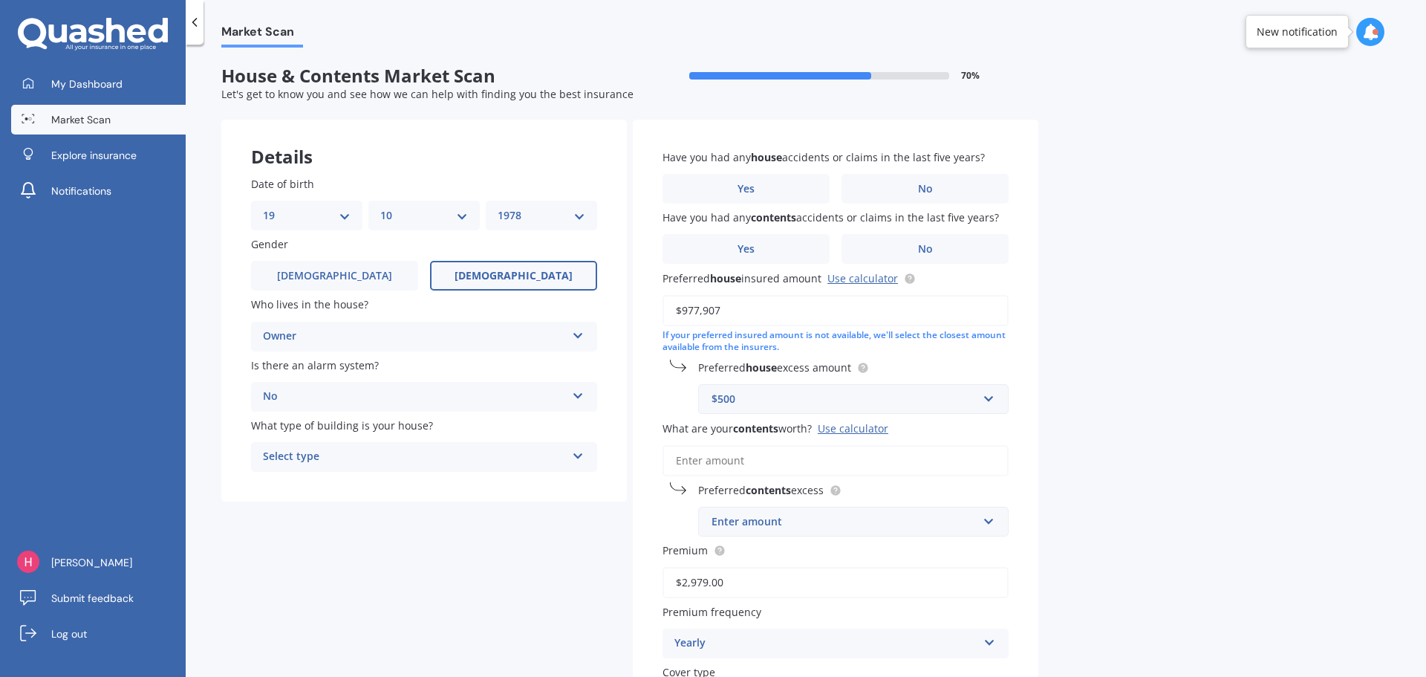
click at [415, 448] on div "Select type" at bounding box center [414, 457] width 303 height 18
click at [396, 485] on div "Freestanding" at bounding box center [424, 485] width 345 height 27
click at [901, 187] on label "No" at bounding box center [924, 189] width 167 height 30
click at [0, 0] on input "No" at bounding box center [0, 0] width 0 height 0
click at [914, 247] on label "No" at bounding box center [924, 249] width 167 height 30
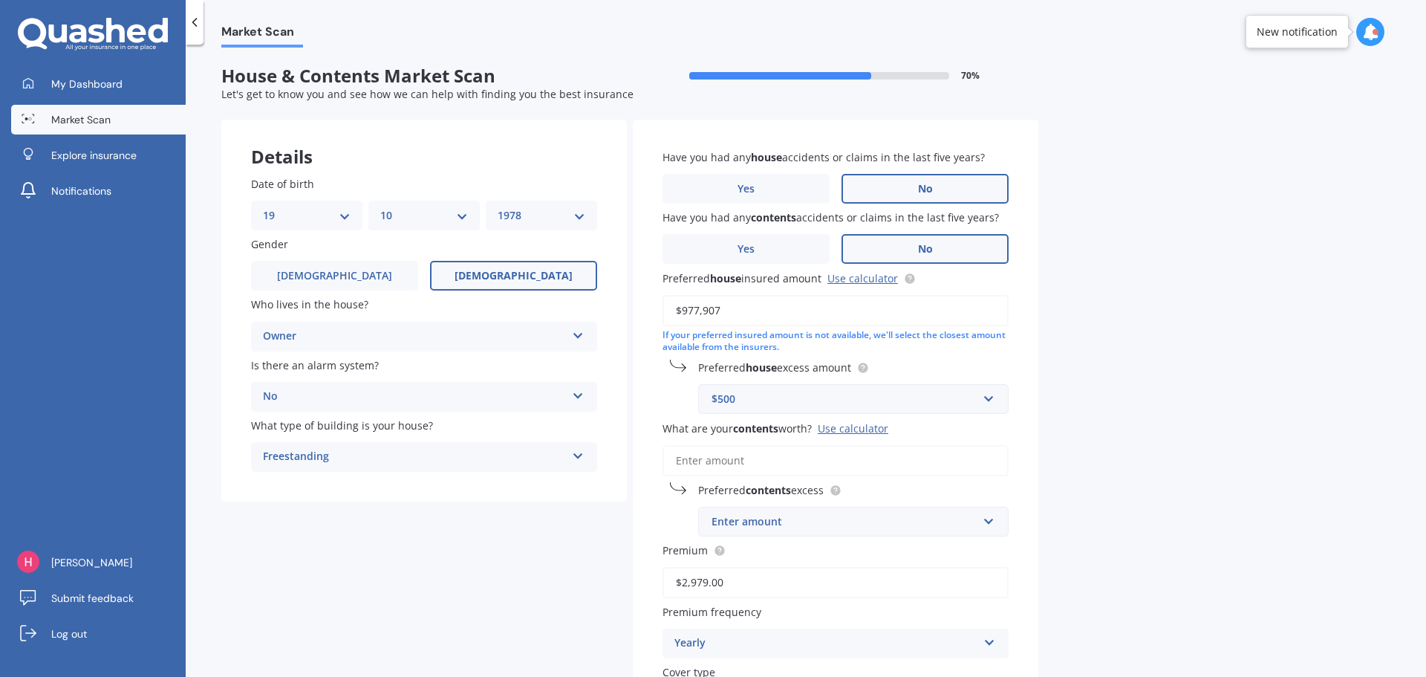
click at [0, 0] on input "No" at bounding box center [0, 0] width 0 height 0
click at [911, 463] on input "What are your contents worth? Use calculator" at bounding box center [835, 460] width 346 height 31
click at [870, 432] on div "Use calculator" at bounding box center [853, 428] width 71 height 14
click at [870, 445] on input "What are your contents worth? Use calculator" at bounding box center [835, 460] width 346 height 31
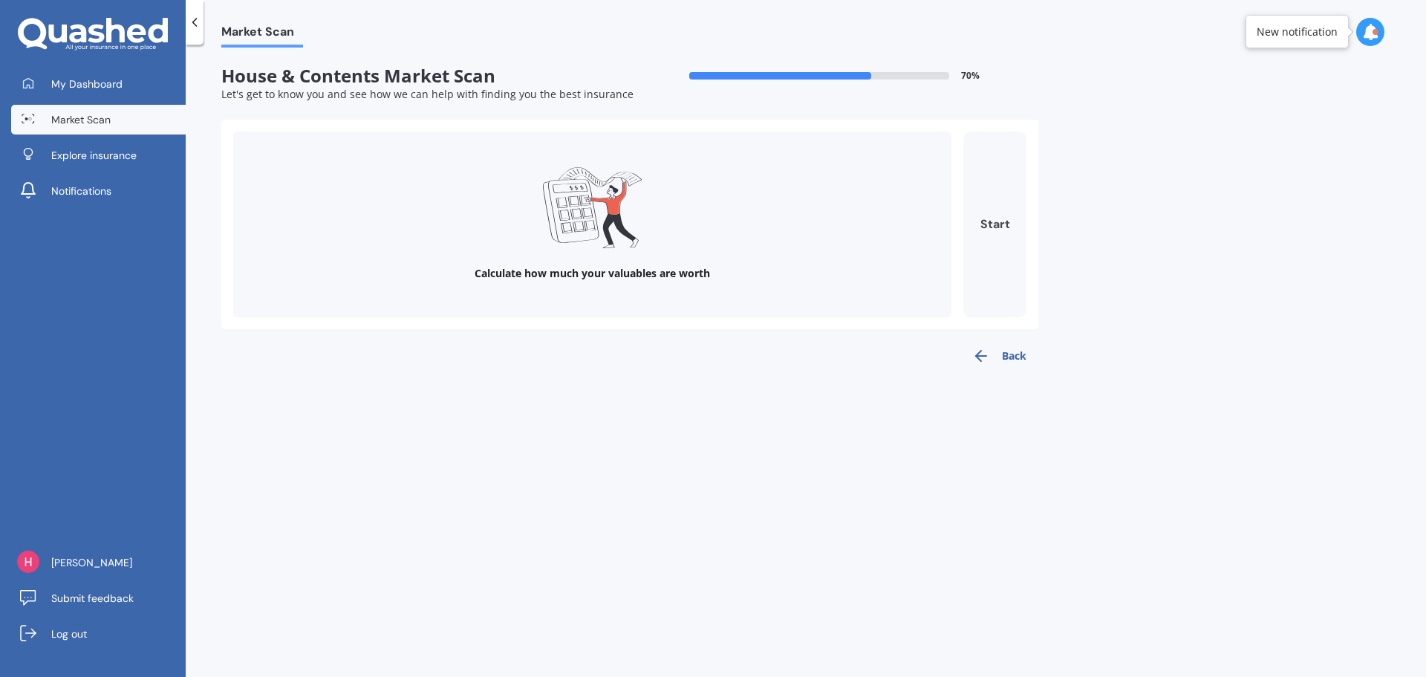
click at [994, 220] on button "Start" at bounding box center [994, 224] width 63 height 186
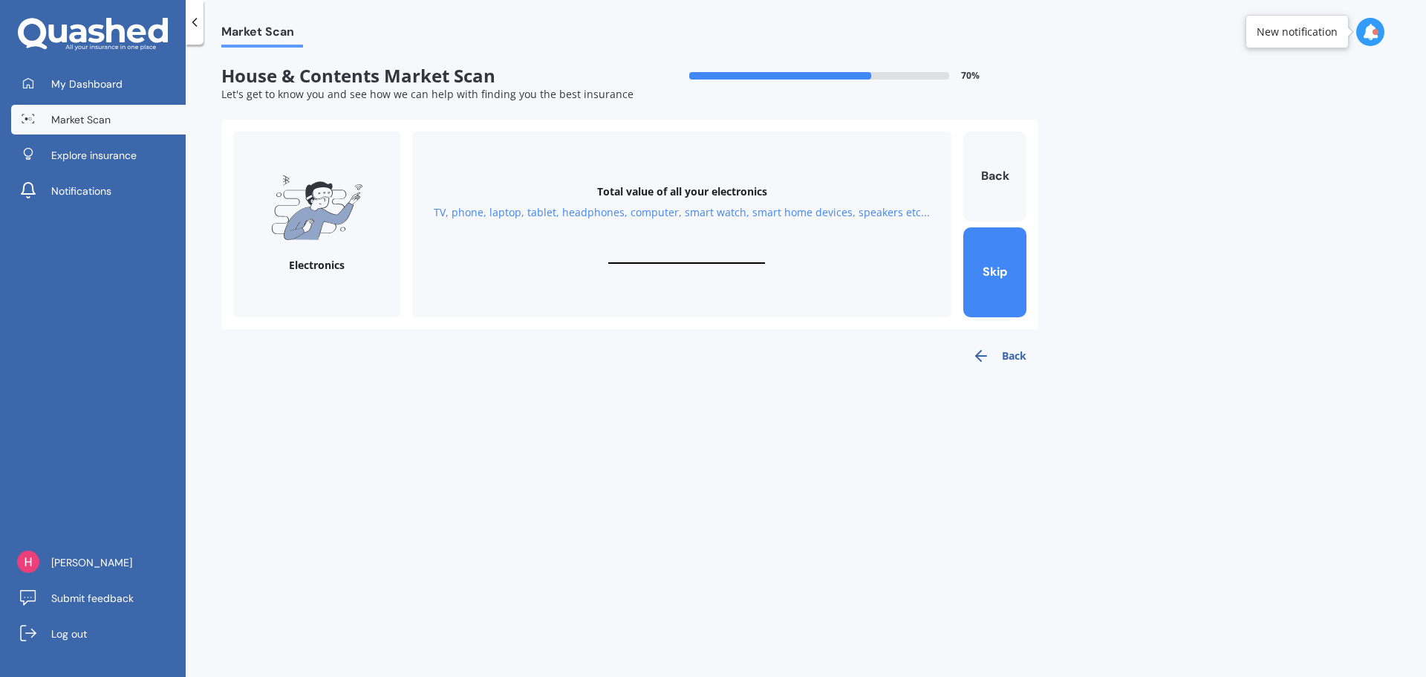
click at [686, 255] on input "text" at bounding box center [686, 257] width 157 height 14
click at [688, 239] on div "Total value of all your electronics TV, phone, laptop, tablet, headphones, comp…" at bounding box center [681, 224] width 539 height 186
click at [707, 241] on div "Total value of all your electronics TV, phone, laptop, tablet, headphones, comp…" at bounding box center [681, 224] width 539 height 186
click at [667, 256] on input "text" at bounding box center [686, 257] width 157 height 14
type input "$4,000"
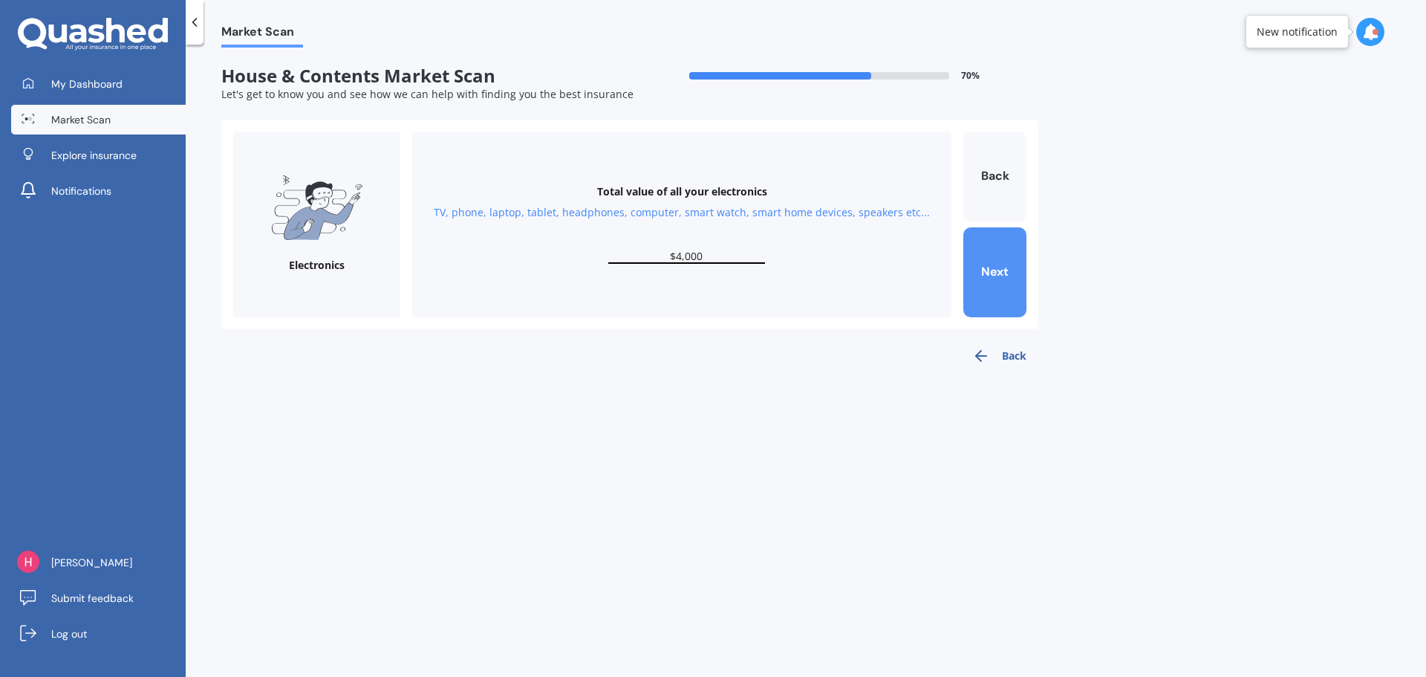
click at [997, 258] on button "Next" at bounding box center [994, 272] width 63 height 90
click at [716, 250] on input "text" at bounding box center [686, 257] width 157 height 14
type input "$8,000"
click at [973, 265] on button "Next" at bounding box center [994, 272] width 63 height 90
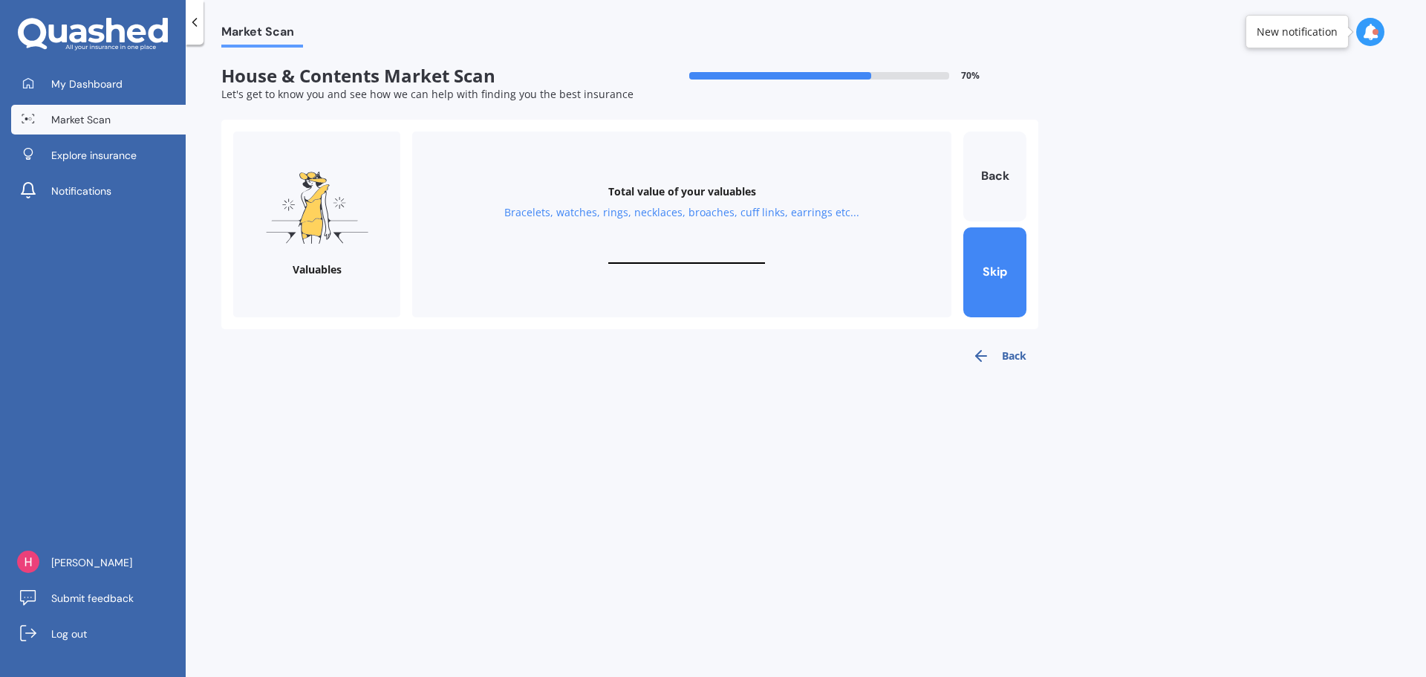
click at [658, 247] on div "Total value of your valuables Bracelets, watches, rings, necklaces, broaches, c…" at bounding box center [681, 224] width 539 height 186
click at [656, 253] on input "text" at bounding box center [686, 257] width 157 height 14
type input "$1,500"
click at [1014, 261] on button "Next" at bounding box center [994, 272] width 63 height 90
click at [724, 254] on input "text" at bounding box center [686, 257] width 157 height 14
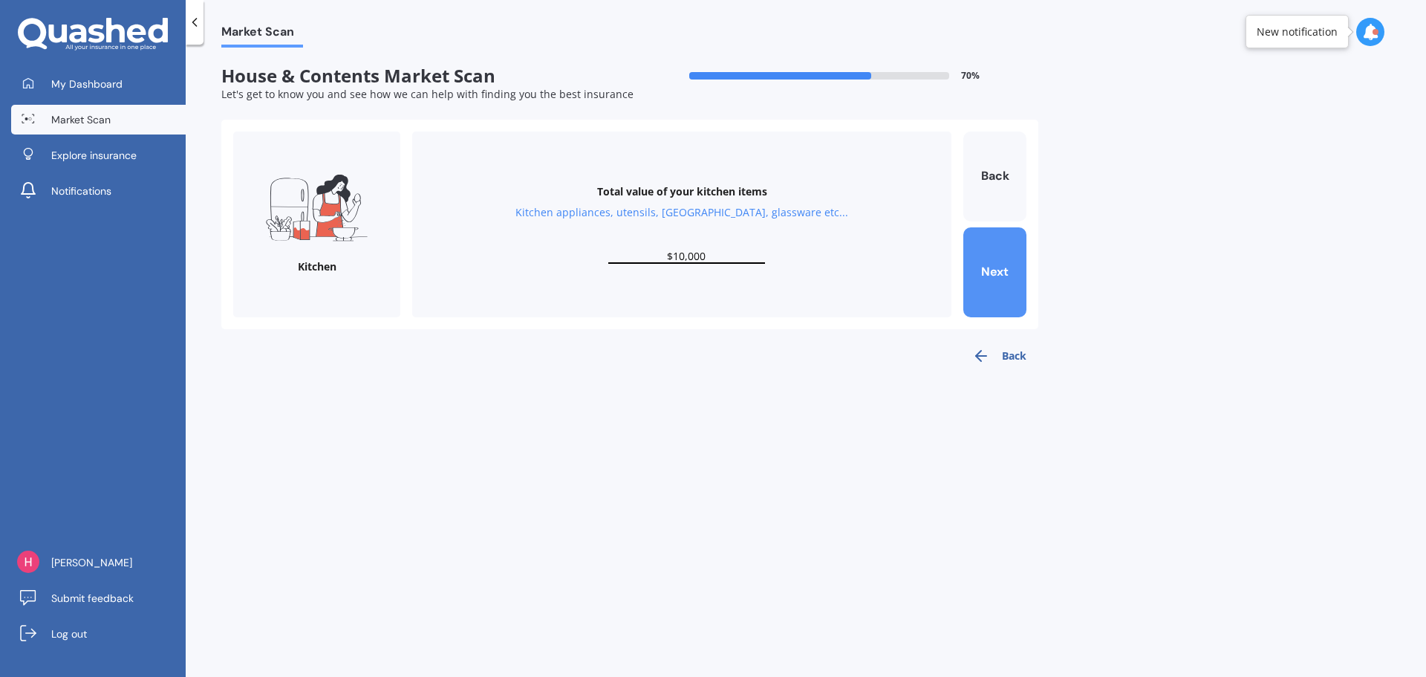
type input "$10,000"
click at [989, 264] on button "Next" at bounding box center [994, 272] width 63 height 90
click at [704, 252] on input "text" at bounding box center [686, 257] width 157 height 14
type input "$18,000"
click at [997, 259] on button "Next" at bounding box center [994, 272] width 63 height 90
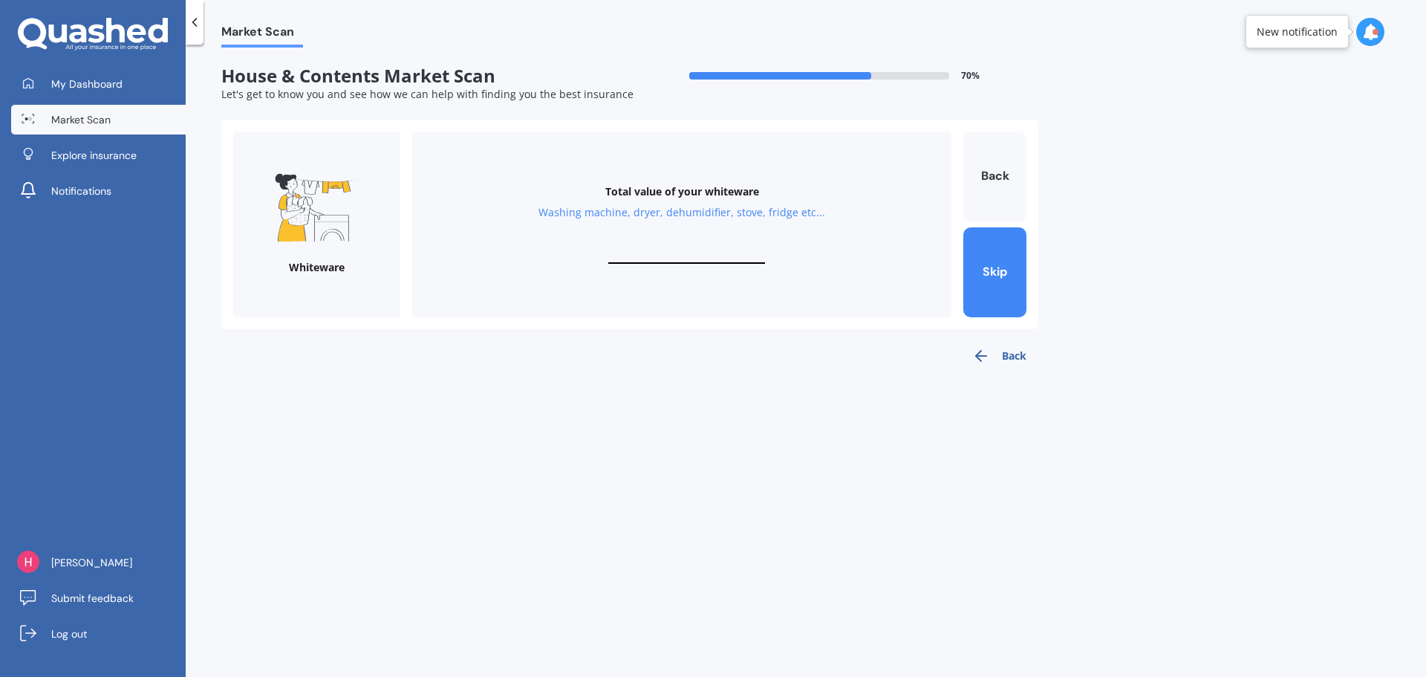
click at [726, 245] on div "Total value of your whiteware Washing machine, dryer, dehumidifier, stove, frid…" at bounding box center [681, 224] width 539 height 186
click at [664, 252] on input "text" at bounding box center [686, 257] width 157 height 14
type input "$6,000"
click at [1013, 272] on button "Next" at bounding box center [994, 272] width 63 height 90
click at [680, 249] on div "Total value of your sports equipment Rackets, footwear, kayaks, paddles, canoes…" at bounding box center [681, 224] width 539 height 186
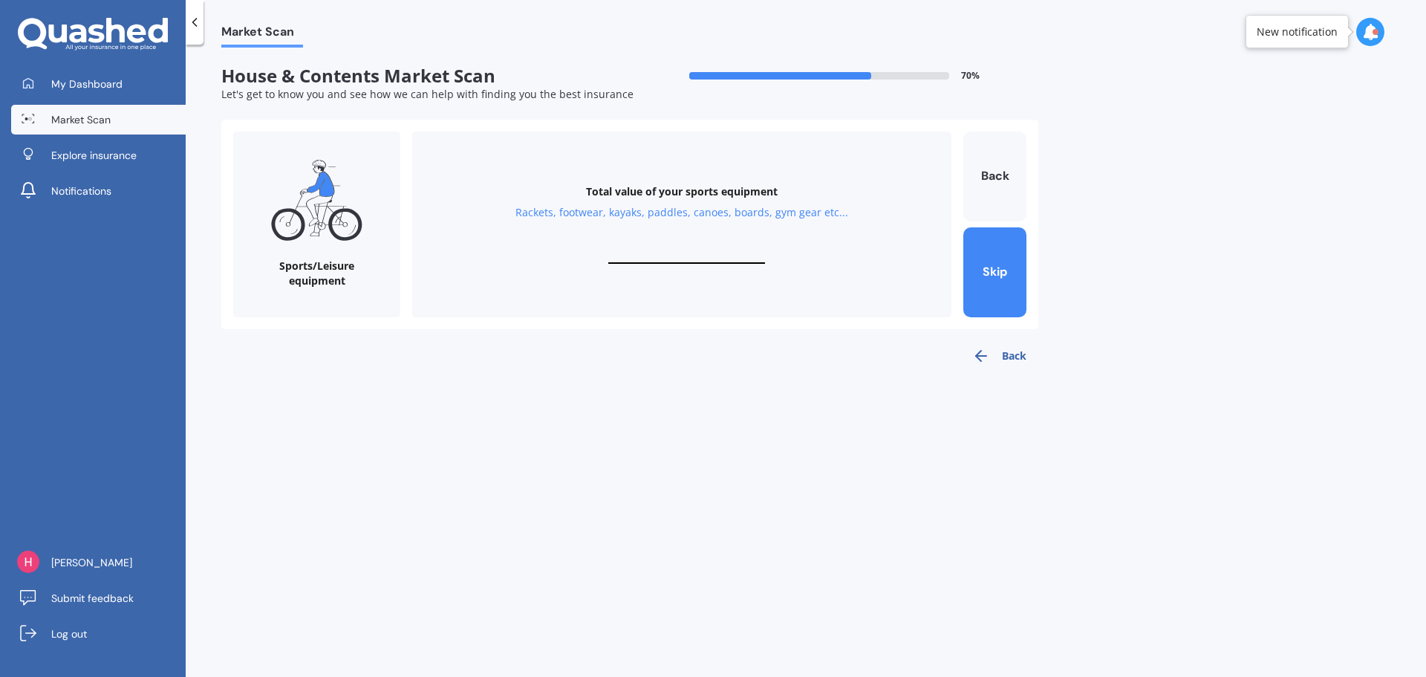
click at [684, 261] on input "text" at bounding box center [686, 257] width 157 height 14
type input "$1,000"
click at [993, 270] on button "Next" at bounding box center [994, 272] width 63 height 90
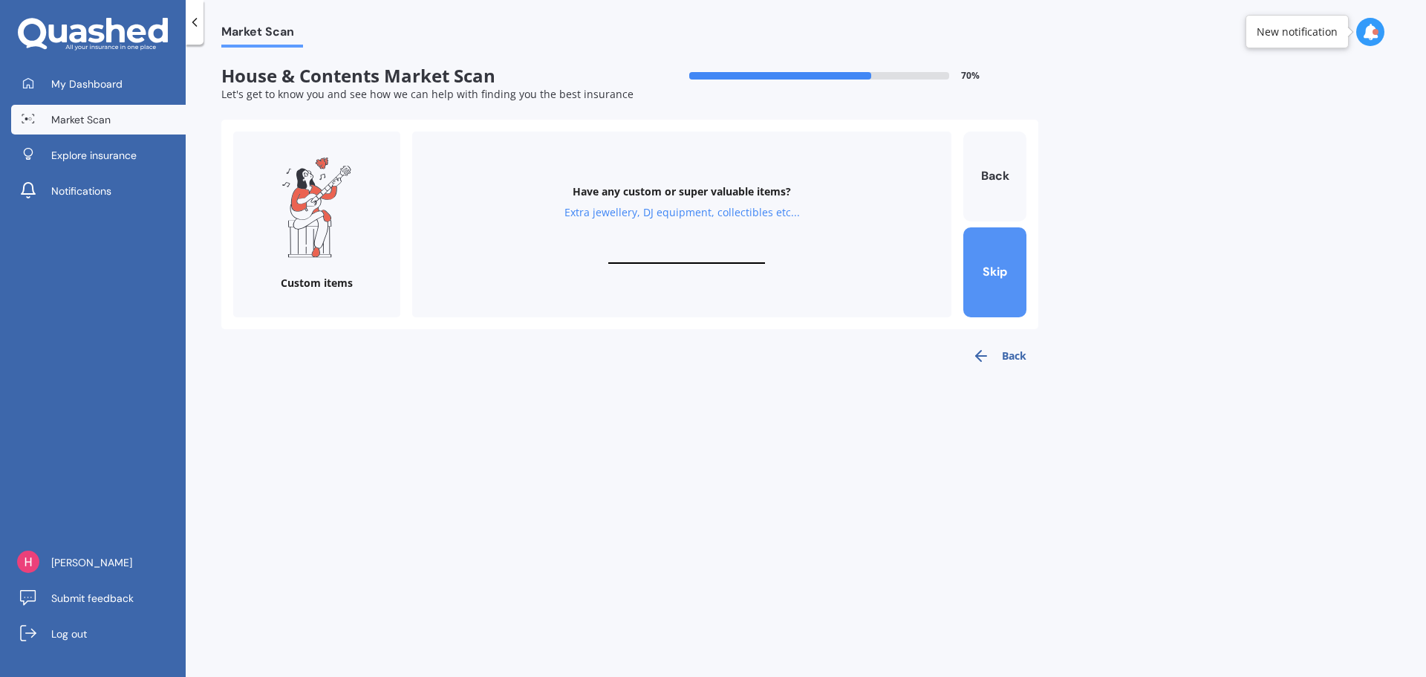
click at [1000, 266] on button "Skip" at bounding box center [994, 272] width 63 height 90
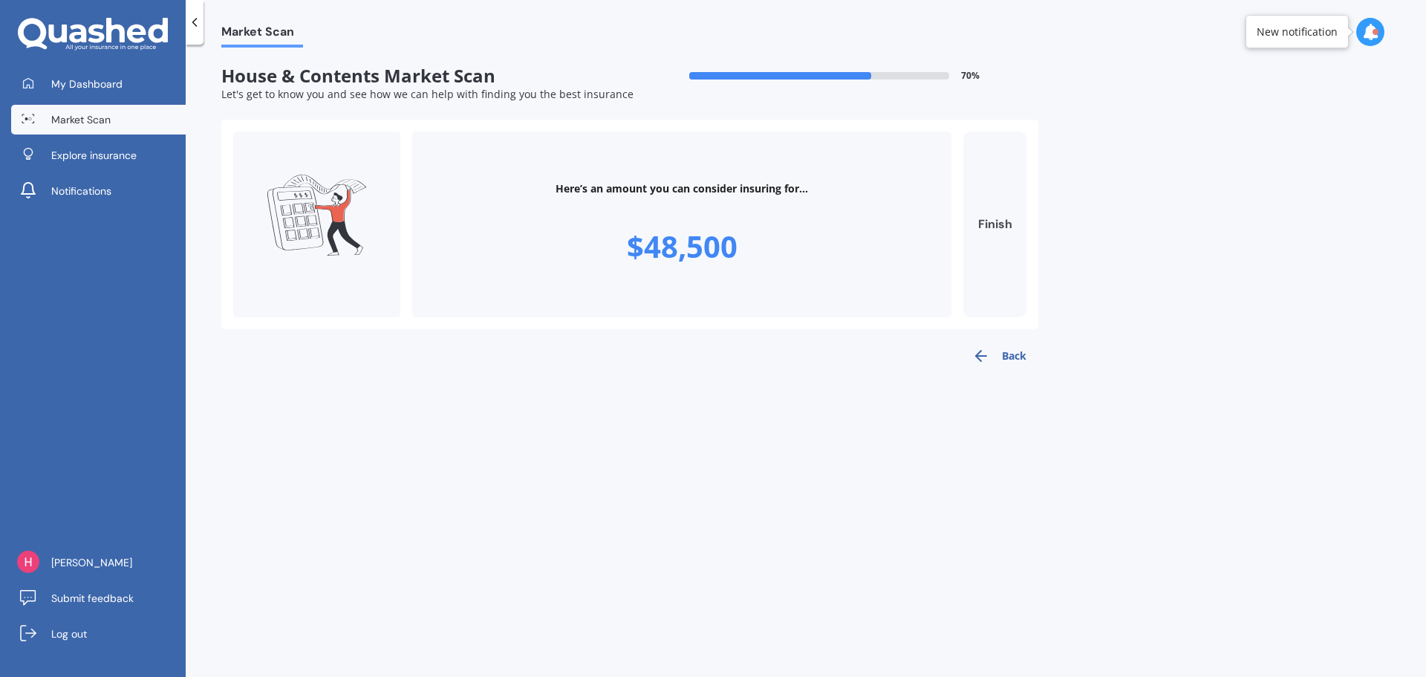
click at [994, 231] on button "Finish" at bounding box center [994, 224] width 63 height 186
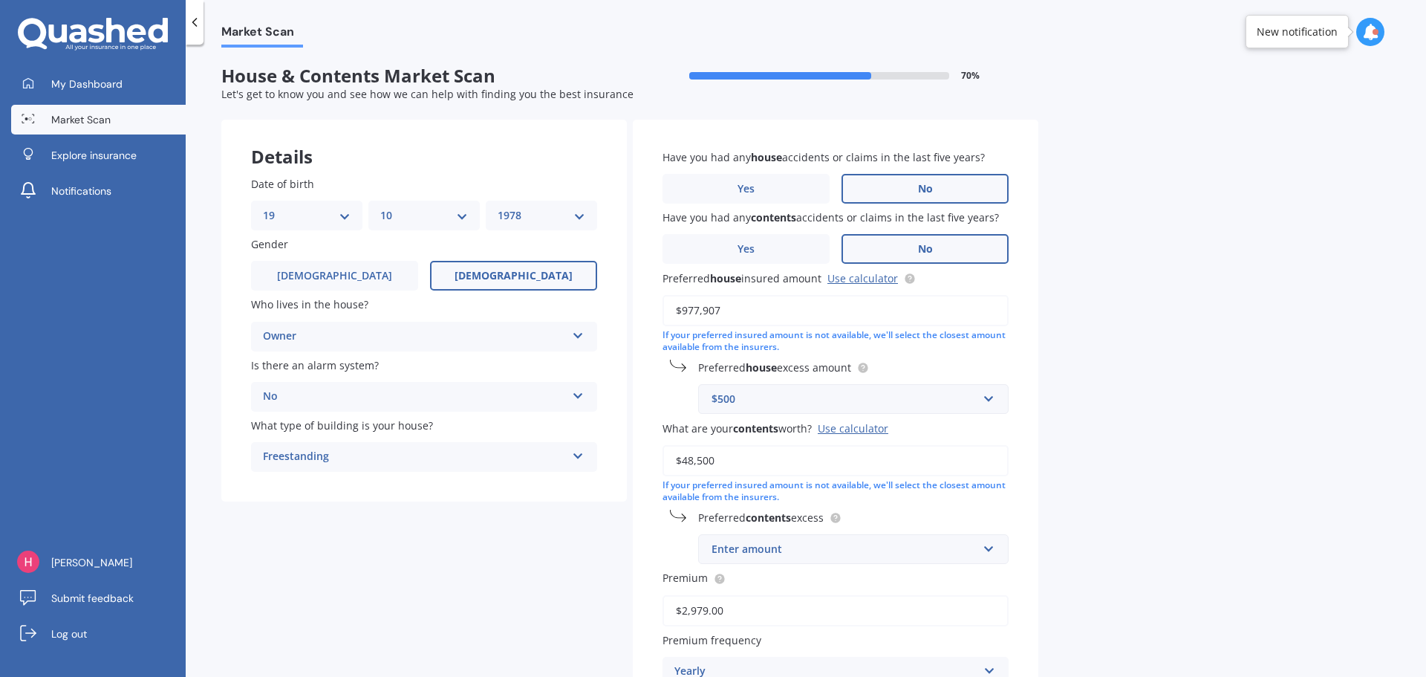
click at [692, 459] on input "$48,500" at bounding box center [835, 460] width 346 height 31
click at [690, 459] on input "$48,500" at bounding box center [835, 460] width 346 height 31
drag, startPoint x: 683, startPoint y: 459, endPoint x: 694, endPoint y: 460, distance: 11.9
click at [694, 460] on input "$48,500" at bounding box center [835, 460] width 346 height 31
type input "$60,500"
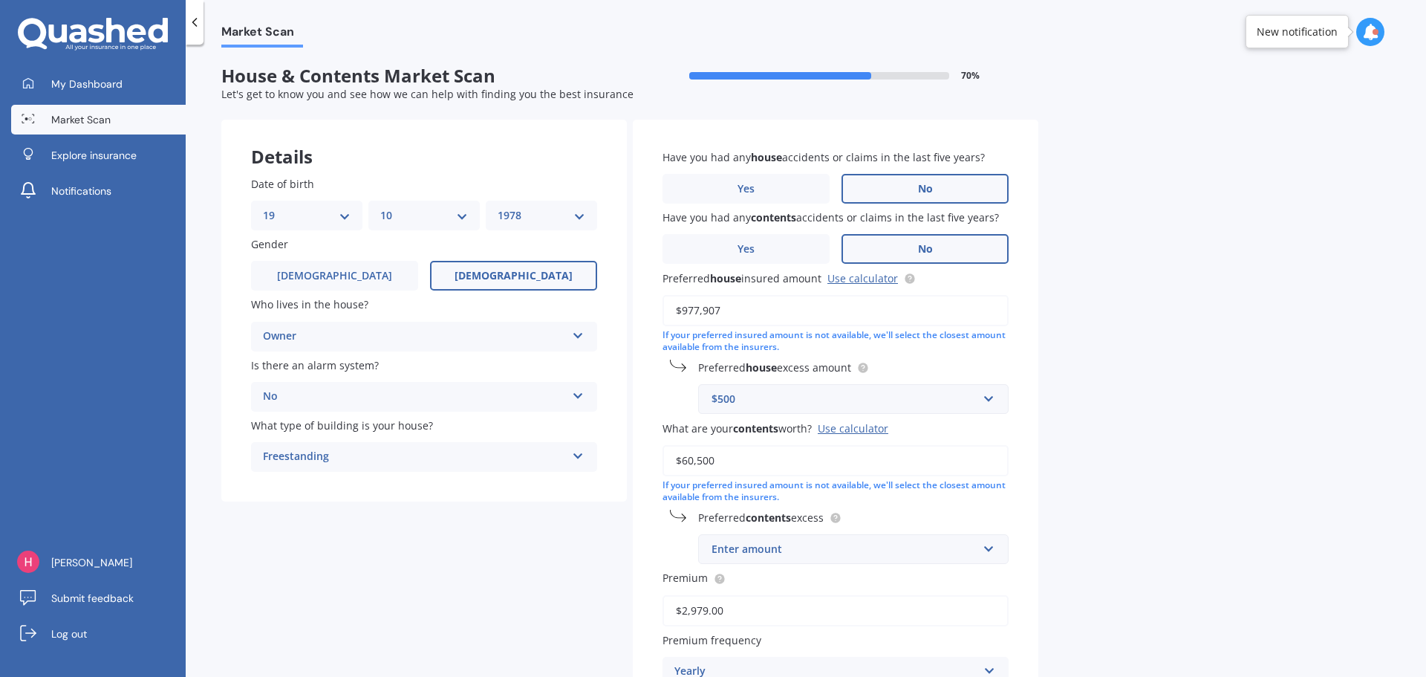
click at [1105, 458] on div "Market Scan House & Contents Market Scan 70 % Let's get to know you and see how…" at bounding box center [806, 364] width 1240 height 632
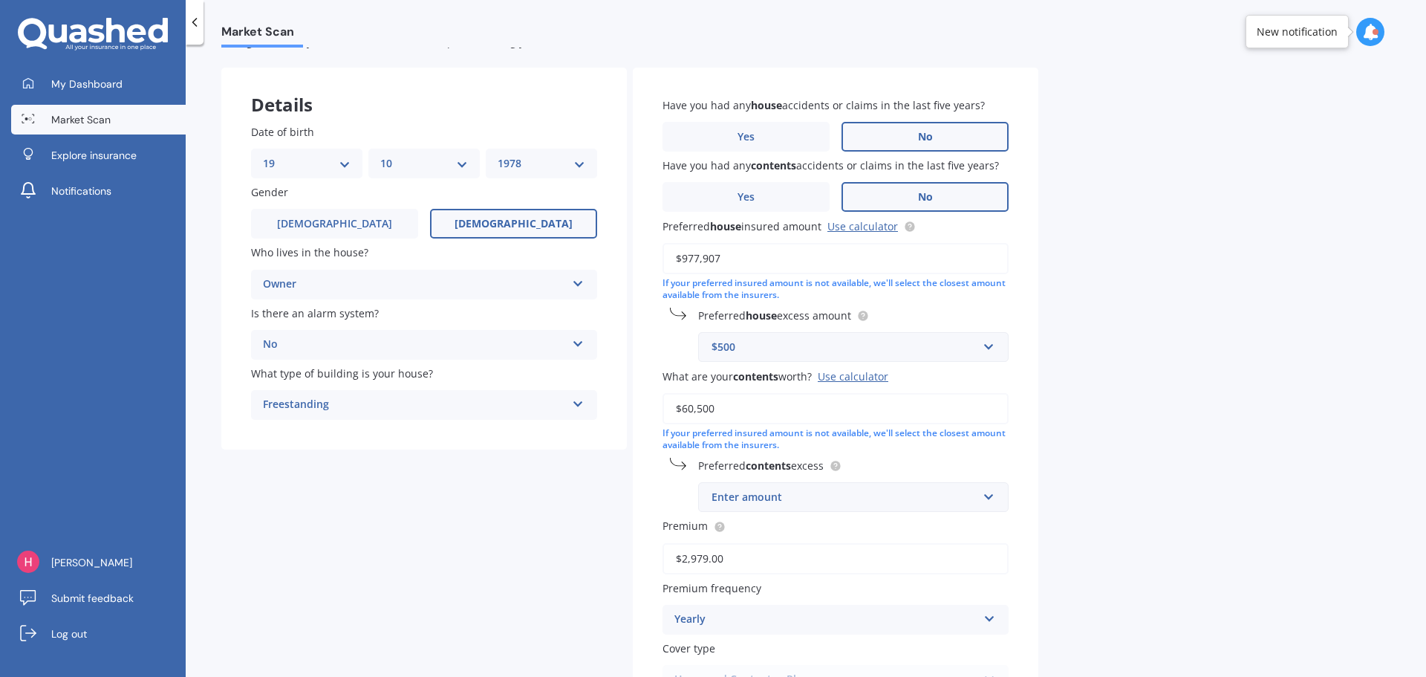
scroll to position [74, 0]
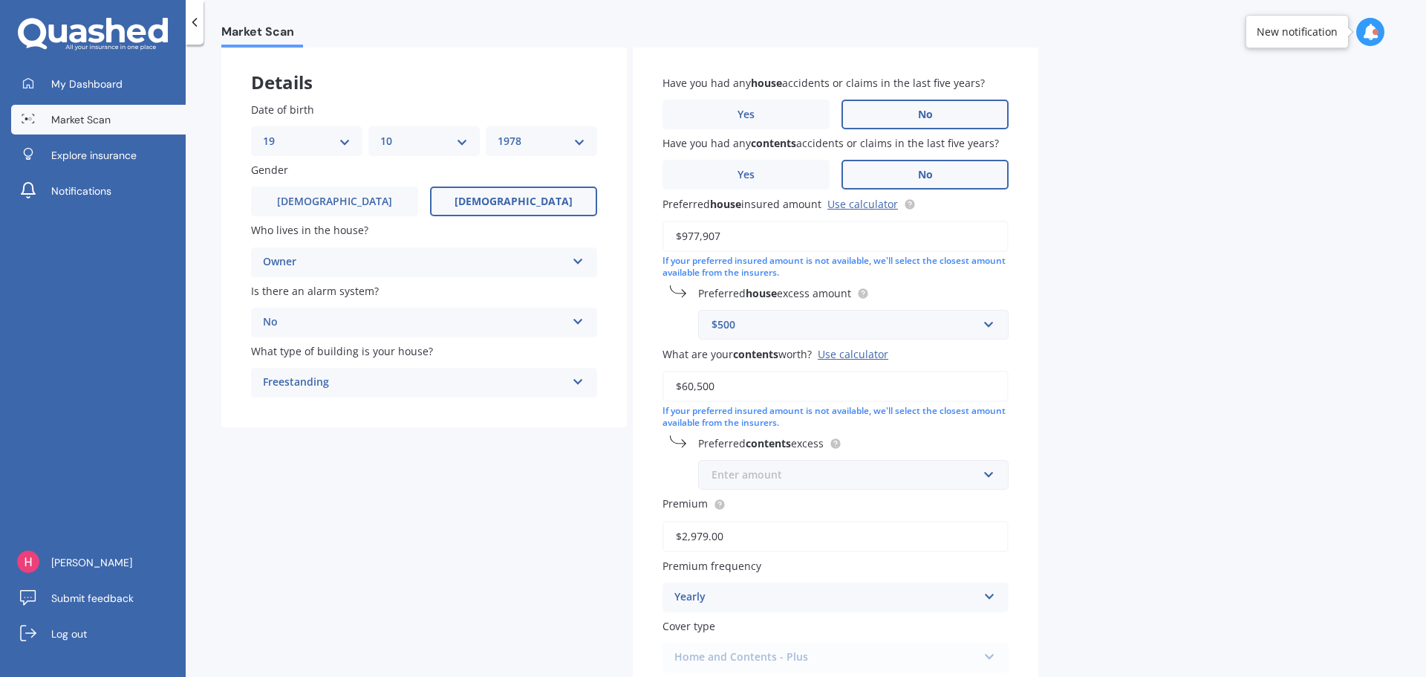
click at [980, 480] on input "text" at bounding box center [848, 474] width 297 height 28
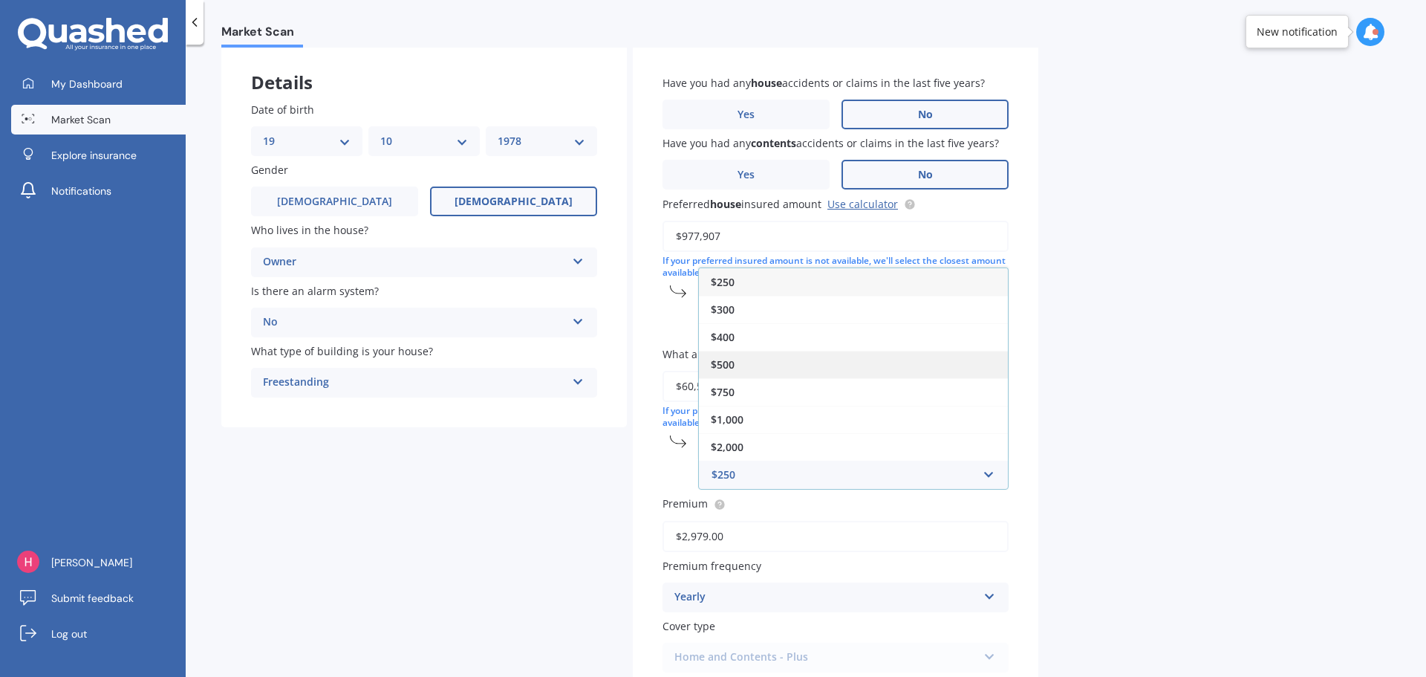
click at [904, 359] on div "$500" at bounding box center [853, 364] width 309 height 27
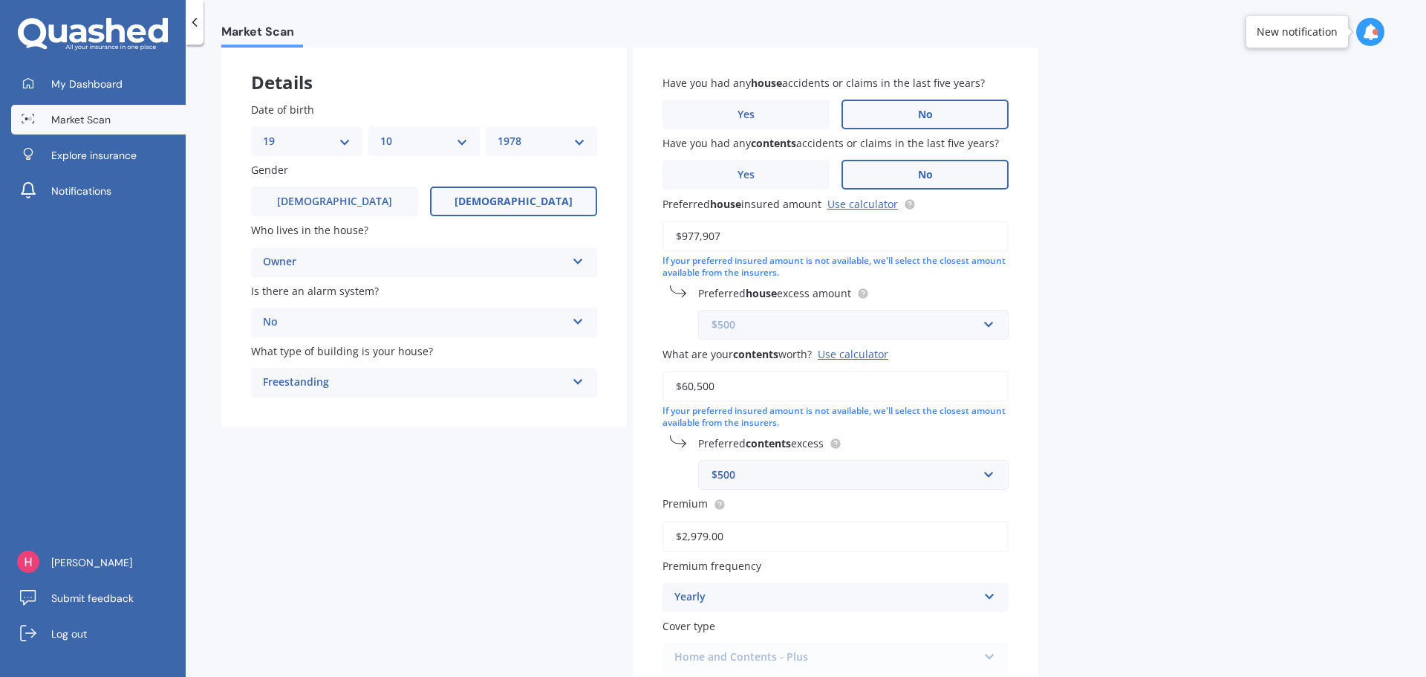
click at [995, 321] on input "text" at bounding box center [848, 324] width 297 height 28
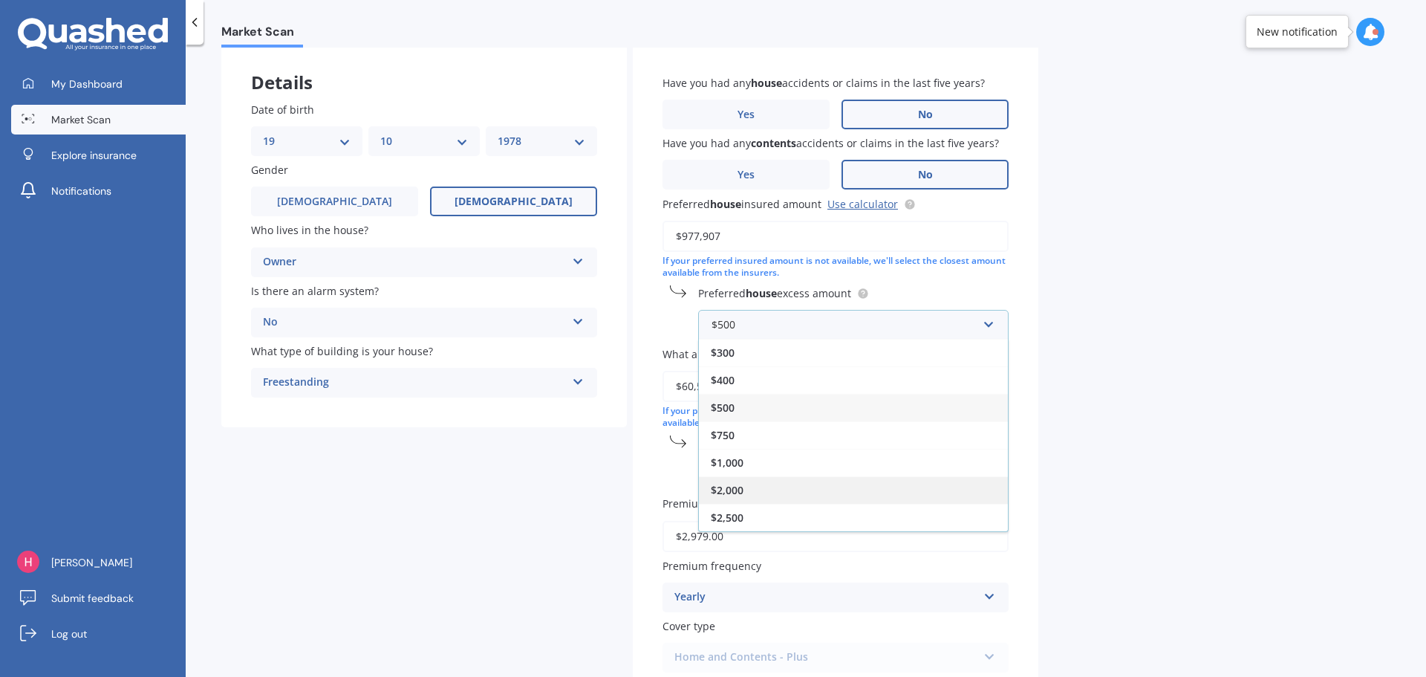
click at [755, 489] on div "$2,000" at bounding box center [853, 489] width 309 height 27
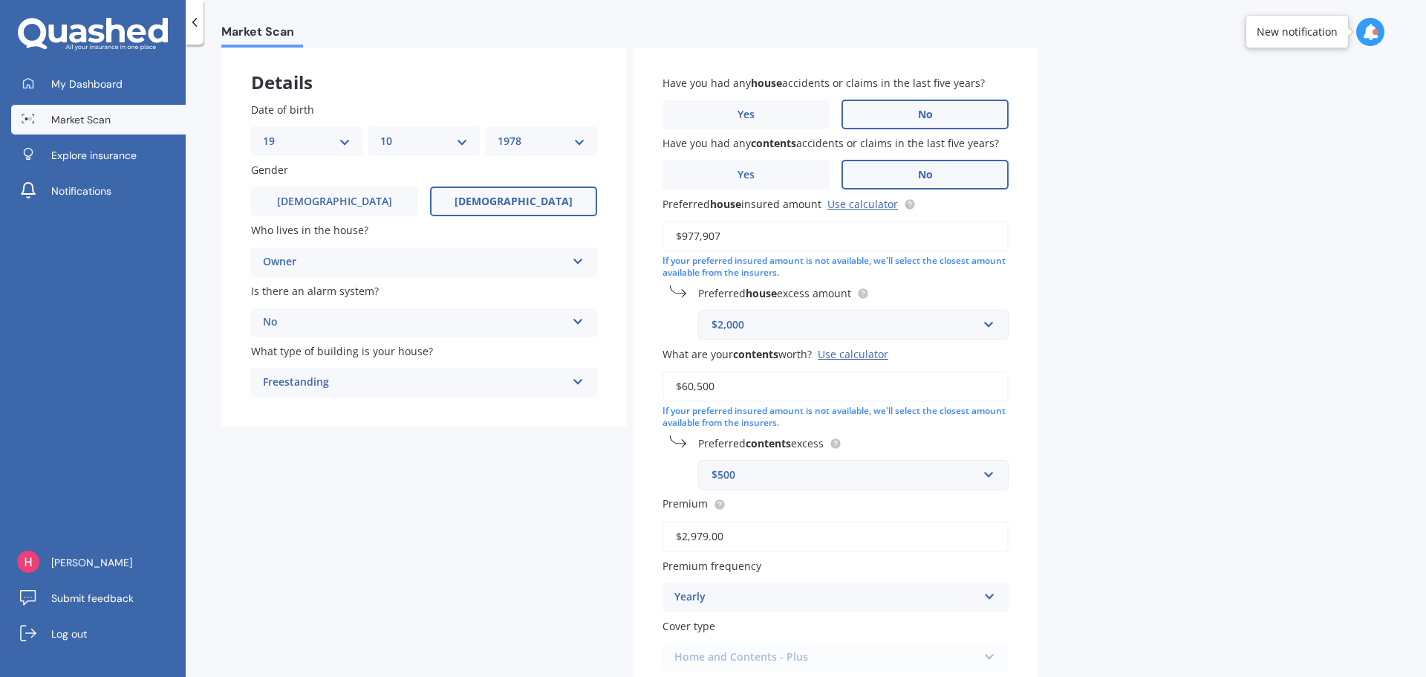
click at [1084, 420] on div "Market Scan House & Contents Market Scan 70 % Let's get to know you and see how…" at bounding box center [806, 364] width 1240 height 632
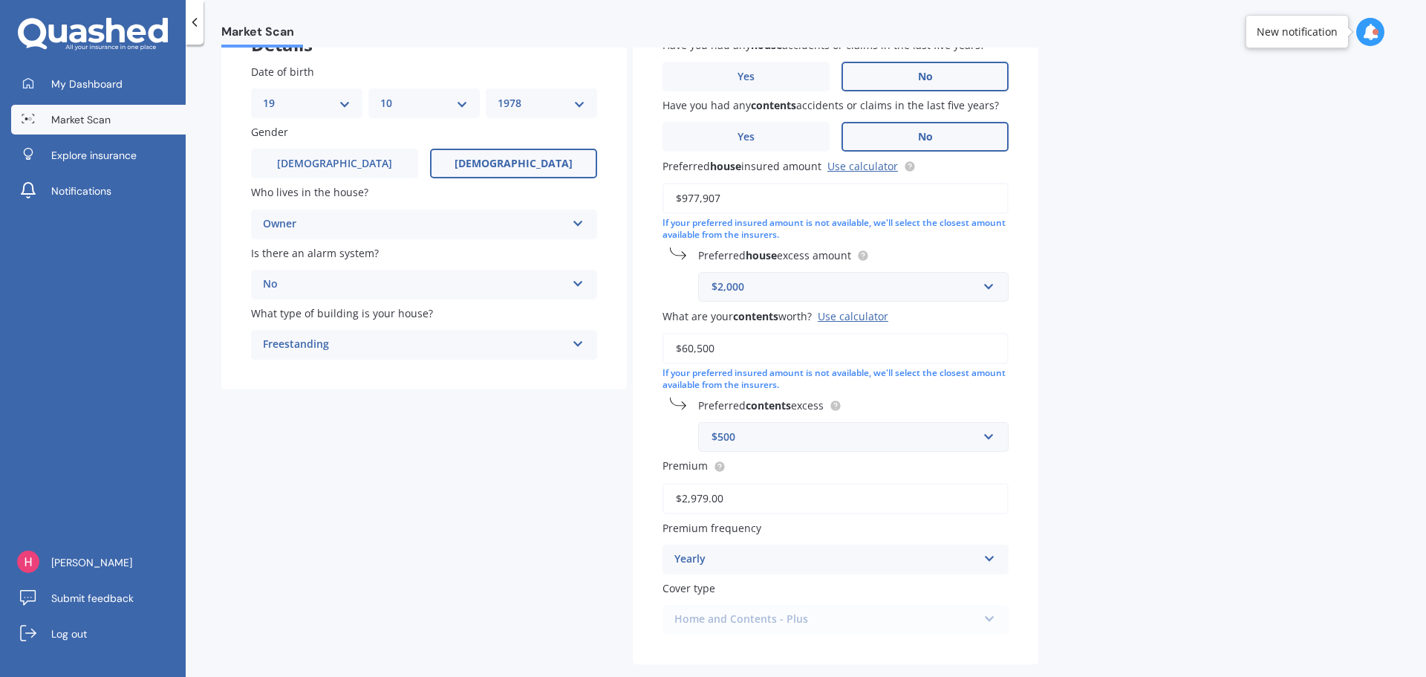
scroll to position [184, 0]
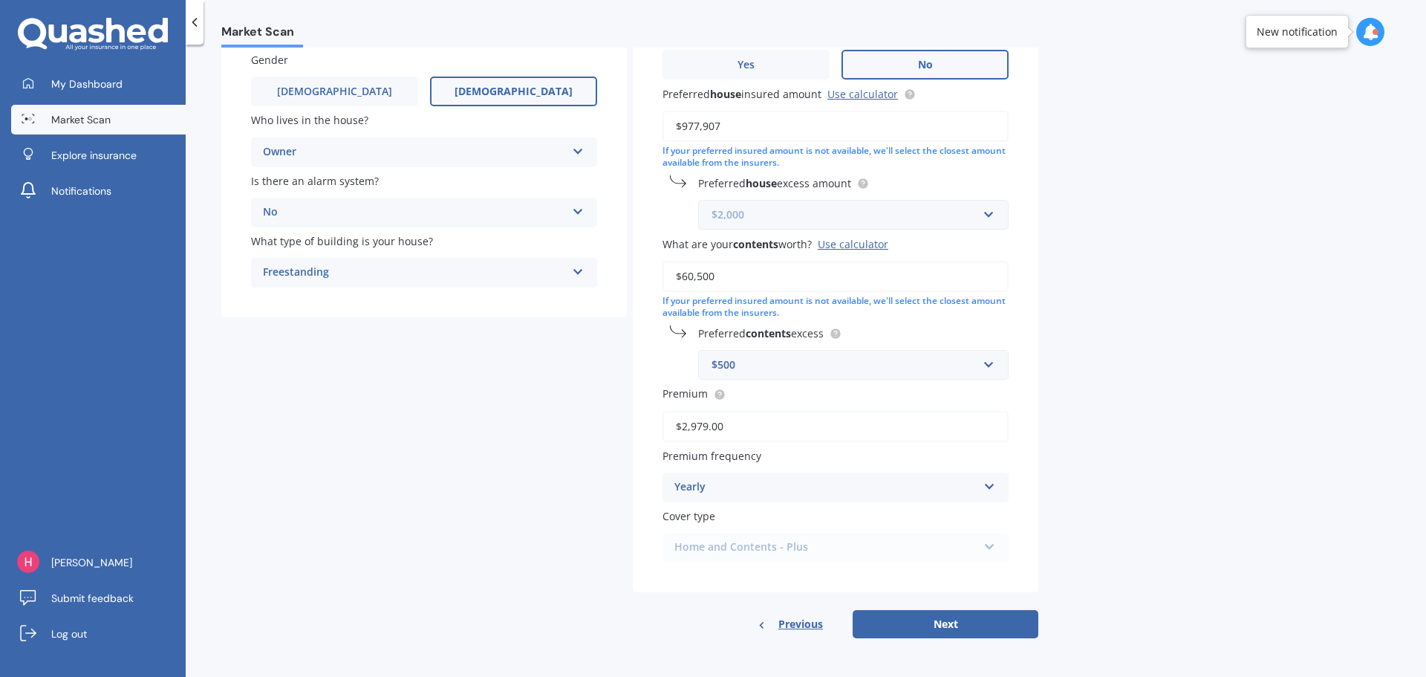
click at [988, 211] on input "text" at bounding box center [848, 215] width 297 height 28
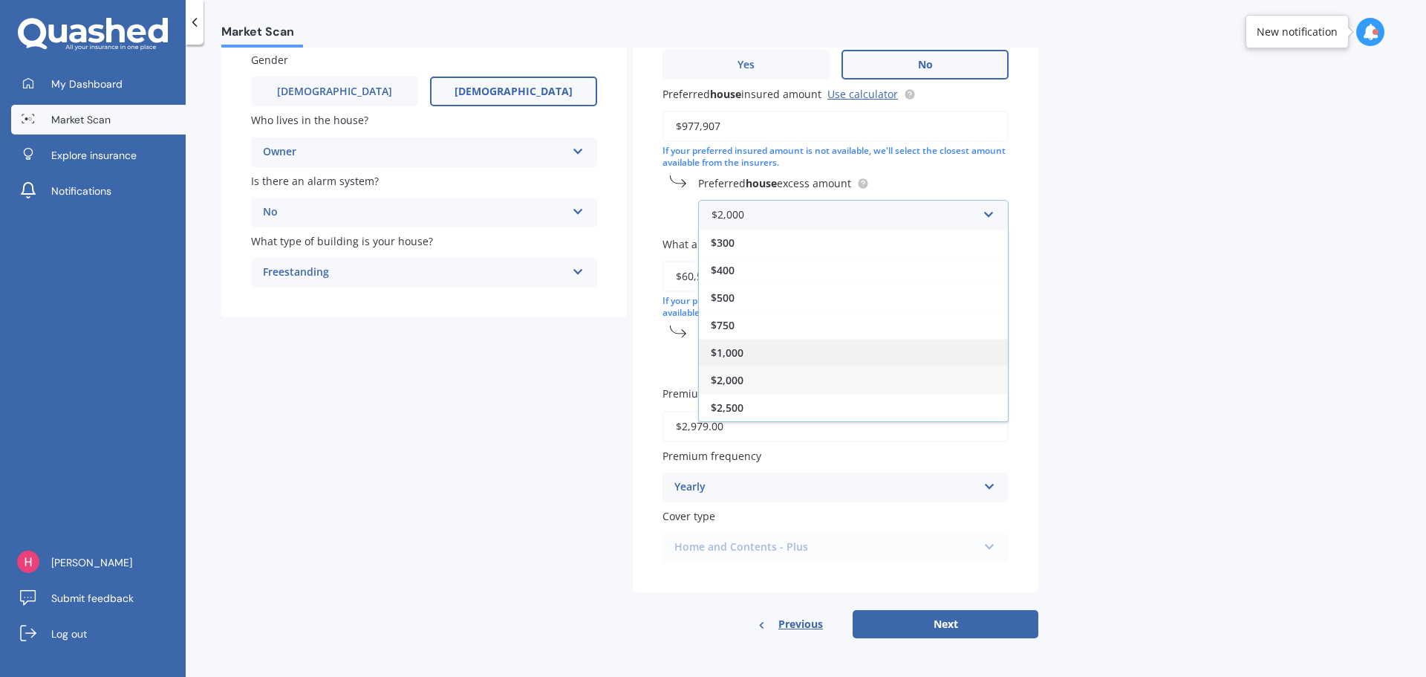
click at [729, 356] on span "$1,000" at bounding box center [727, 352] width 33 height 14
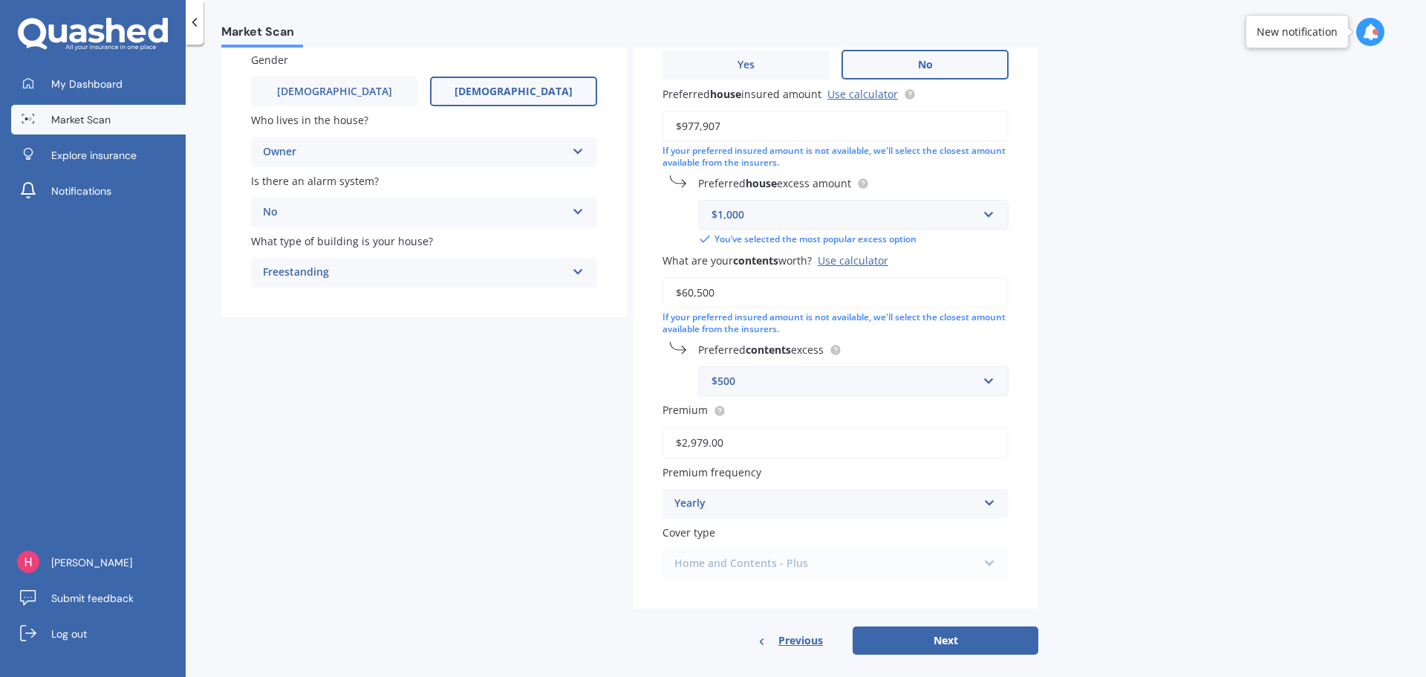
click at [1174, 530] on div "Market Scan House & Contents Market Scan 70 % Let's get to know you and see how…" at bounding box center [806, 364] width 1240 height 632
click at [960, 644] on button "Next" at bounding box center [946, 640] width 186 height 28
select select "19"
select select "10"
select select "1978"
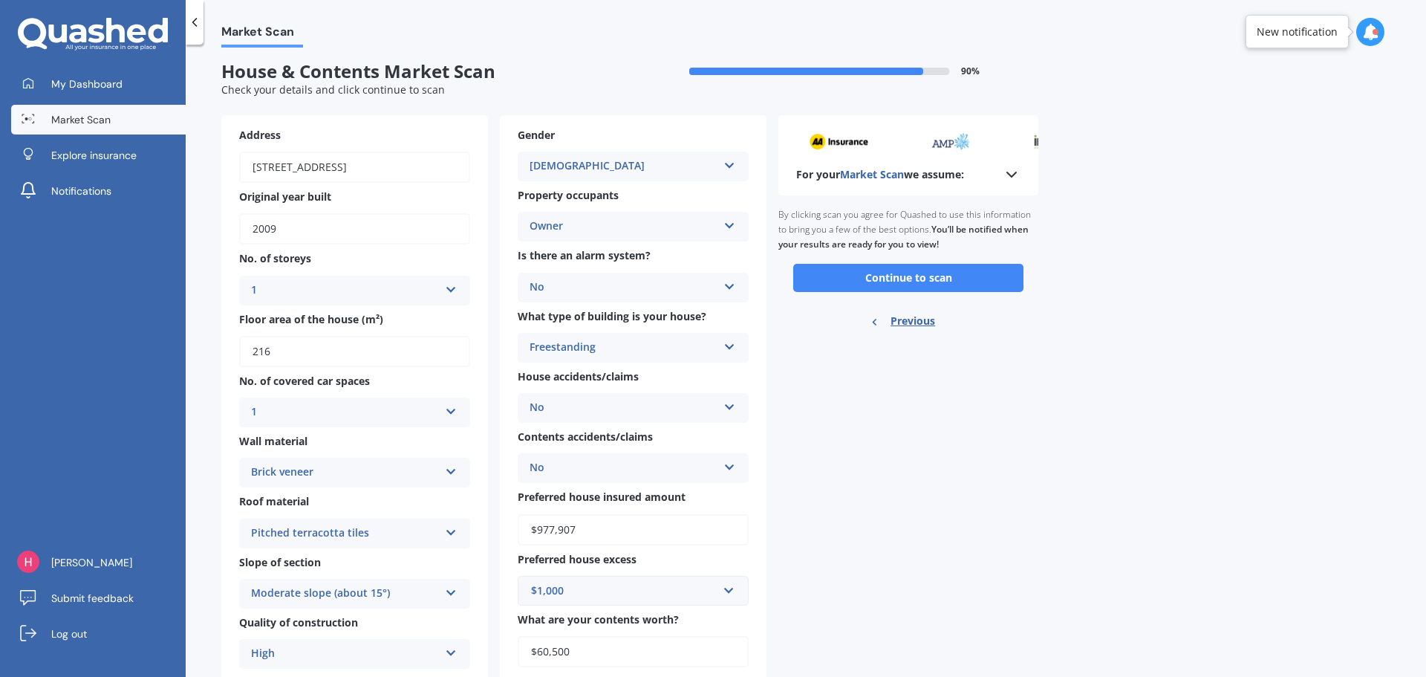
scroll to position [0, 0]
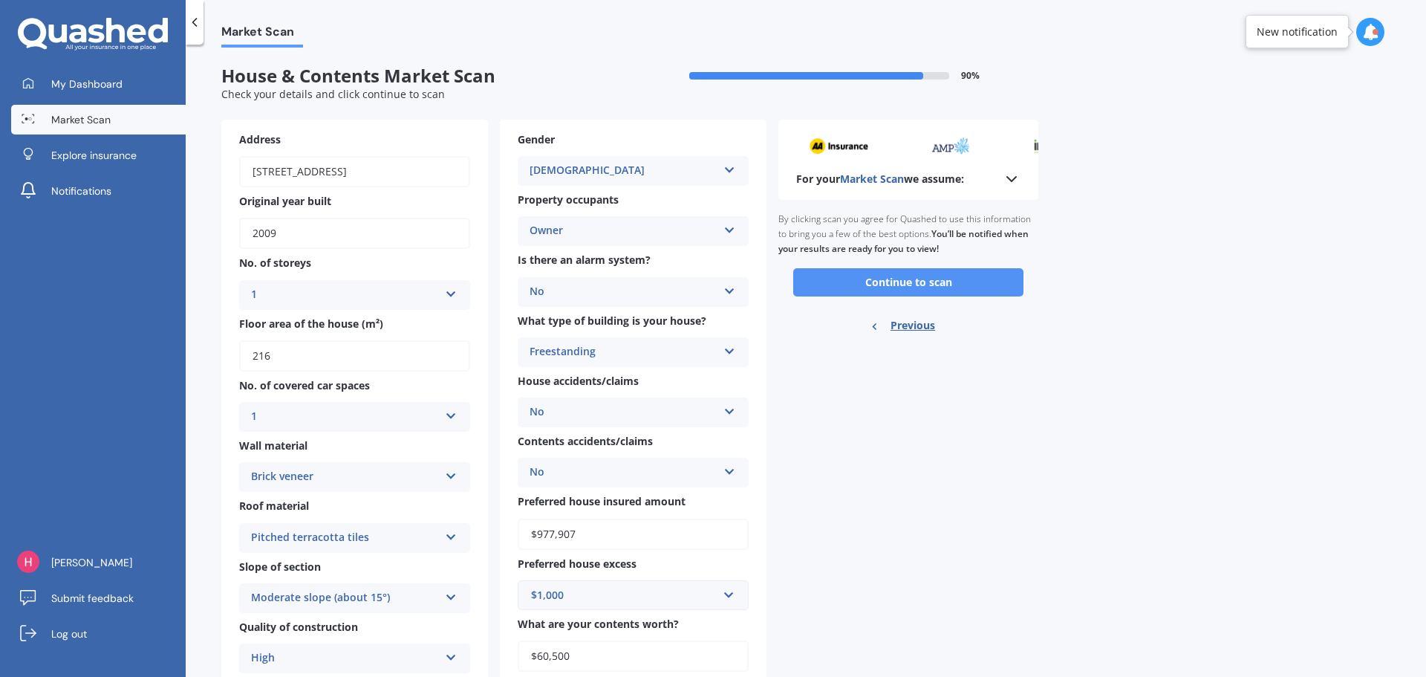
click at [931, 284] on button "Continue to scan" at bounding box center [908, 282] width 230 height 28
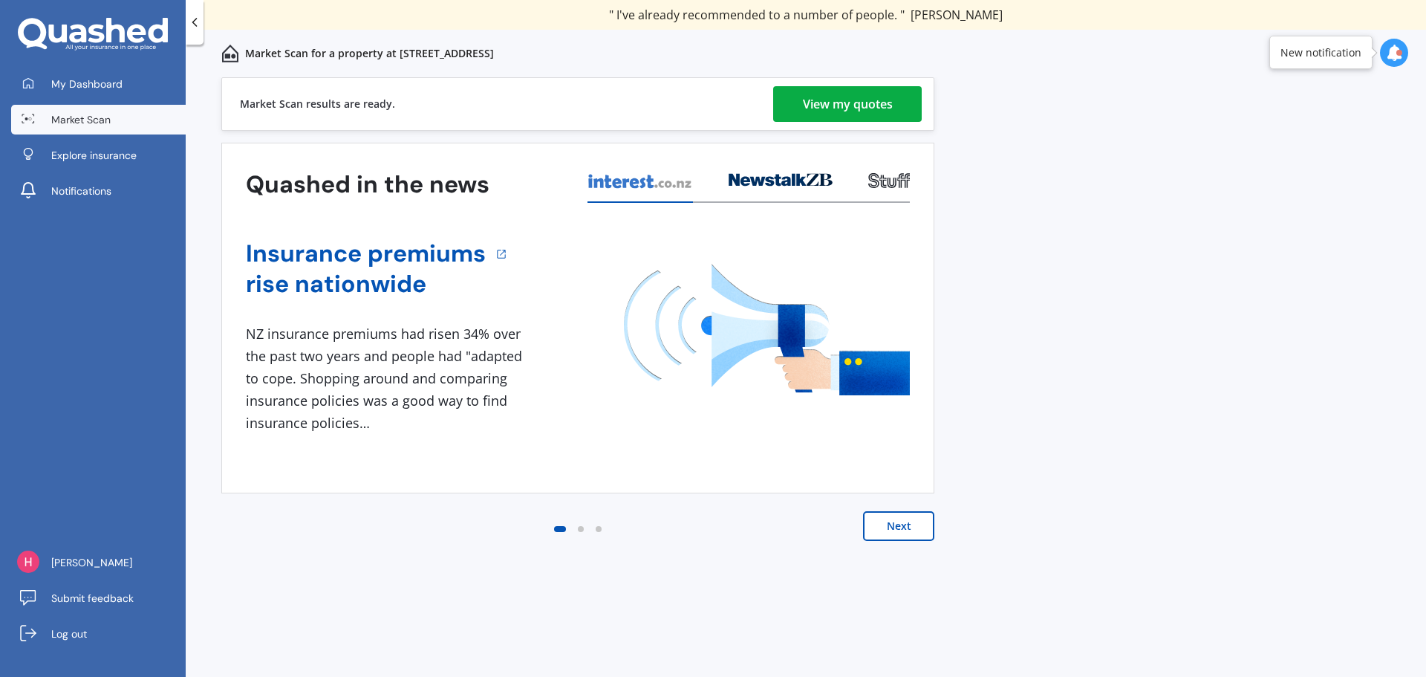
click at [834, 104] on div "View my quotes" at bounding box center [848, 104] width 90 height 36
